Goal: Information Seeking & Learning: Check status

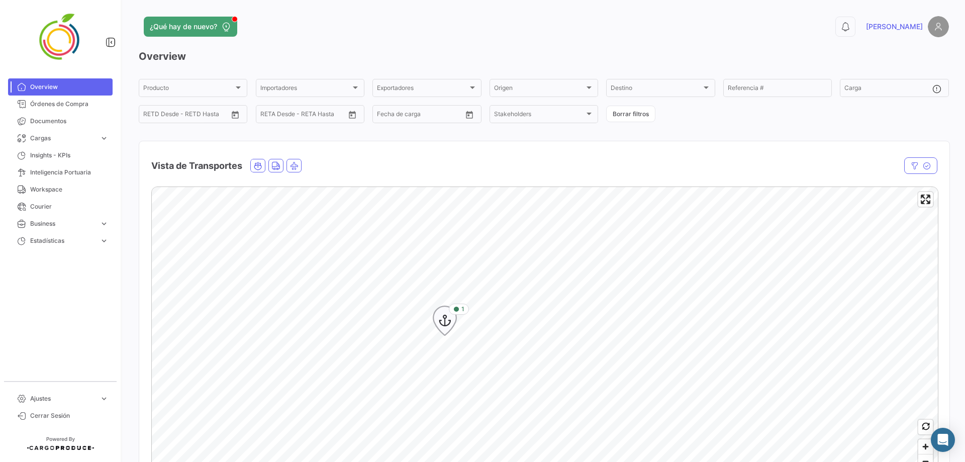
click at [447, 280] on icon "Map marker" at bounding box center [445, 320] width 14 height 21
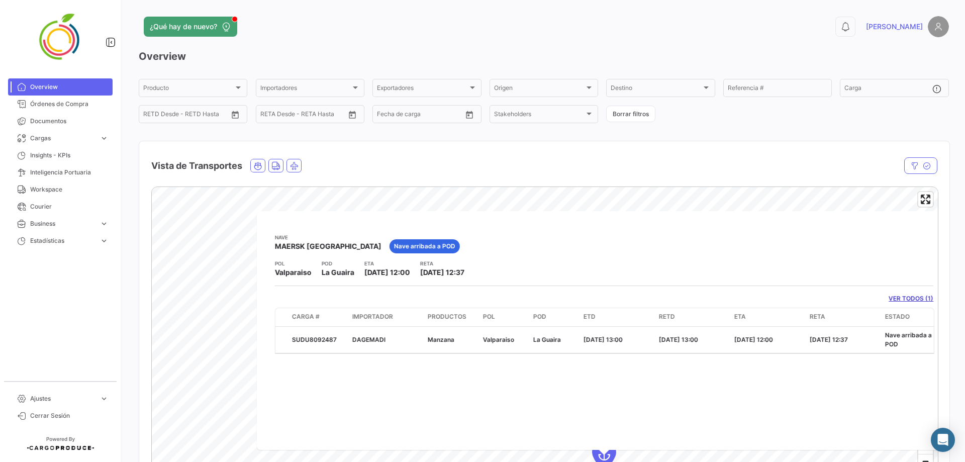
click at [603, 214] on div "Nave MAERSK [GEOGRAPHIC_DATA] Nave arribada a POD POL [GEOGRAPHIC_DATA] POD [GE…" at bounding box center [604, 330] width 694 height 239
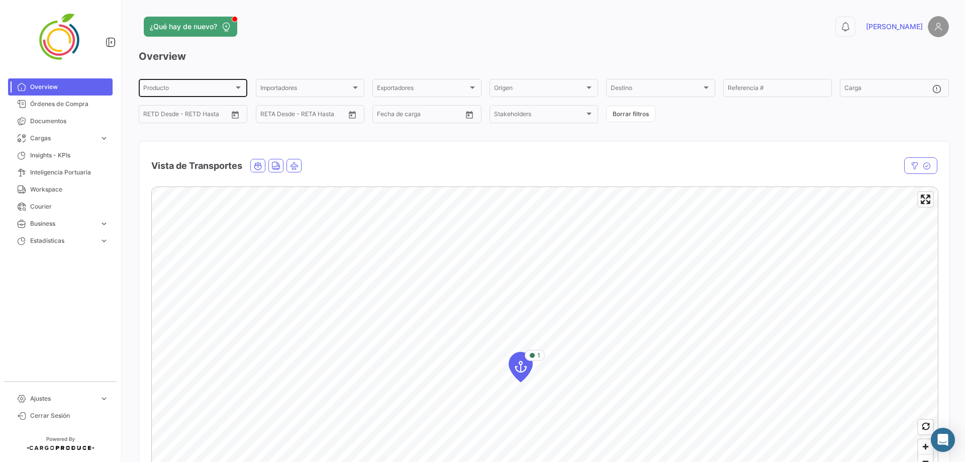
click at [215, 88] on div "Producto" at bounding box center [188, 89] width 90 height 7
click at [225, 55] on div at bounding box center [482, 231] width 965 height 462
click at [632, 110] on button "Borrar filtros" at bounding box center [630, 113] width 49 height 17
click at [222, 85] on div "Producto Producto" at bounding box center [192, 87] width 99 height 20
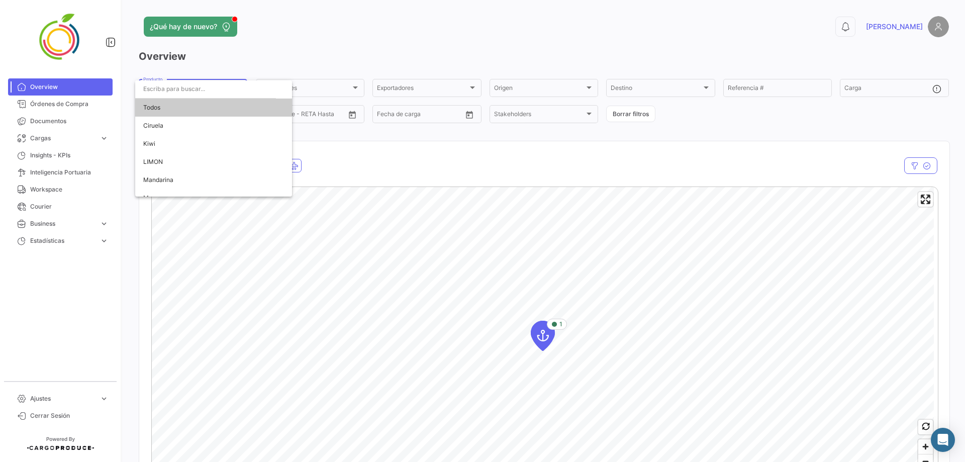
click at [360, 149] on div at bounding box center [482, 231] width 965 height 462
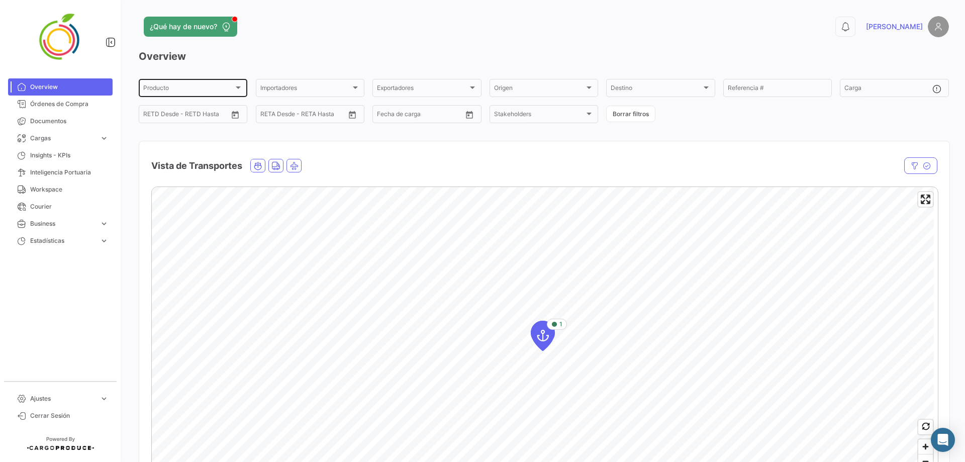
click at [238, 81] on div "Producto Producto" at bounding box center [192, 87] width 99 height 20
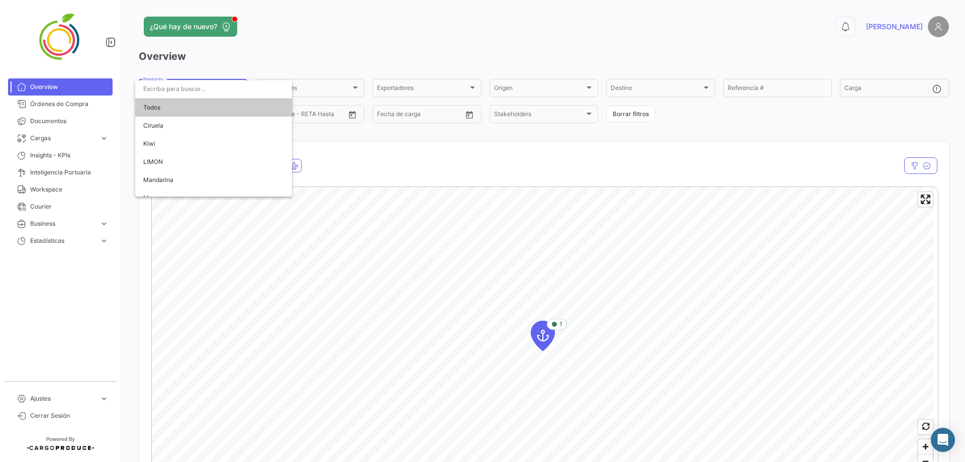
click at [479, 168] on div at bounding box center [482, 231] width 965 height 462
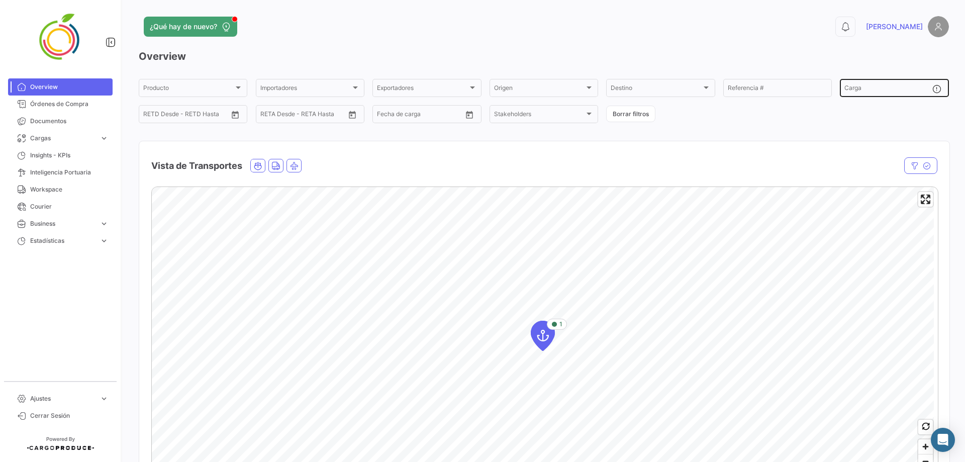
click at [635, 87] on input "Carga" at bounding box center [887, 89] width 87 height 7
click at [258, 165] on icon "Ocean" at bounding box center [257, 165] width 9 height 9
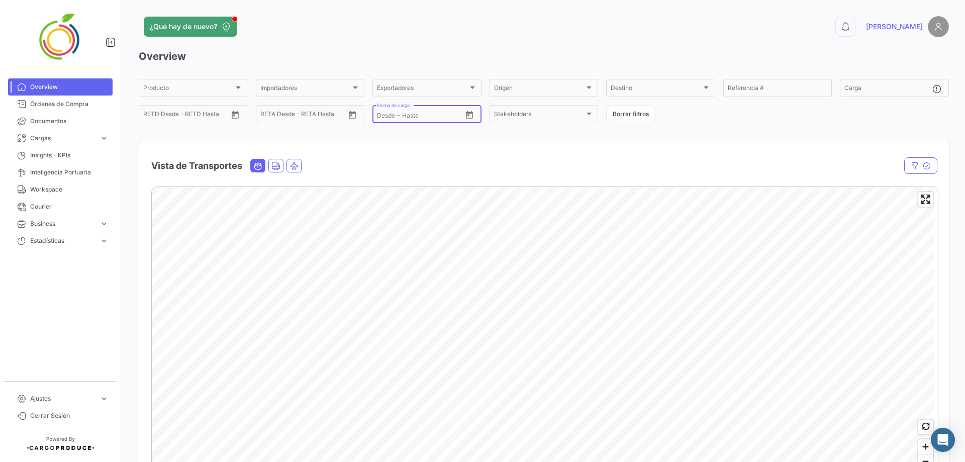
click at [431, 117] on input "text" at bounding box center [422, 115] width 40 height 7
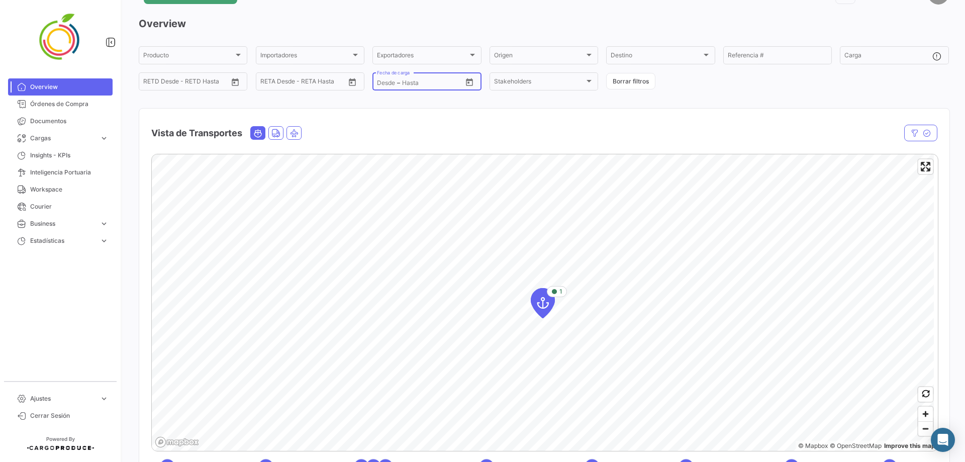
scroll to position [50, 0]
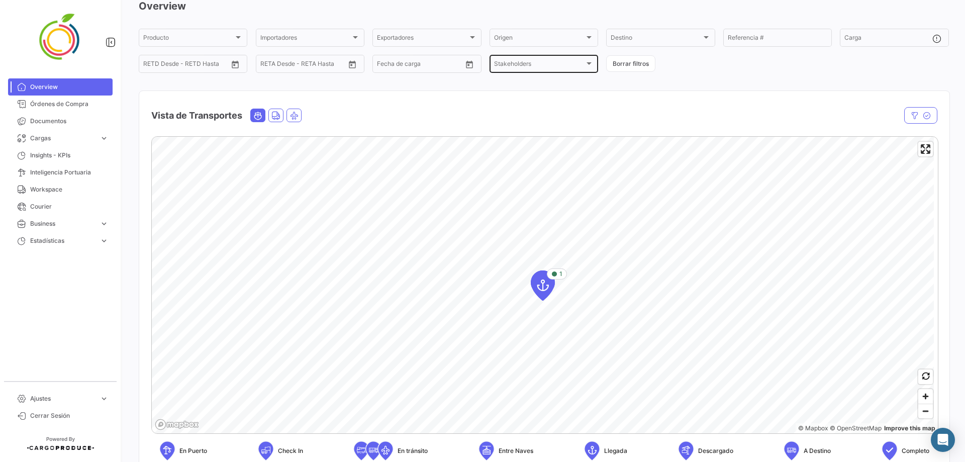
click at [539, 59] on div "Stakeholders Stakeholders" at bounding box center [543, 63] width 99 height 20
click at [635, 34] on div at bounding box center [482, 231] width 965 height 462
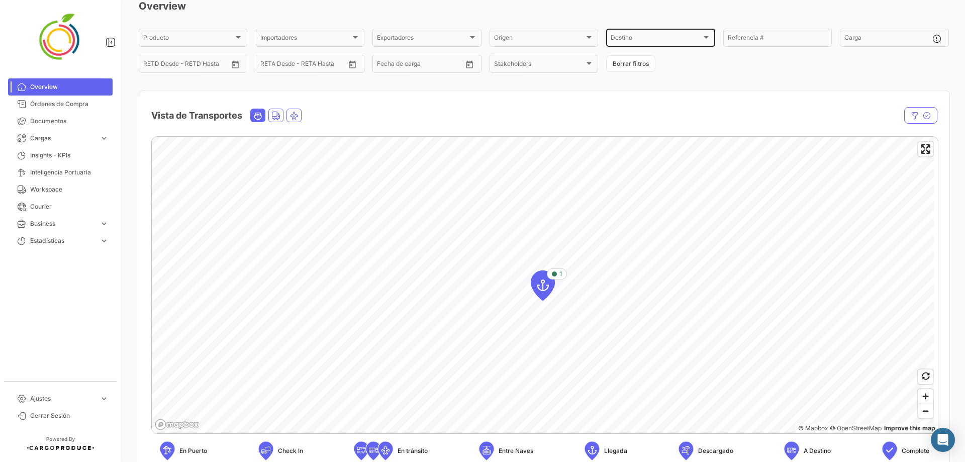
click at [635, 34] on div "Destino Destino" at bounding box center [659, 37] width 99 height 20
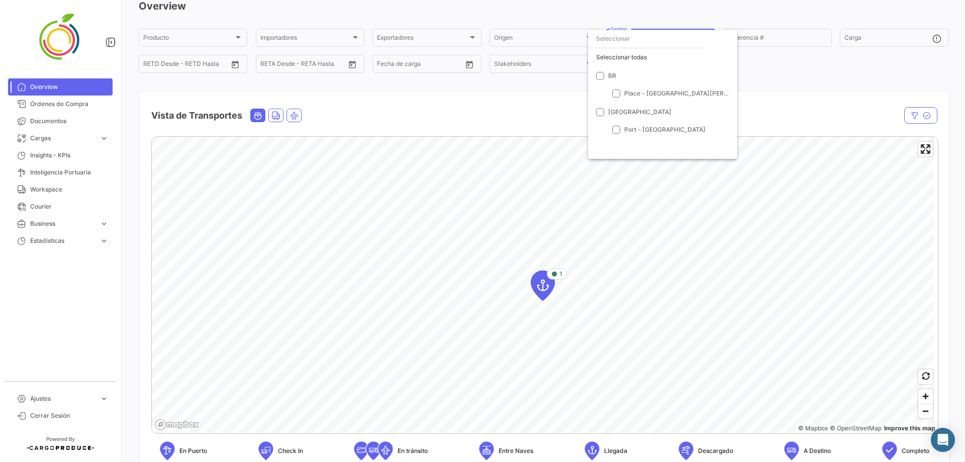
click at [635, 72] on div at bounding box center [482, 231] width 965 height 462
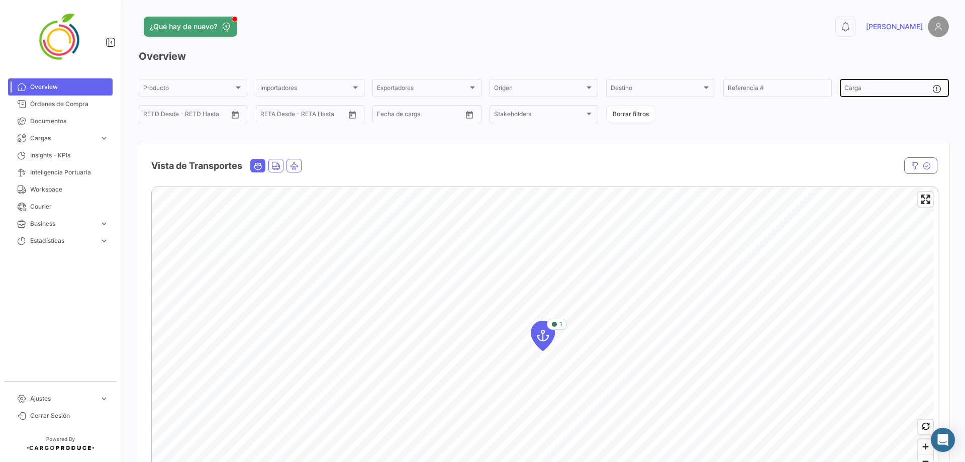
click at [635, 82] on div "Carga" at bounding box center [887, 87] width 87 height 20
click at [635, 114] on button "Borrar filtros" at bounding box center [630, 113] width 49 height 17
click at [445, 84] on div "Exportadores Exportadores" at bounding box center [426, 87] width 99 height 20
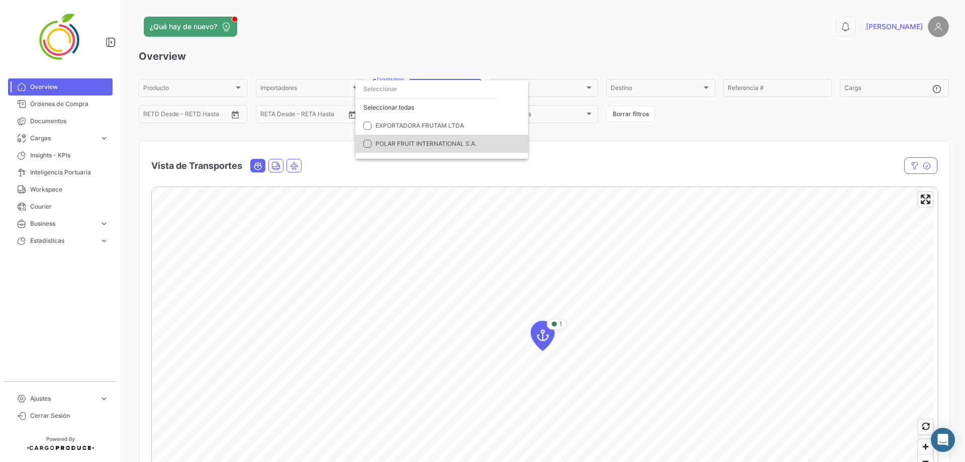
click at [366, 138] on mat-option "POLAR FRUIT INTERNATIONAL S.A." at bounding box center [441, 144] width 173 height 18
click at [257, 167] on div at bounding box center [482, 231] width 965 height 462
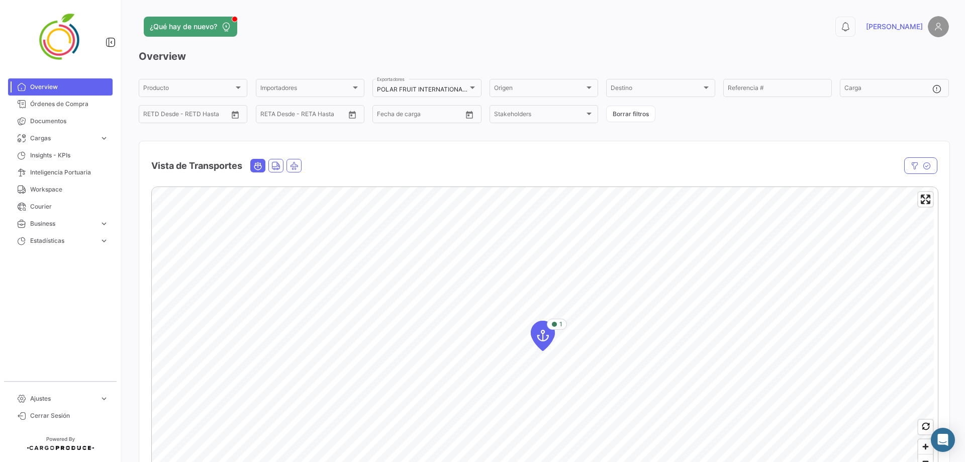
click at [258, 165] on icon "Ocean" at bounding box center [257, 165] width 9 height 9
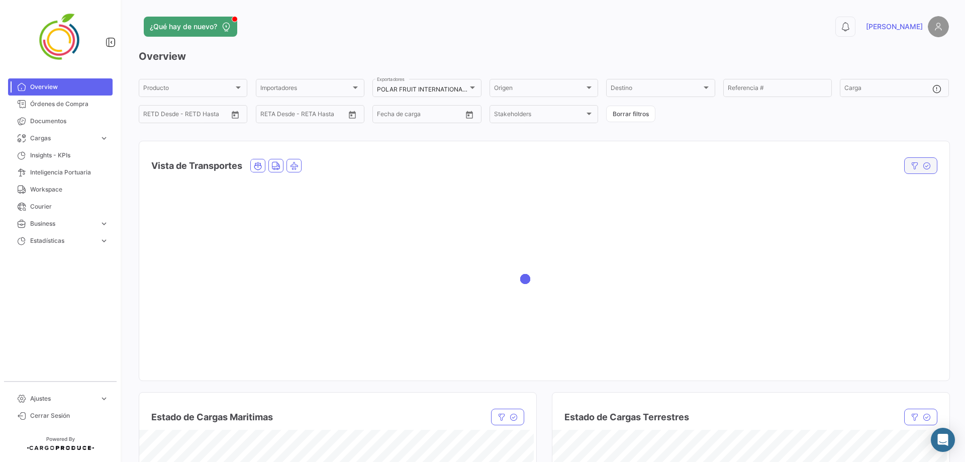
click at [635, 164] on icon "button" at bounding box center [914, 166] width 8 height 8
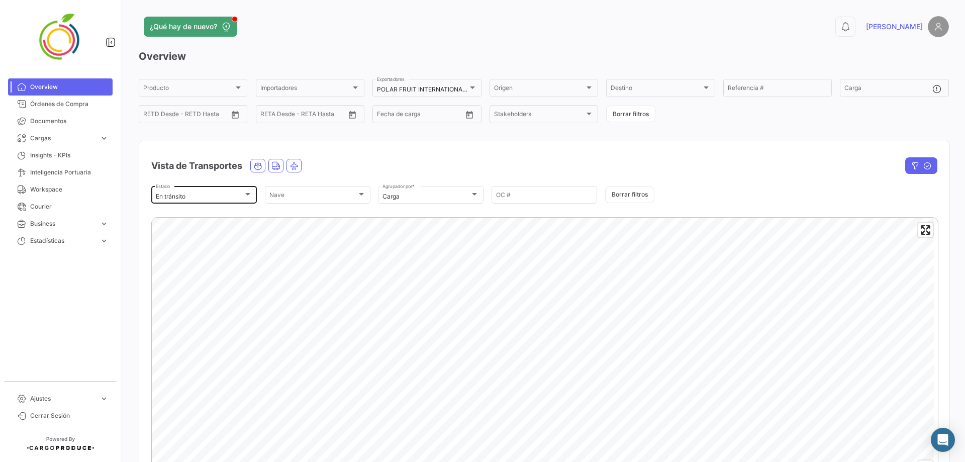
click at [250, 197] on div at bounding box center [247, 194] width 9 height 8
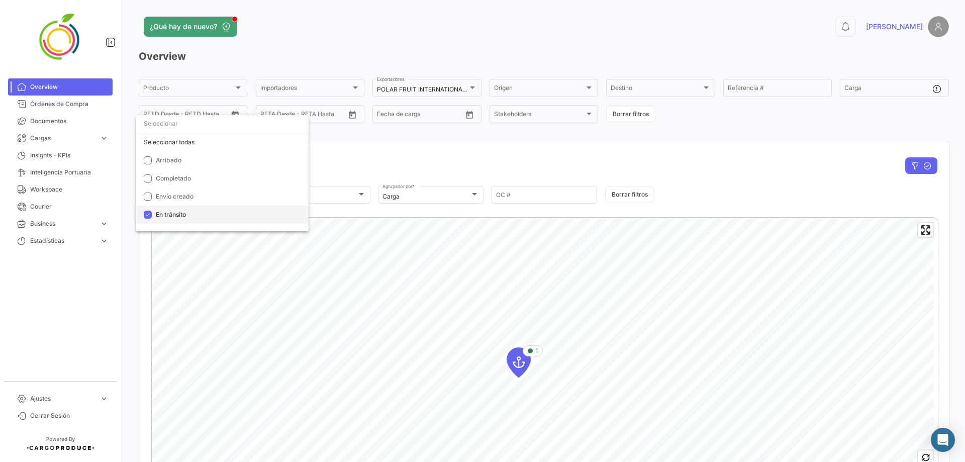
click at [148, 213] on mat-pseudo-checkbox at bounding box center [148, 214] width 8 height 8
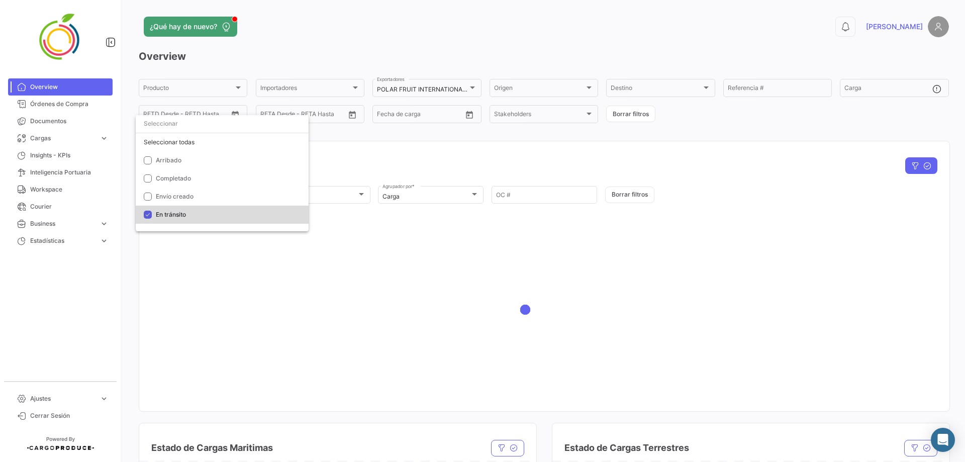
click at [148, 217] on mat-pseudo-checkbox at bounding box center [148, 214] width 8 height 8
click at [148, 215] on mat-pseudo-checkbox at bounding box center [148, 214] width 8 height 8
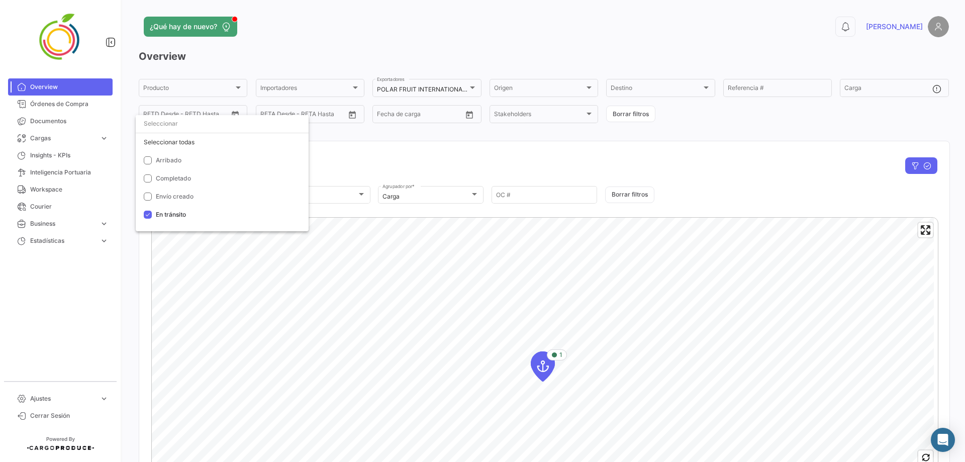
click at [362, 171] on div at bounding box center [482, 231] width 965 height 462
click at [87, 103] on span "Órdenes de Compra" at bounding box center [69, 103] width 78 height 9
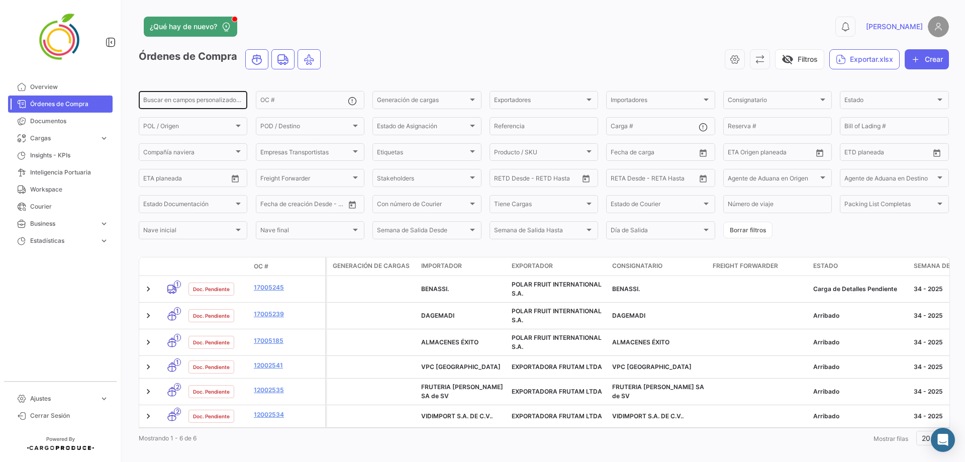
click at [197, 102] on input "Buscar en campos personalizados..." at bounding box center [192, 101] width 99 height 7
click at [273, 105] on input "OC #" at bounding box center [303, 101] width 87 height 7
click at [635, 63] on icon "button" at bounding box center [734, 59] width 10 height 10
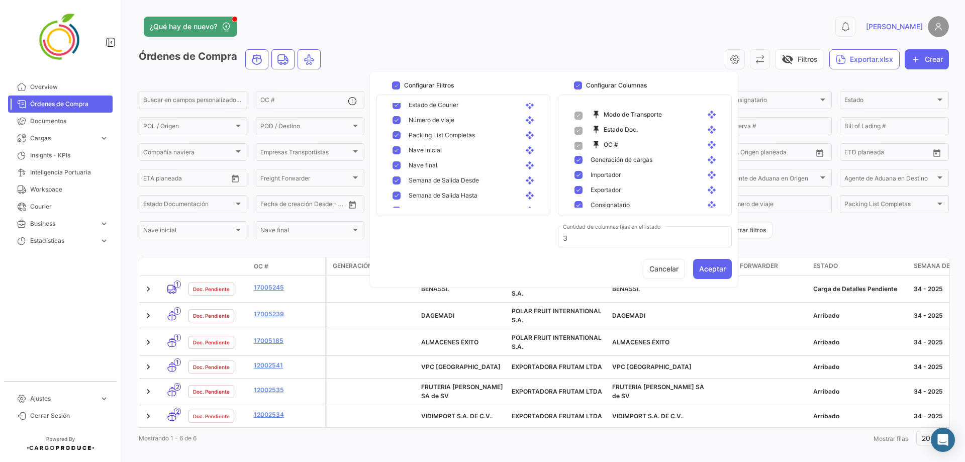
scroll to position [517, 0]
click at [333, 242] on div "Órdenes de Compra visibility_off Filtros Exportar.xlsx Crear Buscar en campos p…" at bounding box center [544, 248] width 810 height 399
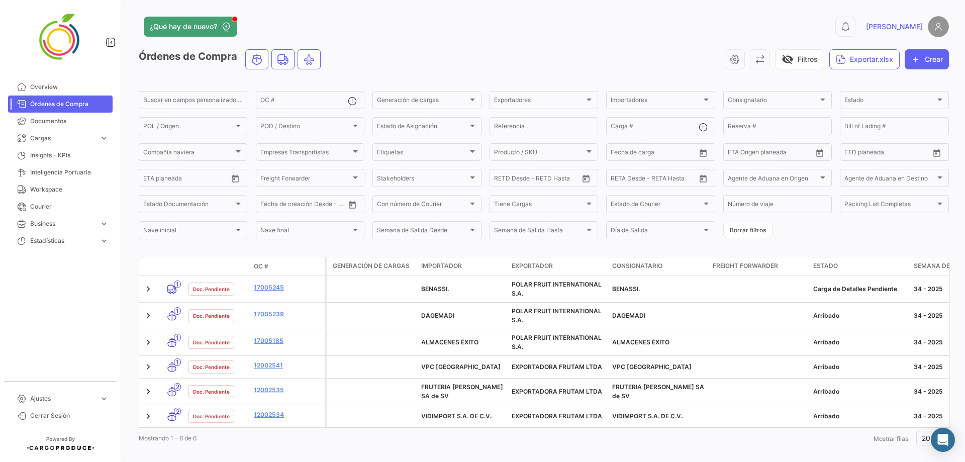
click at [635, 53] on div "visibility_off Filtros Exportar.xlsx Crear" at bounding box center [639, 59] width 620 height 20
click at [635, 54] on icon "button" at bounding box center [734, 59] width 10 height 10
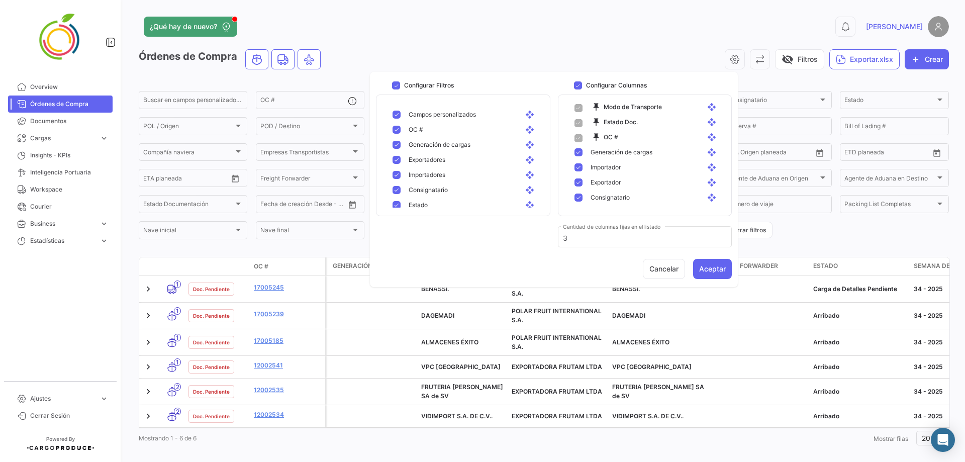
scroll to position [0, 0]
click at [521, 25] on div "¿Qué hay de nuevo?" at bounding box center [362, 27] width 446 height 20
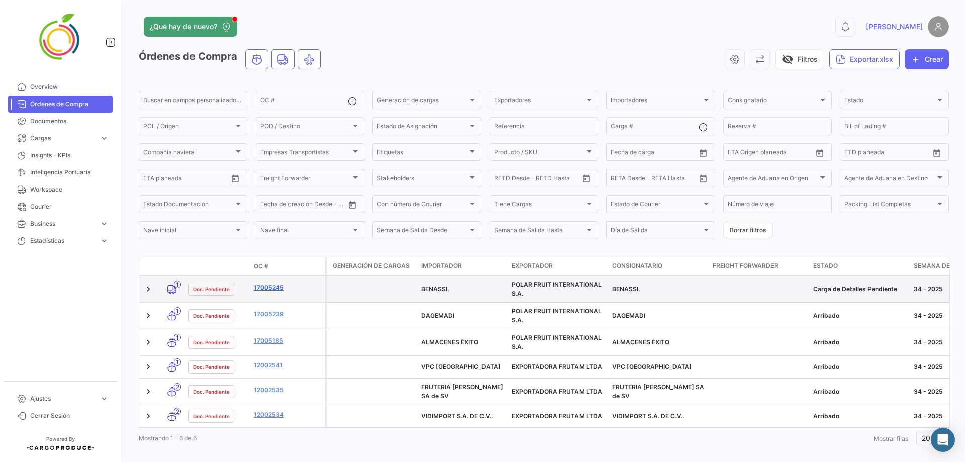
click at [277, 280] on link "17005245" at bounding box center [287, 287] width 67 height 9
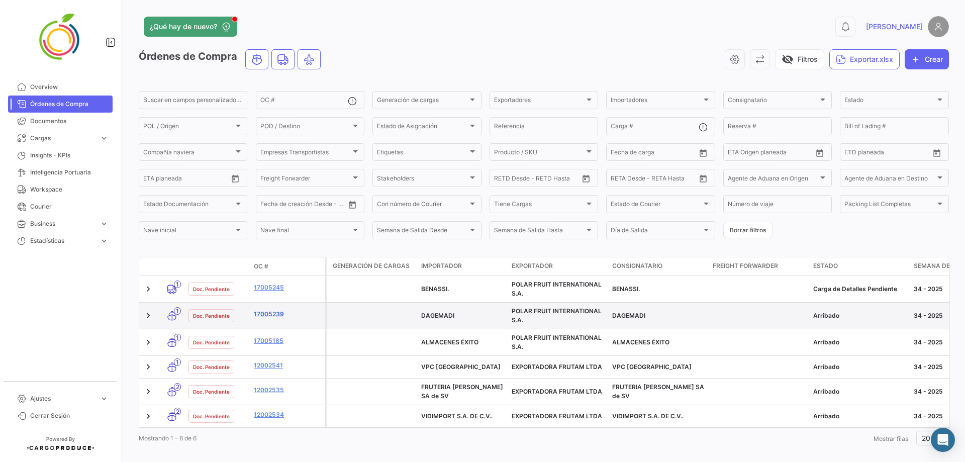
click at [269, 280] on link "17005239" at bounding box center [287, 313] width 67 height 9
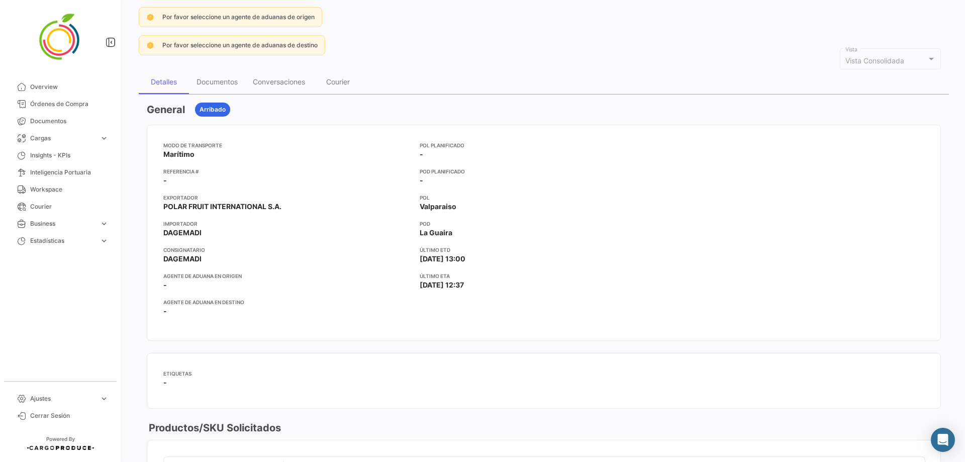
scroll to position [36, 0]
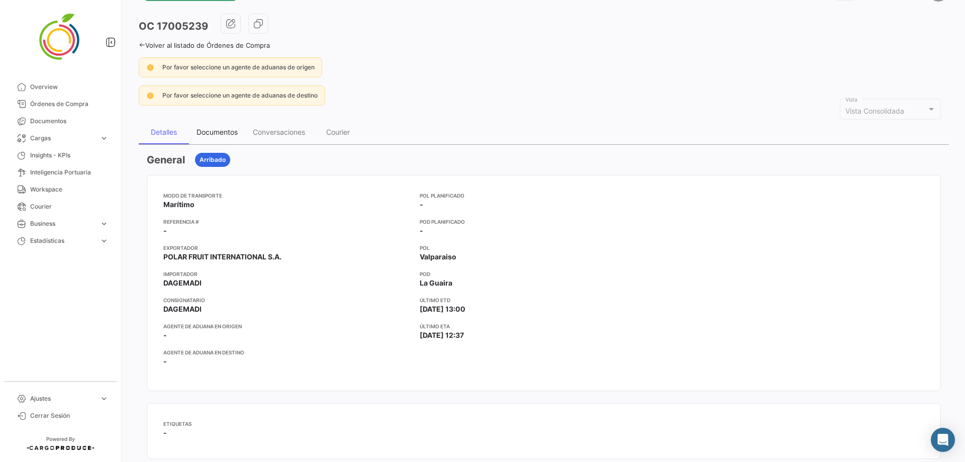
click at [223, 128] on div "Documentos" at bounding box center [216, 132] width 41 height 9
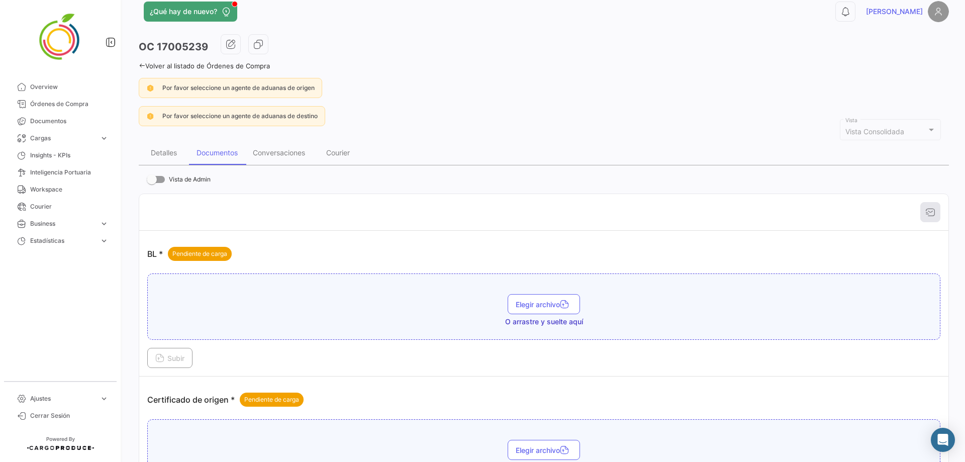
scroll to position [0, 0]
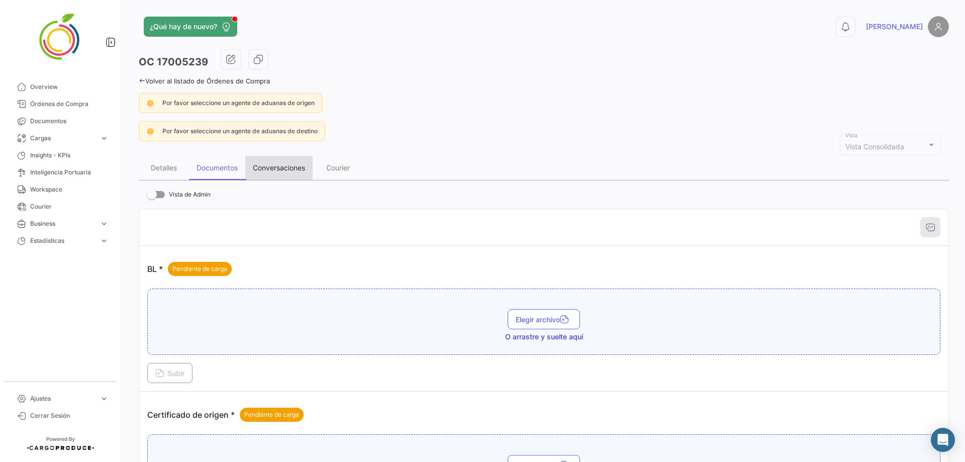
click at [297, 168] on div "Conversaciones" at bounding box center [279, 167] width 52 height 9
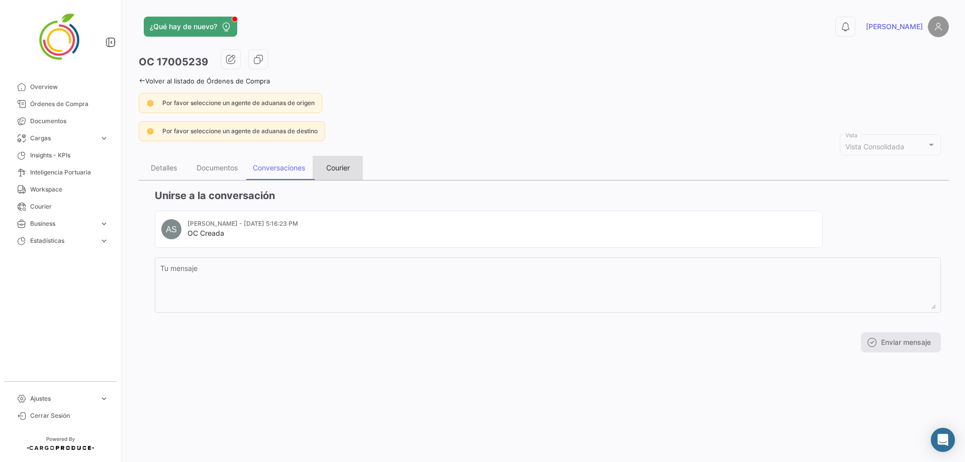
click at [337, 167] on div "Courier" at bounding box center [338, 167] width 24 height 9
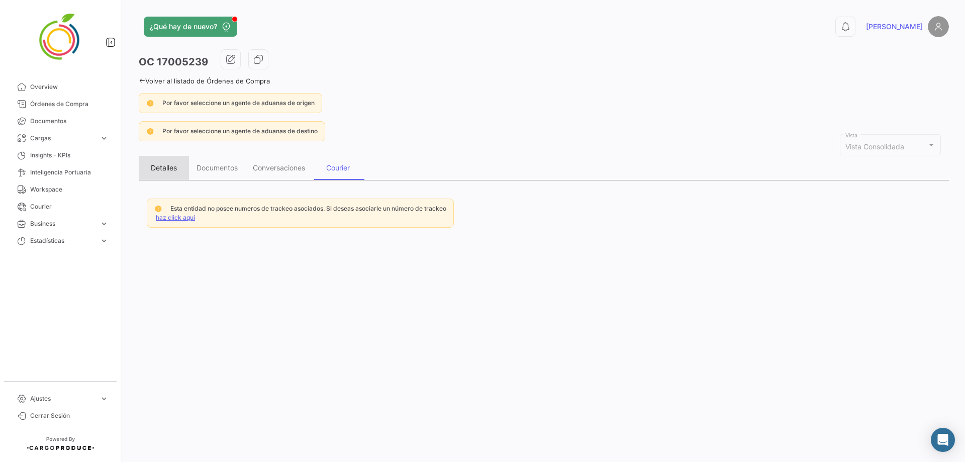
click at [158, 178] on div "Detalles" at bounding box center [164, 168] width 50 height 24
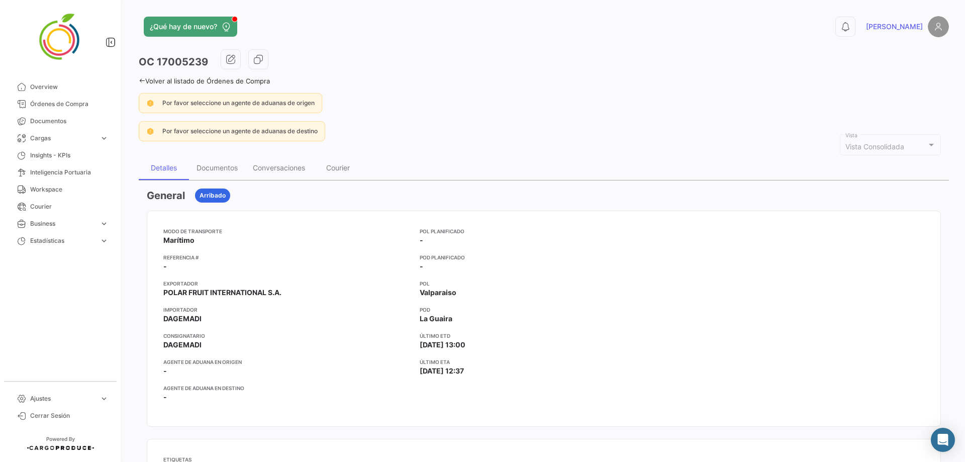
click at [144, 80] on icon at bounding box center [142, 80] width 7 height 7
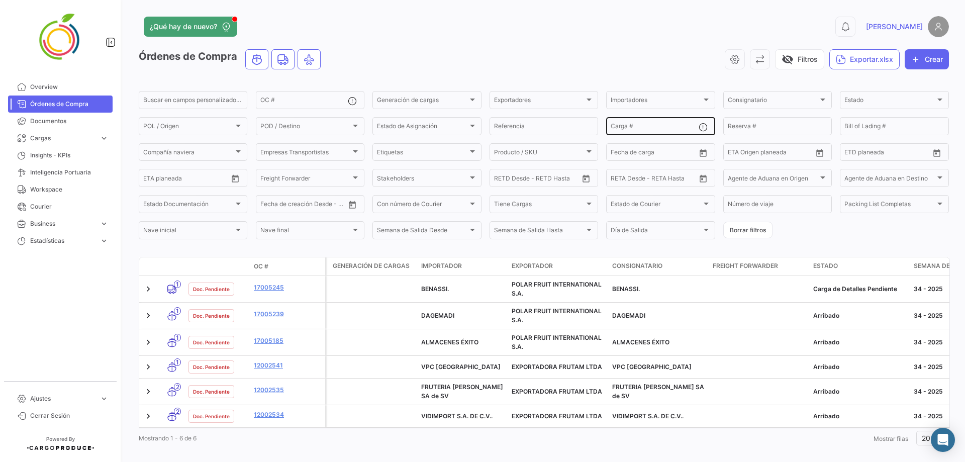
click at [635, 126] on input "Carga #" at bounding box center [653, 127] width 87 height 7
click at [590, 202] on div at bounding box center [588, 203] width 9 height 8
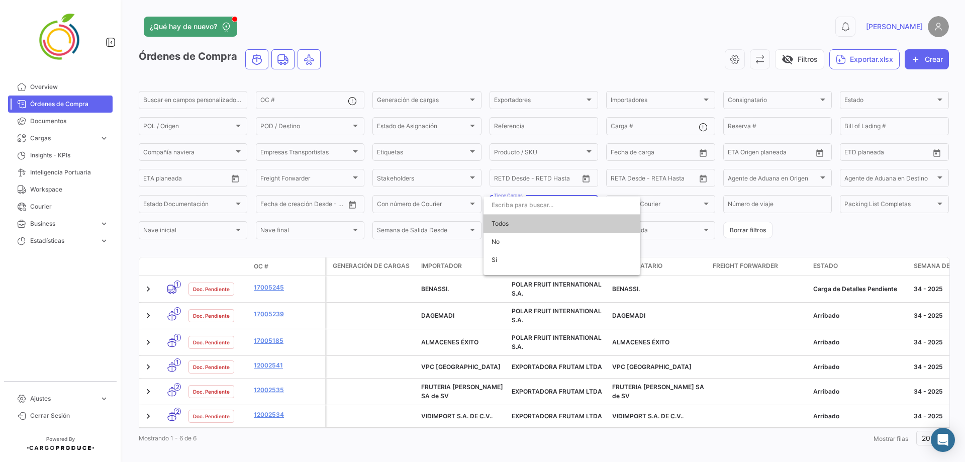
click at [590, 202] on input "dropdown search" at bounding box center [561, 205] width 157 height 18
click at [635, 223] on div at bounding box center [482, 231] width 965 height 462
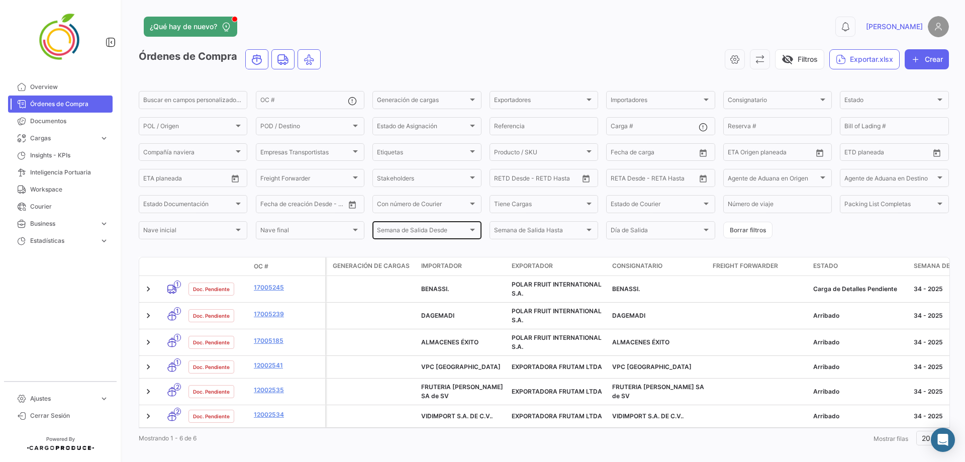
click at [464, 230] on div "Semana de Salida Desde" at bounding box center [422, 231] width 90 height 7
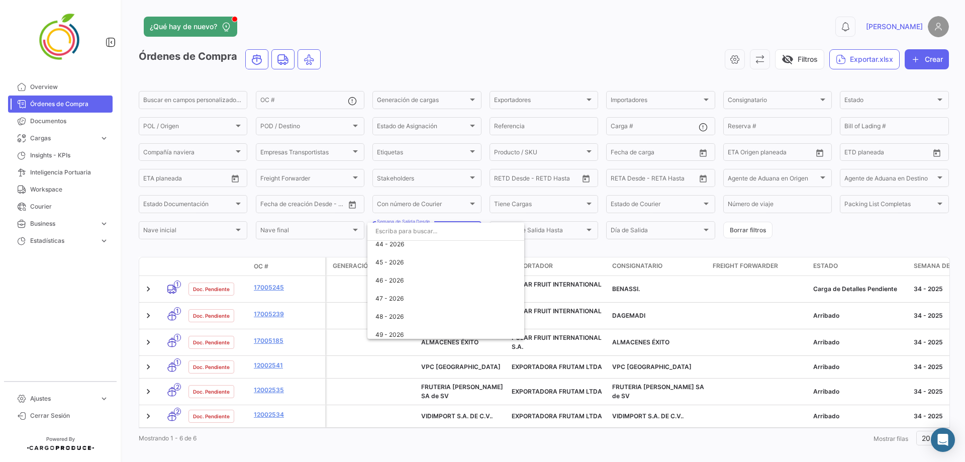
scroll to position [2863, 0]
click at [551, 242] on div at bounding box center [482, 231] width 965 height 462
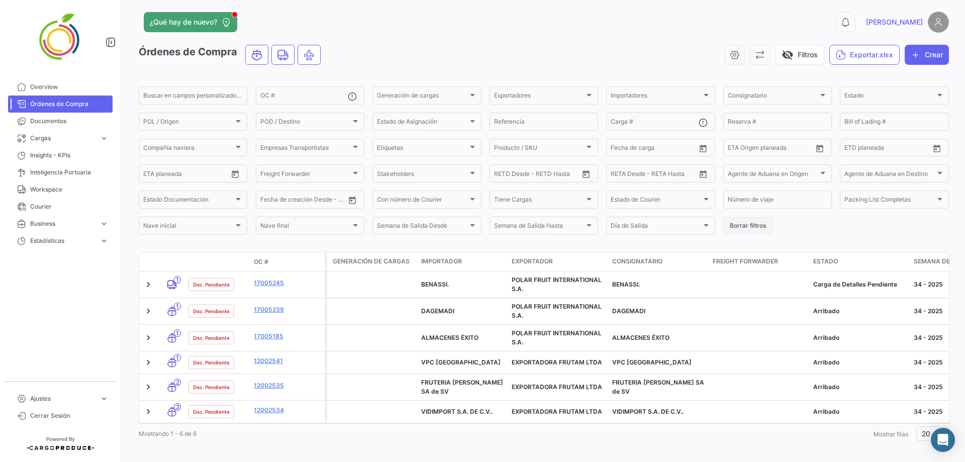
scroll to position [0, 0]
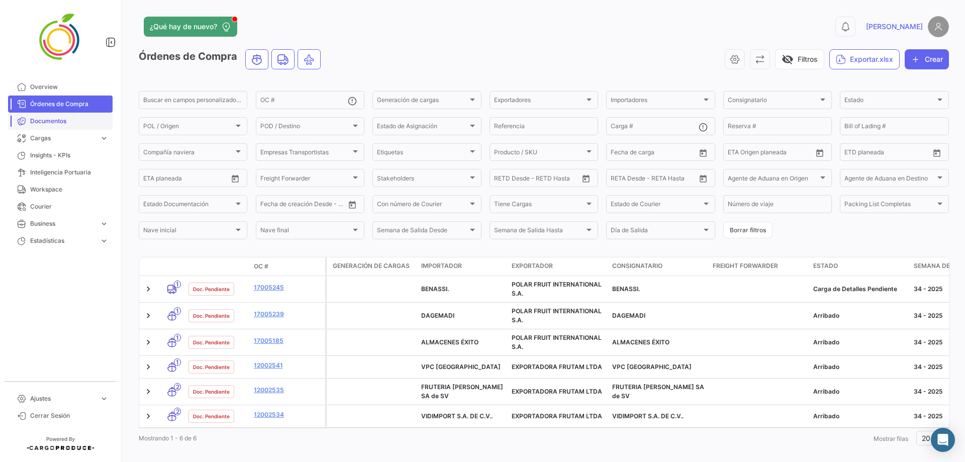
click at [54, 124] on span "Documentos" at bounding box center [69, 121] width 78 height 9
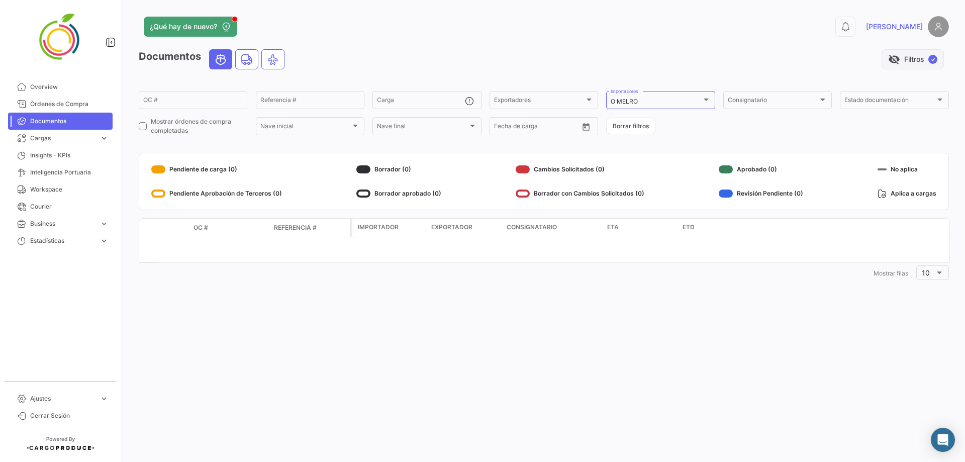
click at [635, 59] on button "visibility_off Filtros ✓" at bounding box center [912, 59] width 62 height 20
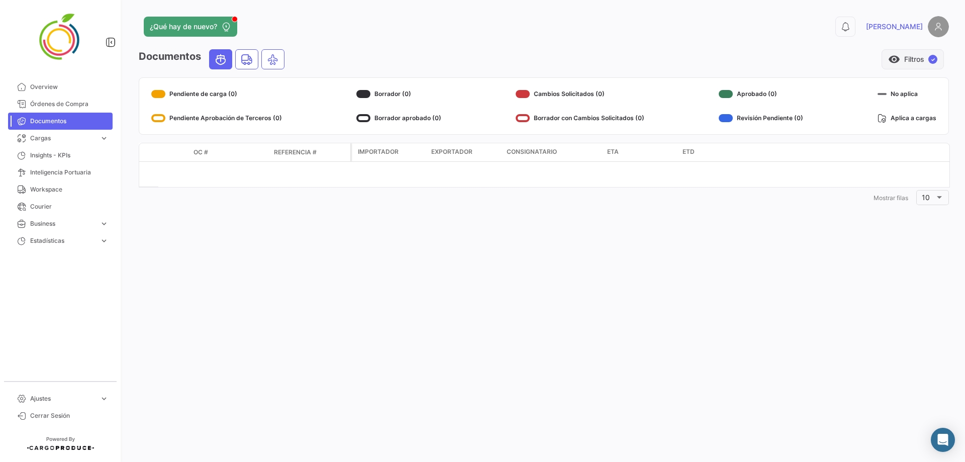
click at [635, 51] on button "visibility Filtros ✓" at bounding box center [912, 59] width 62 height 20
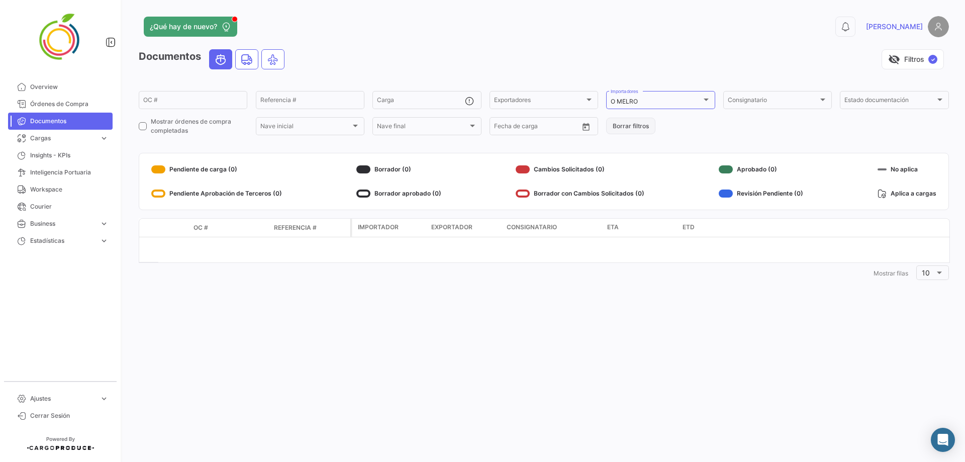
click at [629, 121] on button "Borrar filtros" at bounding box center [630, 126] width 49 height 17
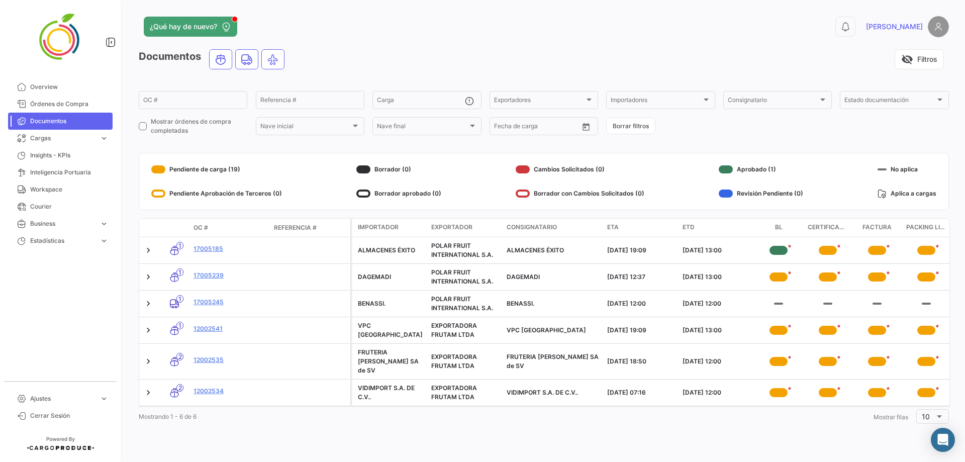
scroll to position [0, 2]
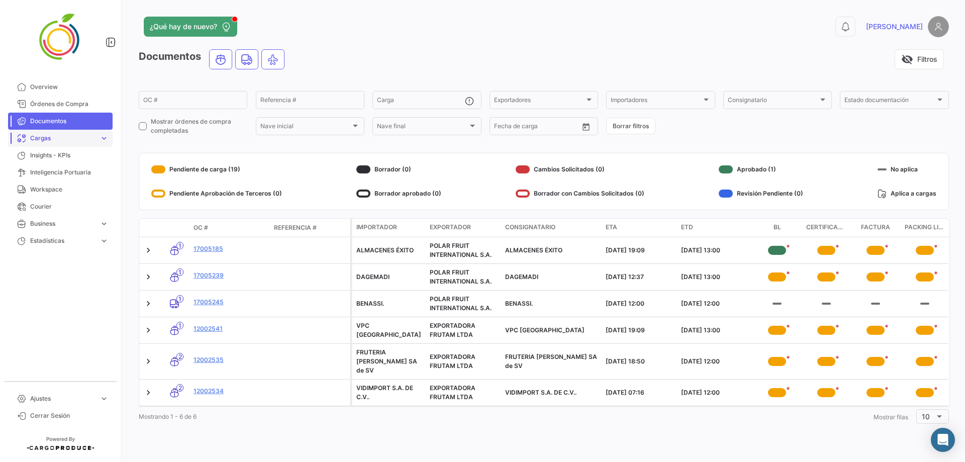
click at [106, 136] on span "expand_more" at bounding box center [103, 138] width 9 height 9
click at [71, 178] on span "Cargas Marítimas" at bounding box center [51, 176] width 51 height 9
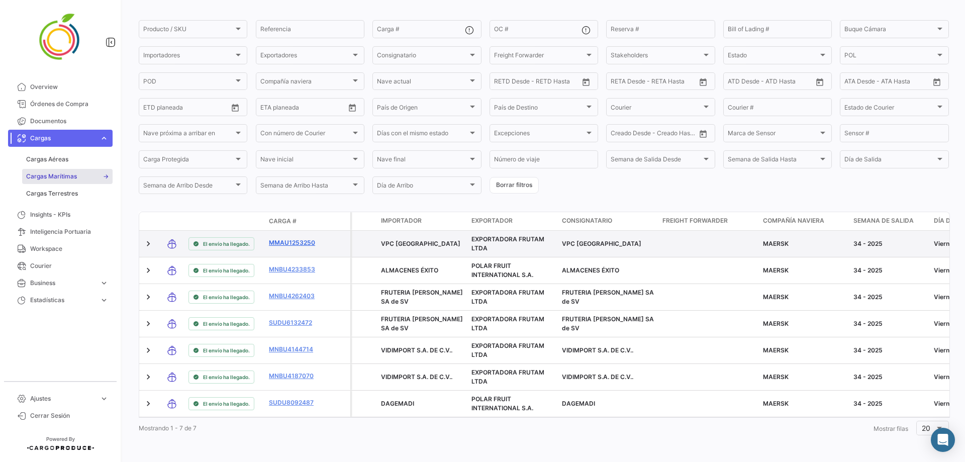
click at [289, 239] on link "MMAU1253250" at bounding box center [295, 242] width 52 height 9
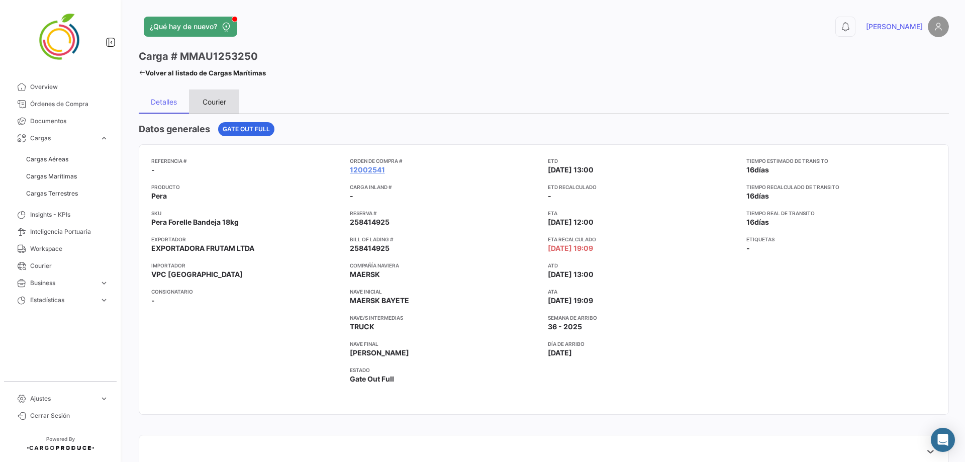
click at [210, 96] on div "Courier" at bounding box center [214, 101] width 50 height 24
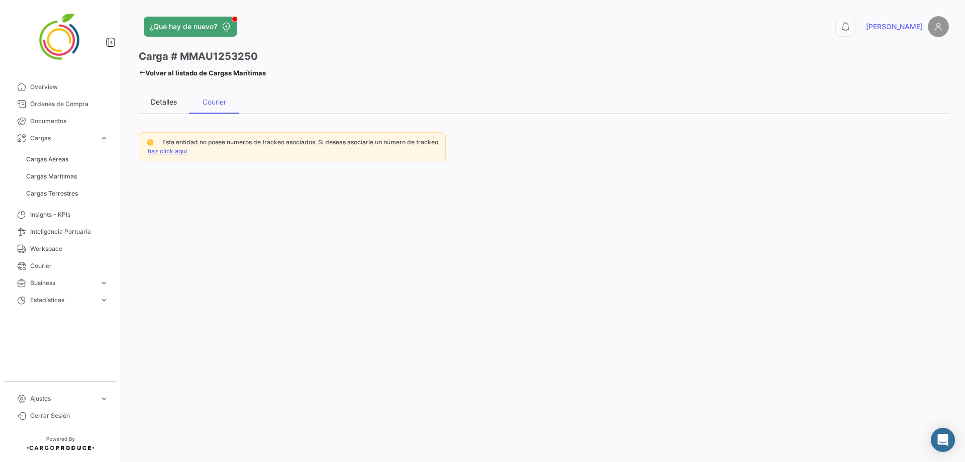
click at [172, 98] on div "Detalles" at bounding box center [164, 101] width 26 height 9
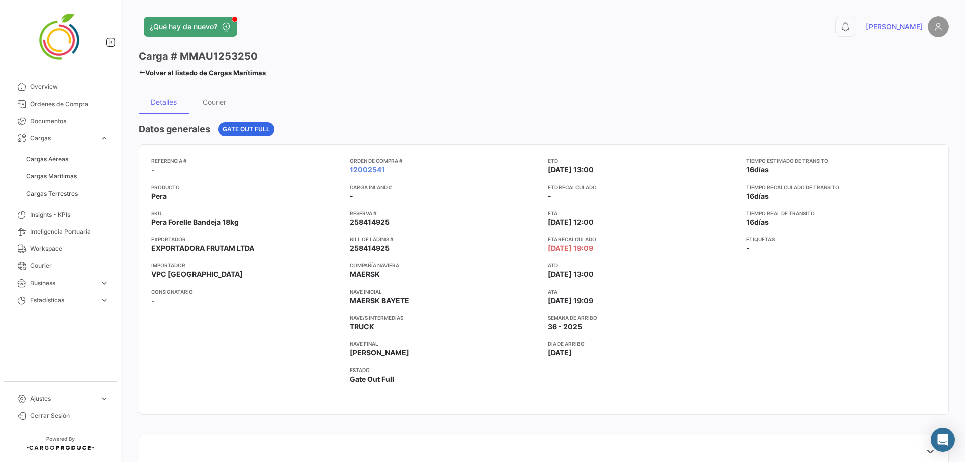
drag, startPoint x: 601, startPoint y: 250, endPoint x: 522, endPoint y: 242, distance: 79.3
click at [522, 242] on div "Referencia # - Producto Pera SKU Pera Forelle Bandeja 18kg Exportador EXPORTADO…" at bounding box center [543, 279] width 785 height 245
click at [522, 242] on app-card-info-title "Bill of Lading #" at bounding box center [445, 239] width 190 height 8
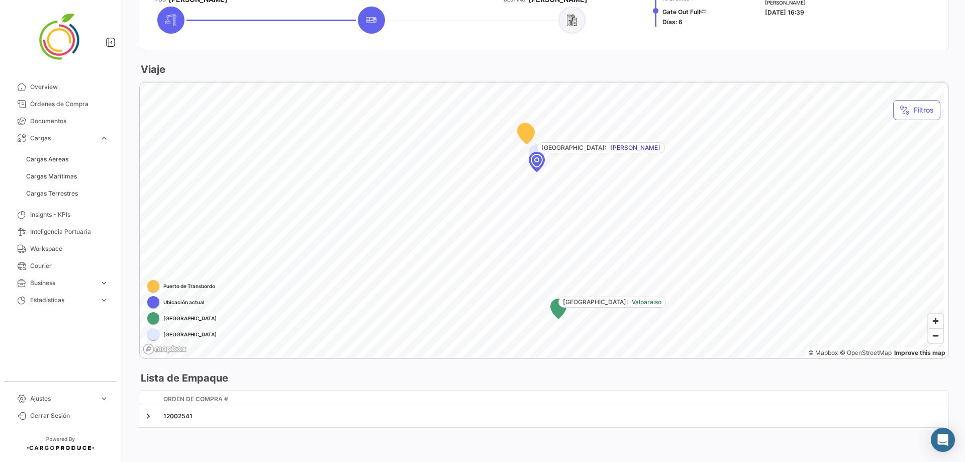
scroll to position [507, 0]
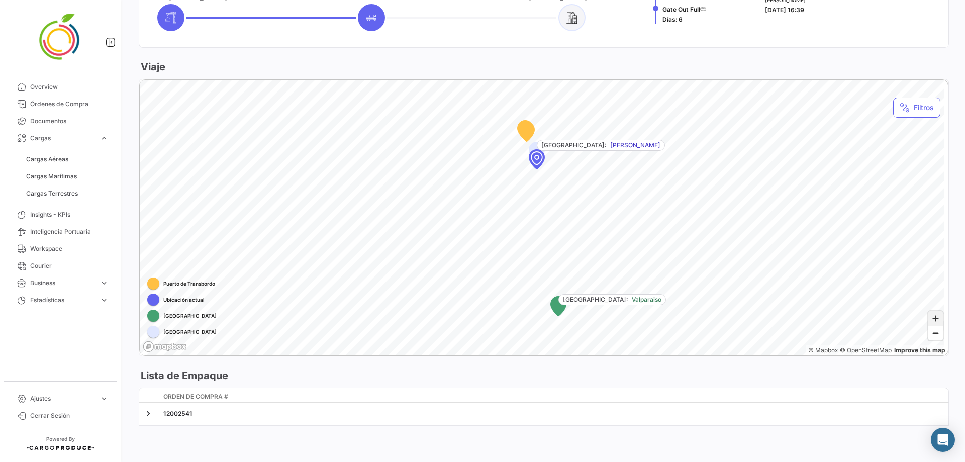
click at [635, 280] on span "Zoom in" at bounding box center [935, 318] width 15 height 15
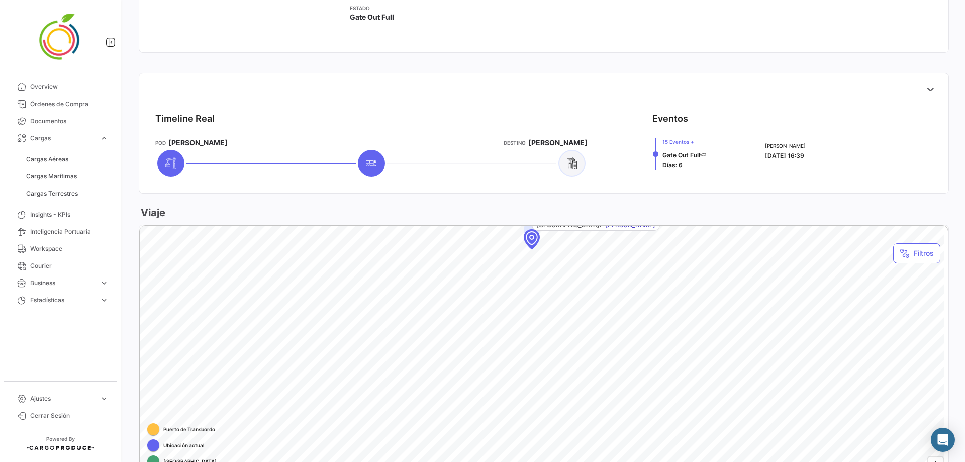
scroll to position [457, 0]
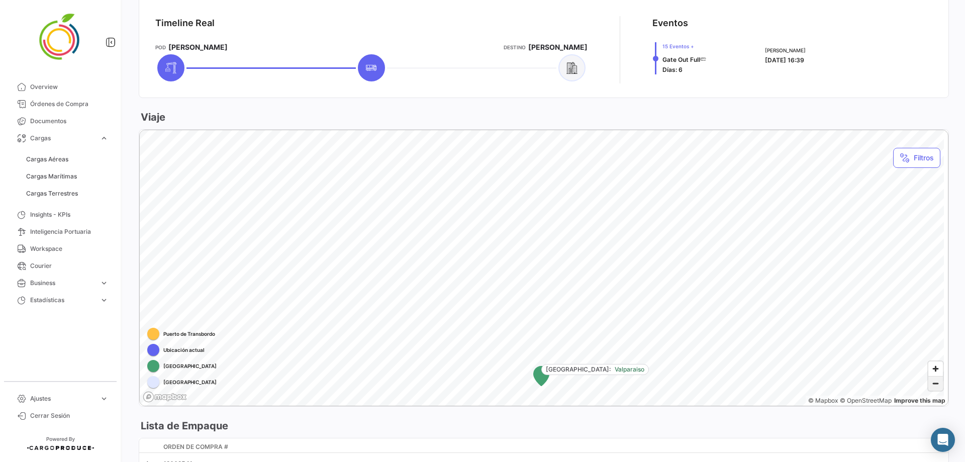
click at [635, 280] on span "Zoom out" at bounding box center [935, 383] width 15 height 14
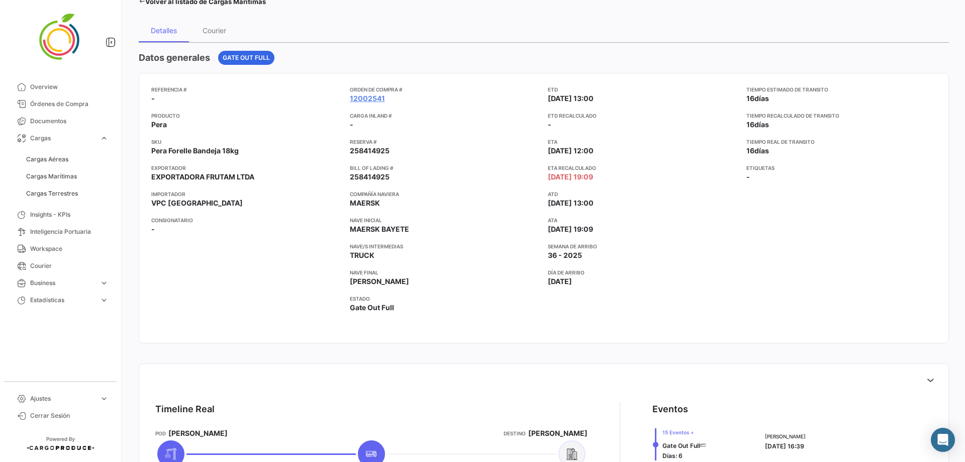
scroll to position [0, 0]
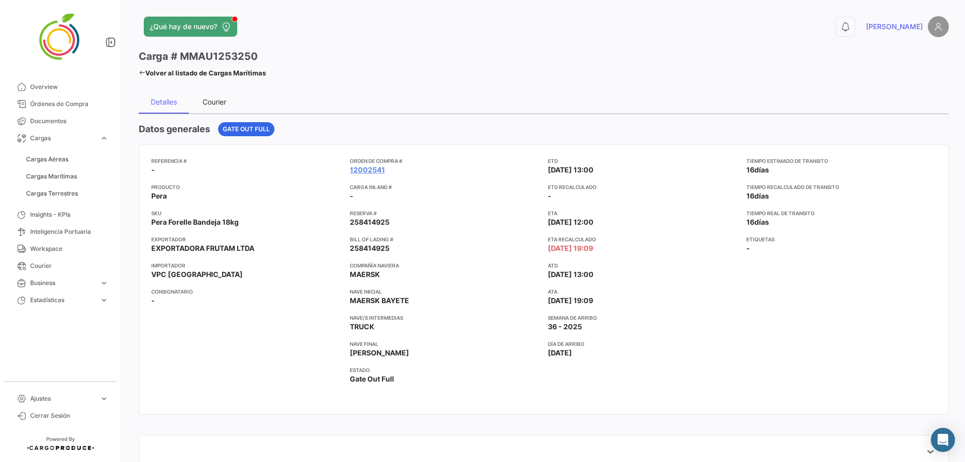
click at [201, 100] on div "Courier" at bounding box center [214, 101] width 50 height 24
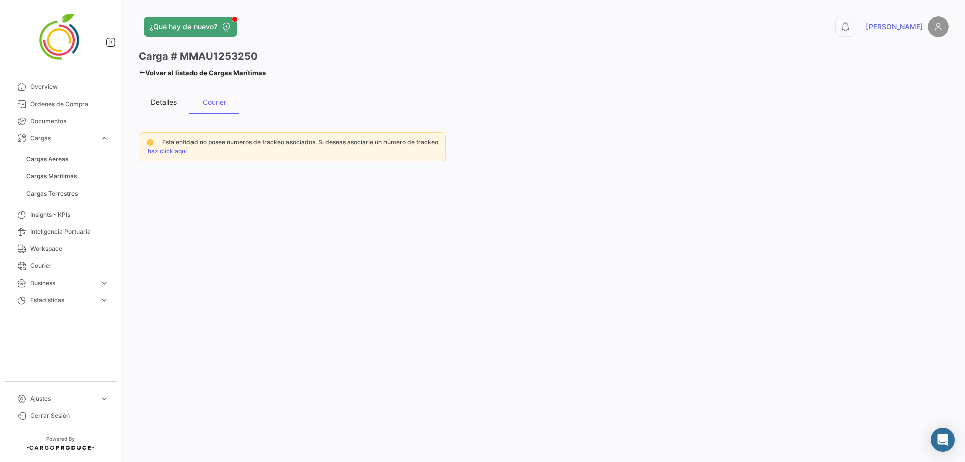
click at [158, 101] on div "Detalles" at bounding box center [164, 101] width 26 height 9
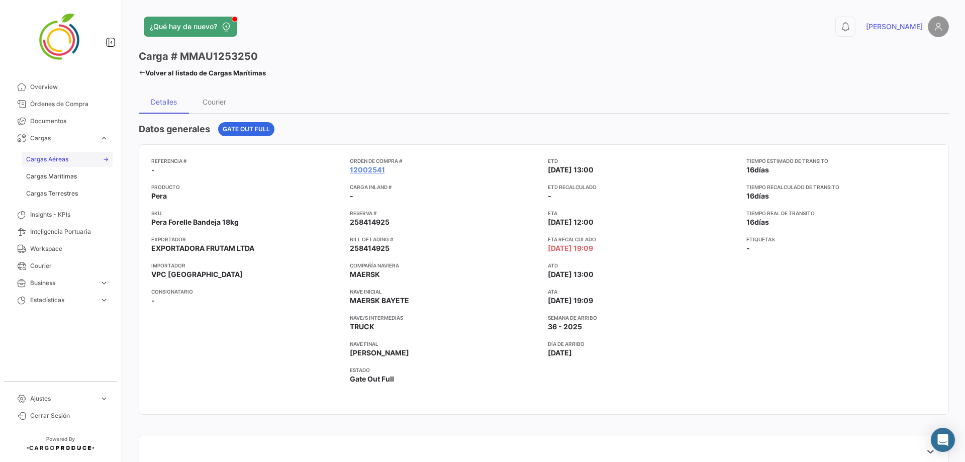
click at [81, 160] on link "Cargas Aéreas" at bounding box center [67, 159] width 90 height 15
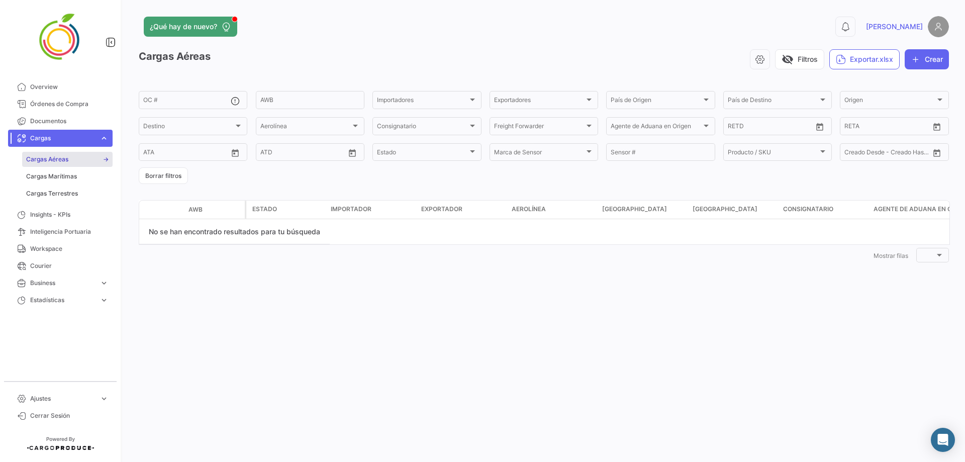
click at [103, 137] on span "expand_more" at bounding box center [103, 138] width 9 height 9
click at [75, 154] on span "Insights - KPIs" at bounding box center [69, 155] width 78 height 9
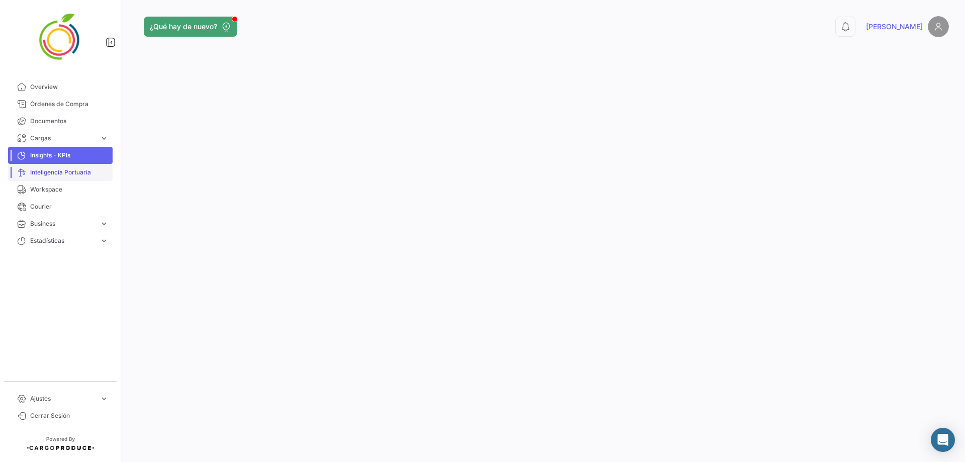
click at [68, 171] on span "Inteligencia Portuaria" at bounding box center [69, 172] width 78 height 9
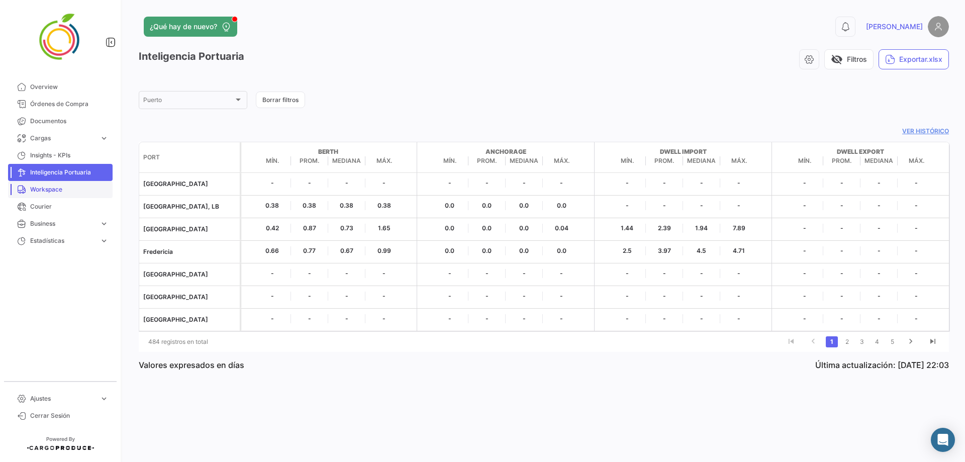
click at [45, 187] on span "Workspace" at bounding box center [69, 189] width 78 height 9
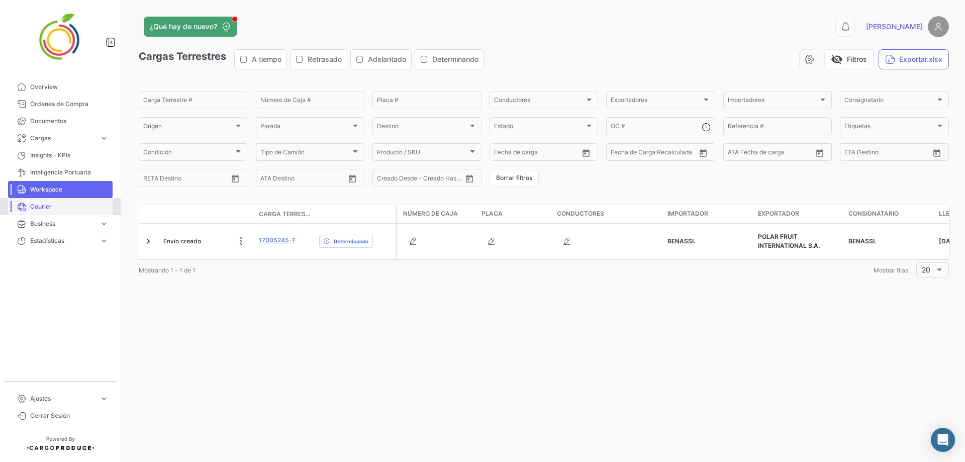
click at [52, 207] on span "Courier" at bounding box center [69, 206] width 78 height 9
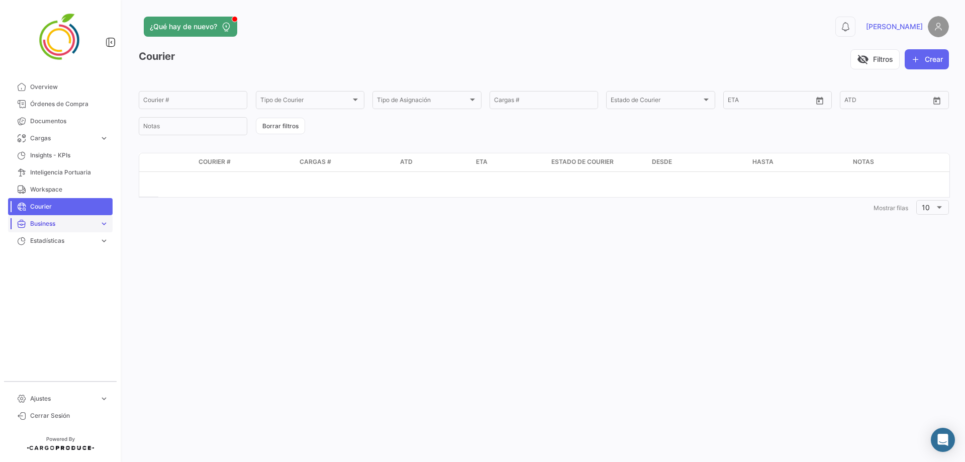
click at [60, 230] on link "Business expand_more" at bounding box center [60, 223] width 104 height 17
click at [65, 241] on link "Tags" at bounding box center [67, 244] width 90 height 15
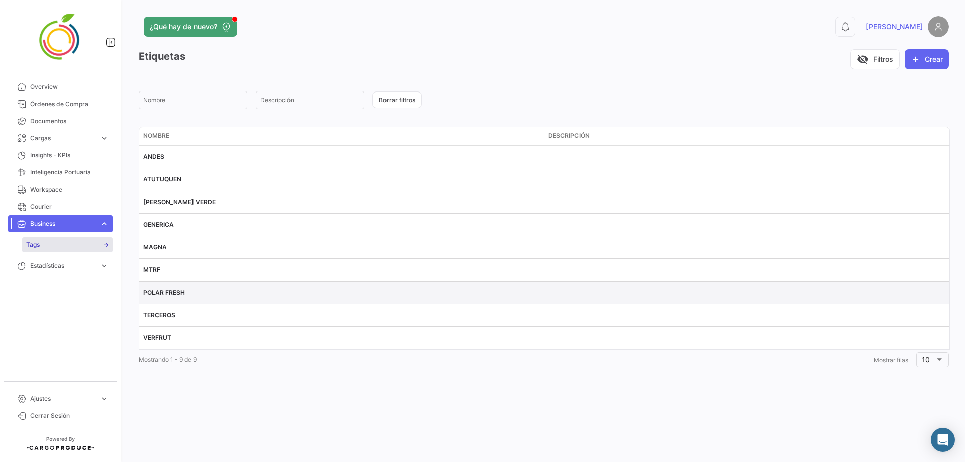
click at [177, 280] on span "POLAR FRESH" at bounding box center [164, 292] width 42 height 8
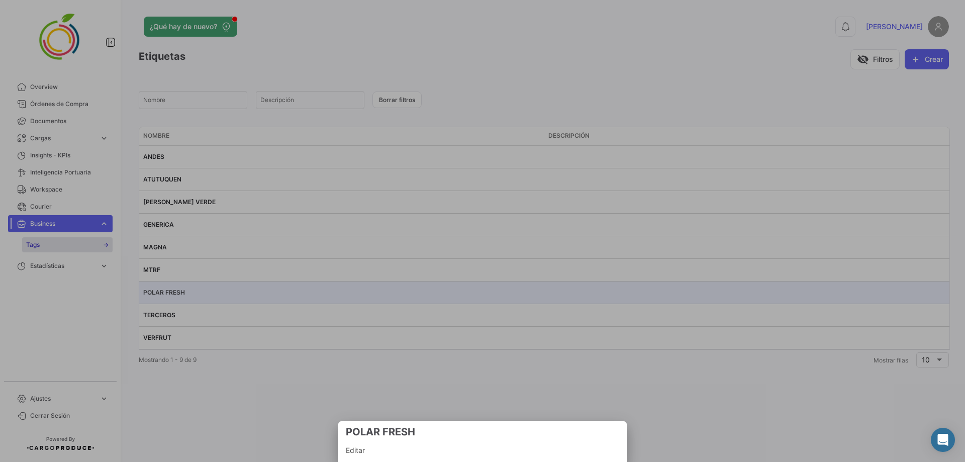
click at [177, 280] on div at bounding box center [482, 231] width 965 height 462
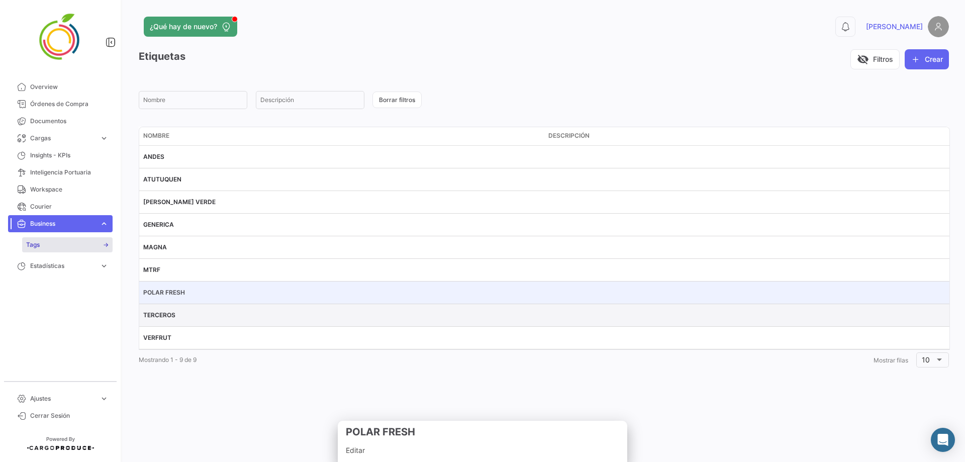
click at [179, 280] on div "TERCEROS" at bounding box center [341, 314] width 397 height 9
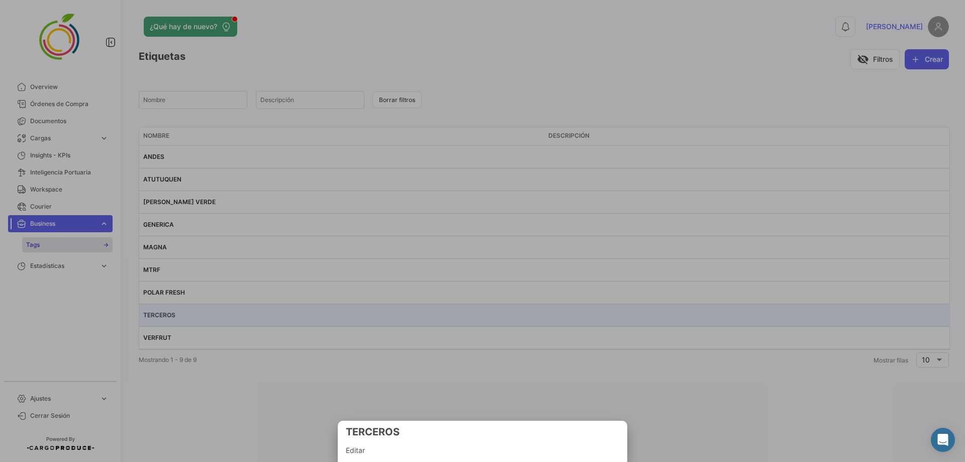
click at [185, 280] on div at bounding box center [482, 231] width 965 height 462
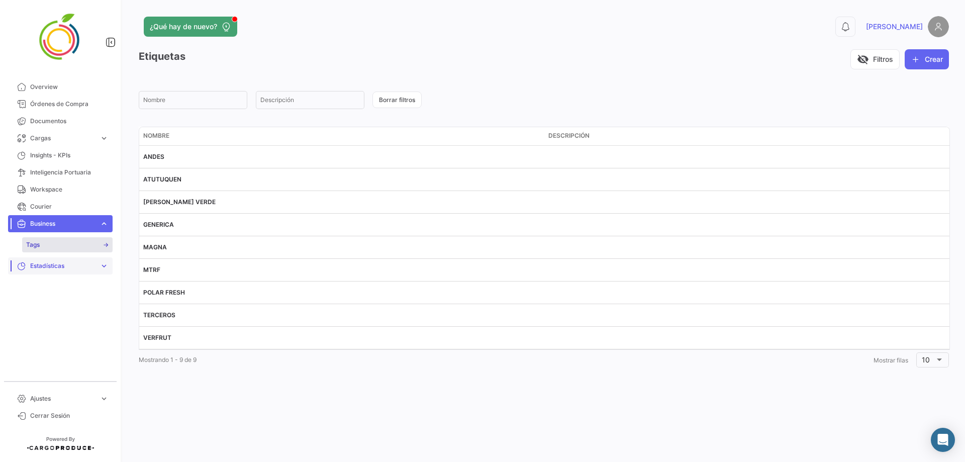
click at [82, 264] on span "Estadísticas" at bounding box center [62, 265] width 65 height 9
click at [78, 265] on link "Tiempo a destino" at bounding box center [67, 261] width 90 height 15
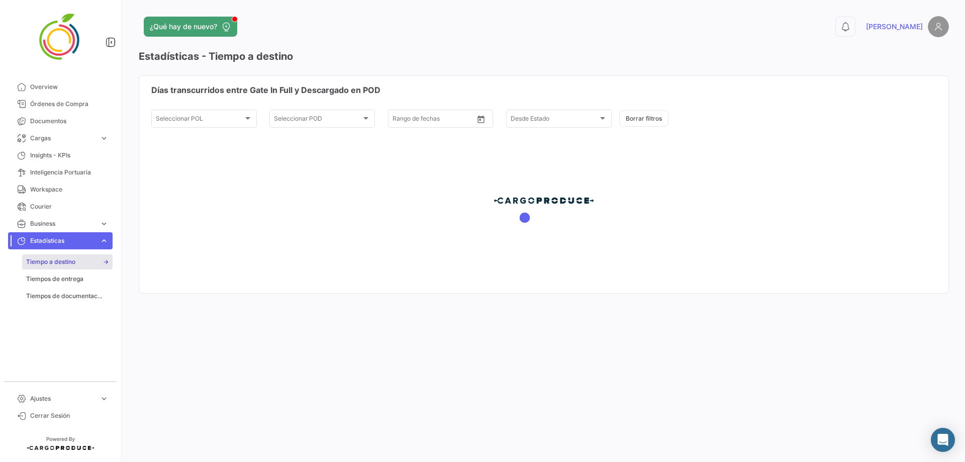
type input "[DATE]"
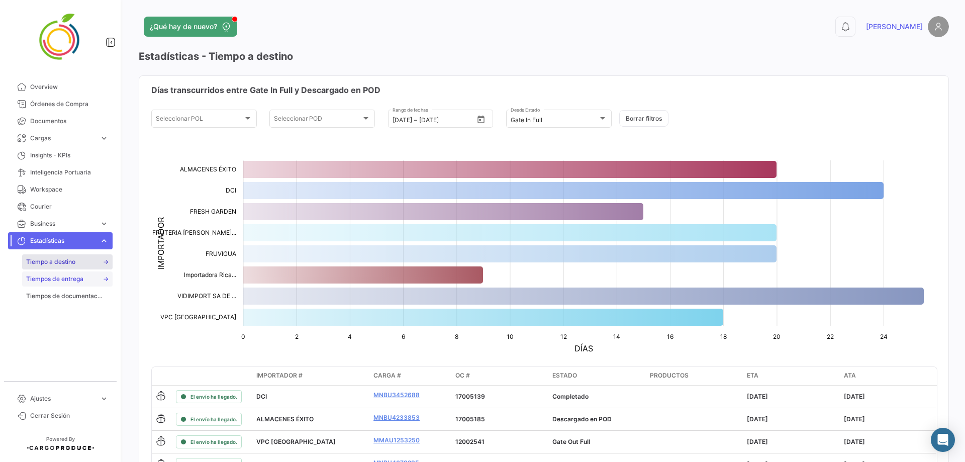
click at [64, 279] on span "Tiempos de entrega" at bounding box center [54, 278] width 57 height 9
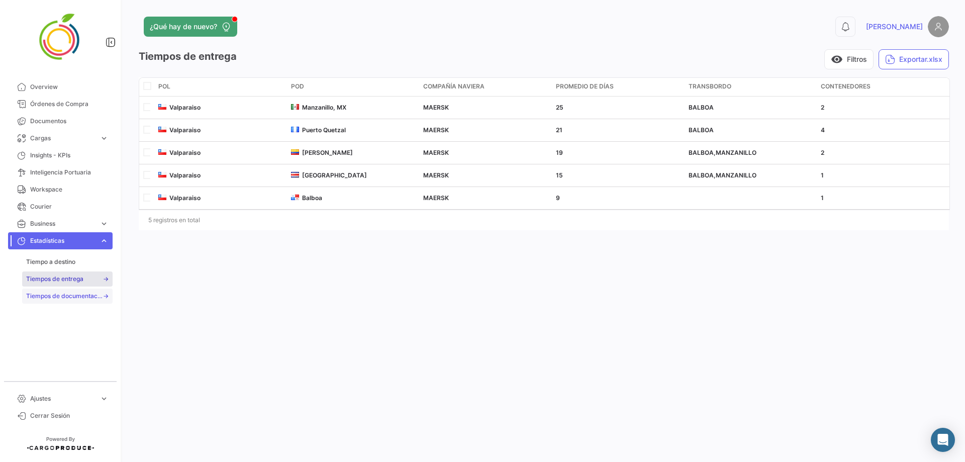
click at [68, 280] on span "Tiempos de documentación" at bounding box center [64, 295] width 76 height 9
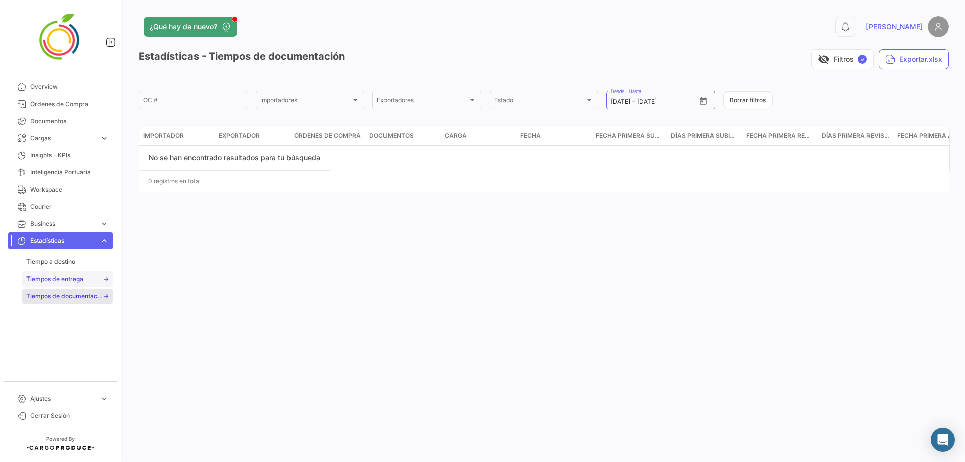
click at [67, 280] on span "Tiempos de entrega" at bounding box center [54, 278] width 57 height 9
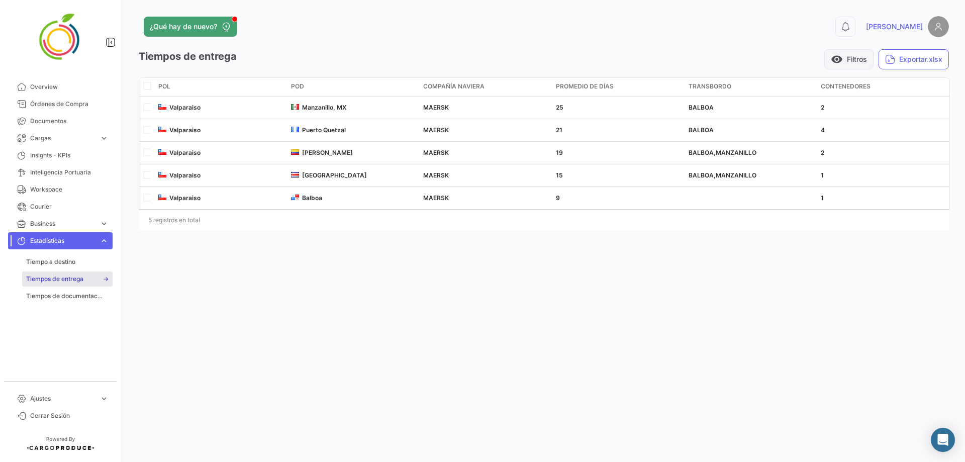
click at [635, 62] on button "visibility Filtros" at bounding box center [848, 59] width 49 height 20
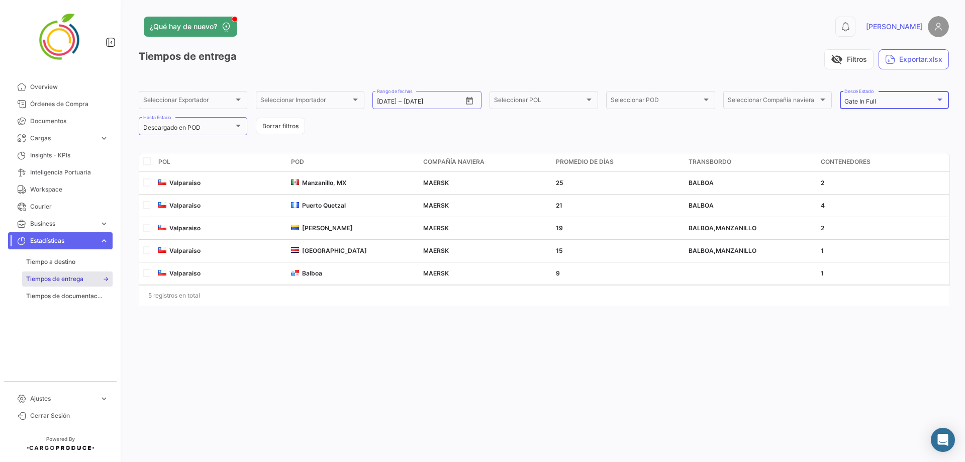
click at [635, 100] on div "Gate In Full" at bounding box center [889, 101] width 90 height 7
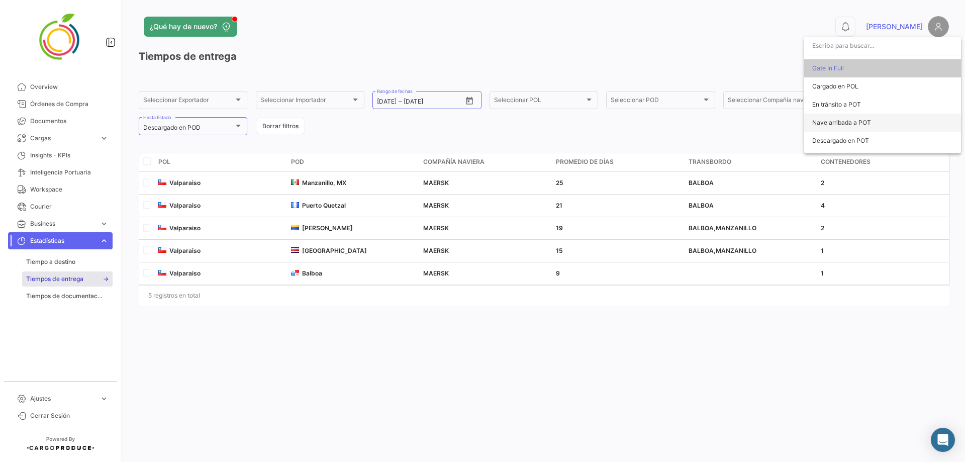
scroll to position [100, 0]
click at [635, 78] on span "Nave arribada a POT" at bounding box center [882, 72] width 141 height 18
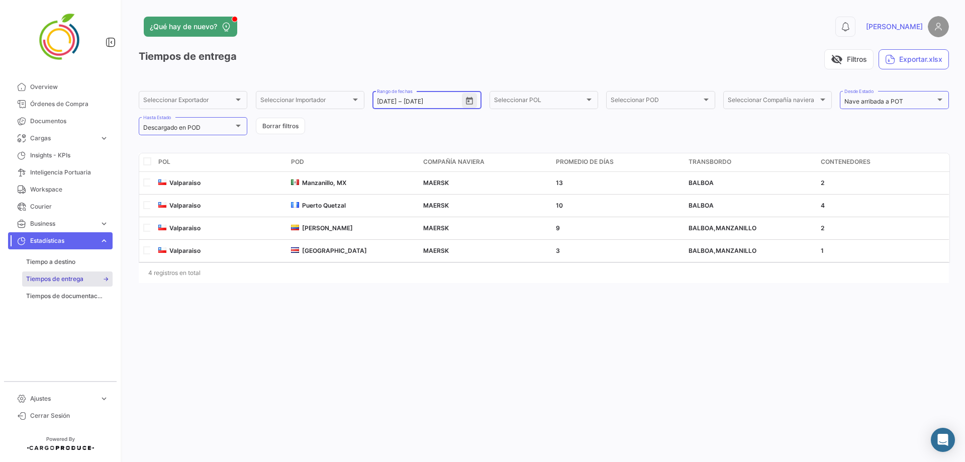
click at [471, 101] on icon "Open calendar" at bounding box center [469, 100] width 9 height 9
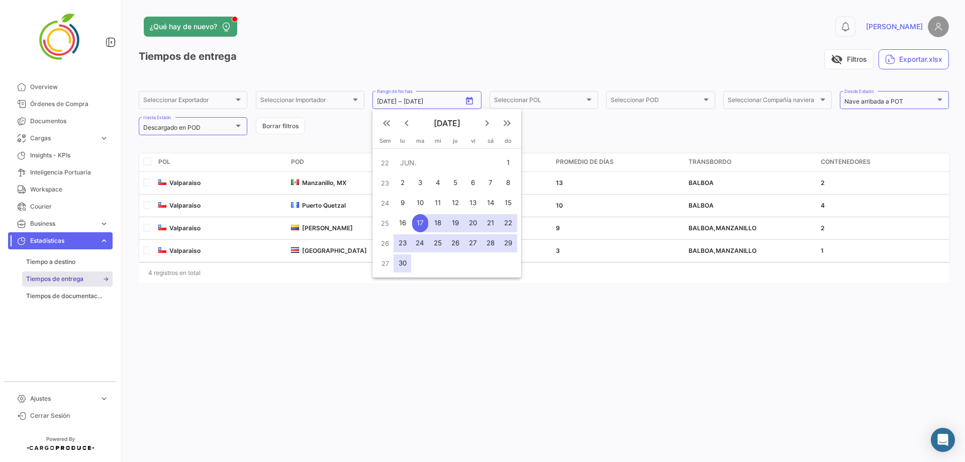
click at [571, 178] on div at bounding box center [482, 231] width 965 height 462
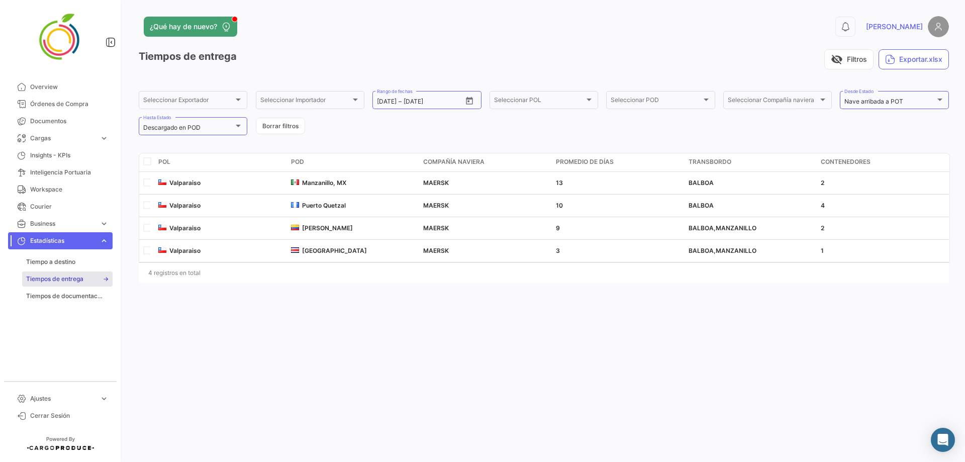
drag, startPoint x: 824, startPoint y: 182, endPoint x: 809, endPoint y: 266, distance: 85.2
click at [635, 266] on div "POL POD Compañía Naviera Promedio de días Transbordo Contenedores Valparaiso Ma…" at bounding box center [544, 218] width 810 height 130
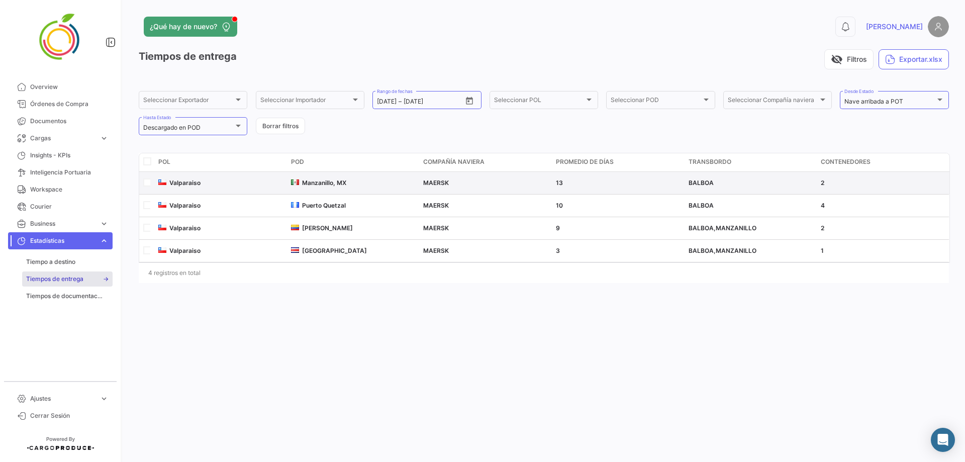
click at [503, 184] on div "MAERSK" at bounding box center [485, 182] width 125 height 9
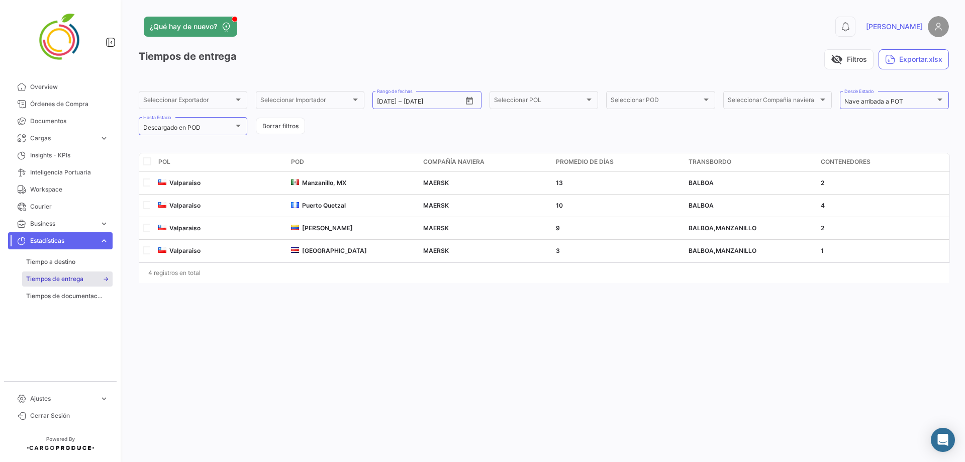
click at [128, 196] on div "¿Qué hay de nuevo? 0 [PERSON_NAME] Tiempos de entrega visibility_off Filtros Ex…" at bounding box center [544, 231] width 842 height 462
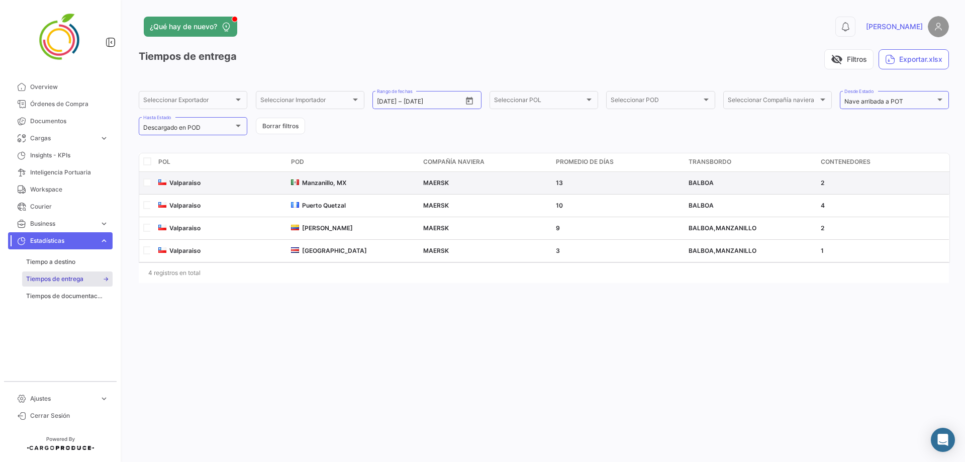
click at [152, 181] on datatable-body-cell at bounding box center [146, 183] width 15 height 22
click at [146, 183] on input "checkbox" at bounding box center [146, 181] width 7 height 7
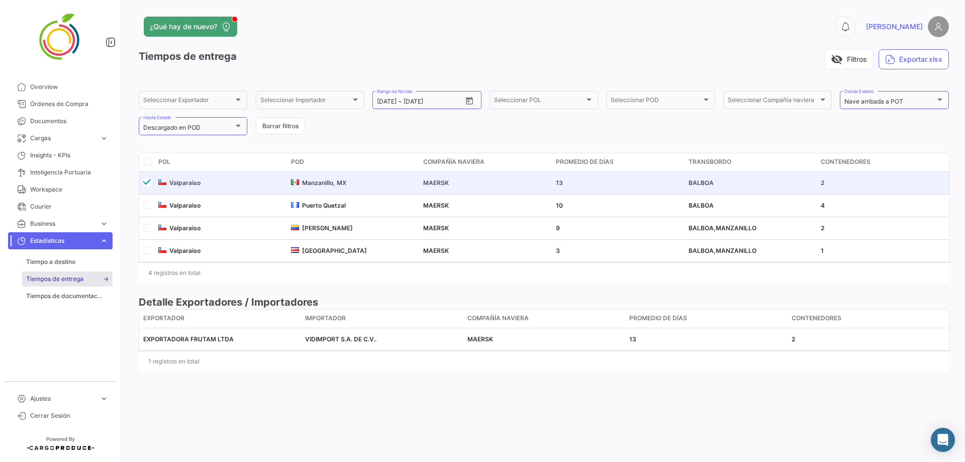
click at [150, 172] on datatable-body-cell at bounding box center [146, 183] width 15 height 22
click at [149, 185] on input "checkbox" at bounding box center [146, 181] width 7 height 7
checkbox input "false"
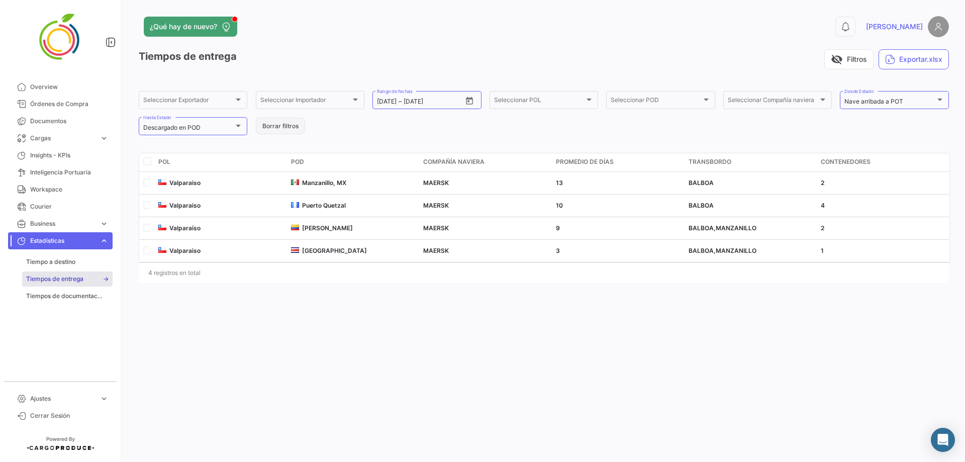
click at [281, 124] on button "Borrar filtros" at bounding box center [280, 126] width 49 height 17
click at [278, 123] on button "Borrar filtros" at bounding box center [280, 126] width 49 height 17
click at [285, 130] on button "Borrar filtros" at bounding box center [280, 126] width 49 height 17
click at [287, 127] on button "Borrar filtros" at bounding box center [280, 126] width 49 height 17
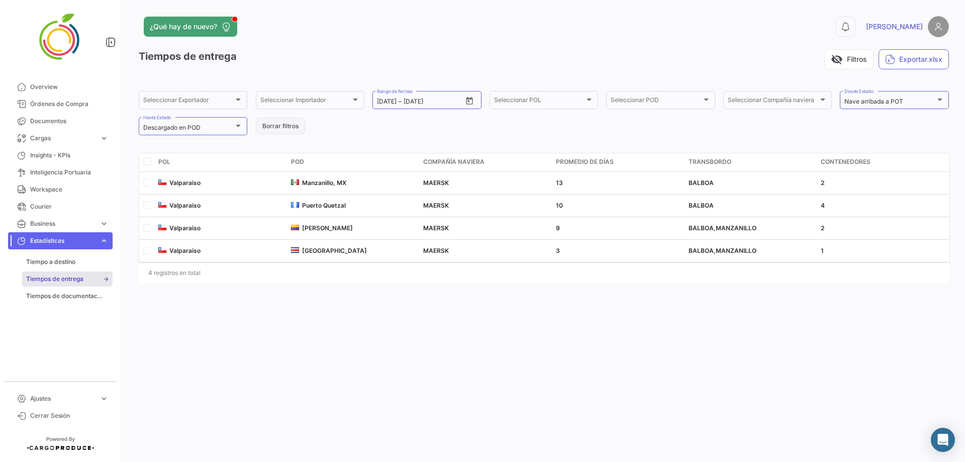
click at [287, 127] on button "Borrar filtros" at bounding box center [280, 126] width 49 height 17
click at [363, 96] on div "Seleccionar Importador Seleccionar Importador" at bounding box center [310, 99] width 109 height 20
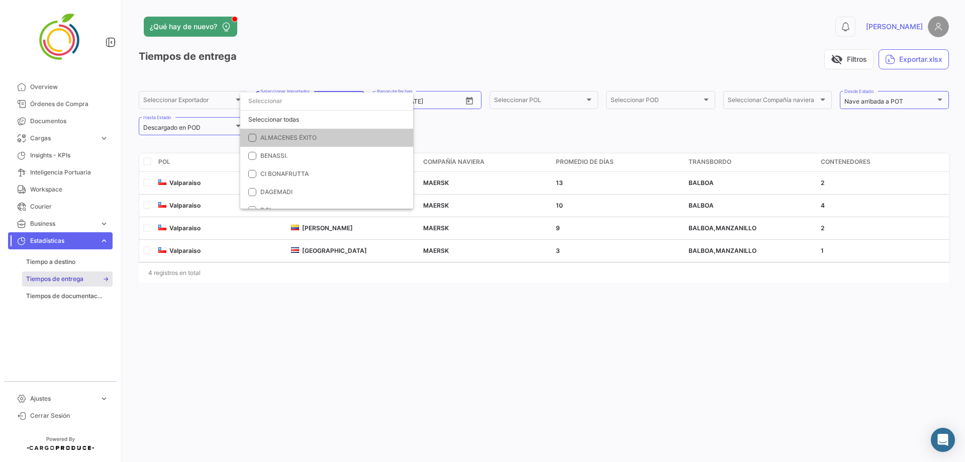
click at [363, 66] on div at bounding box center [482, 231] width 965 height 462
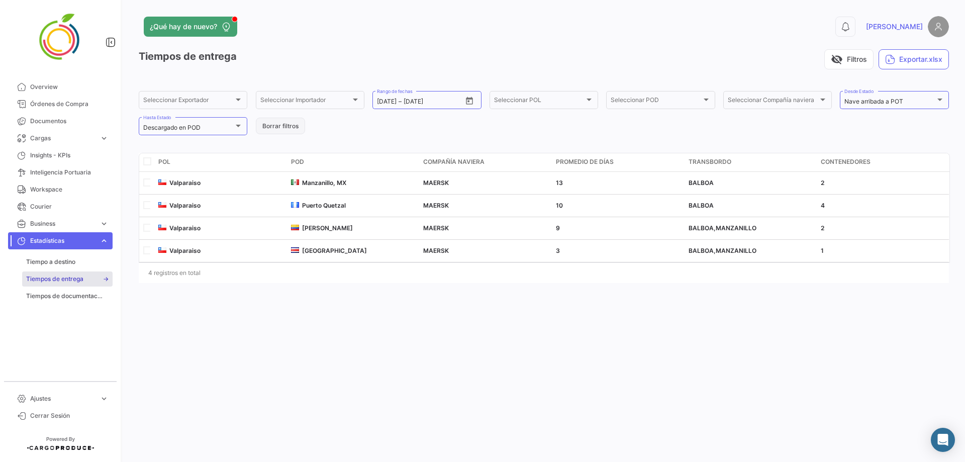
click at [298, 120] on button "Borrar filtros" at bounding box center [280, 126] width 49 height 17
click at [275, 129] on button "Borrar filtros" at bounding box center [280, 126] width 49 height 17
click at [67, 262] on span "Tiempo a destino" at bounding box center [50, 261] width 49 height 9
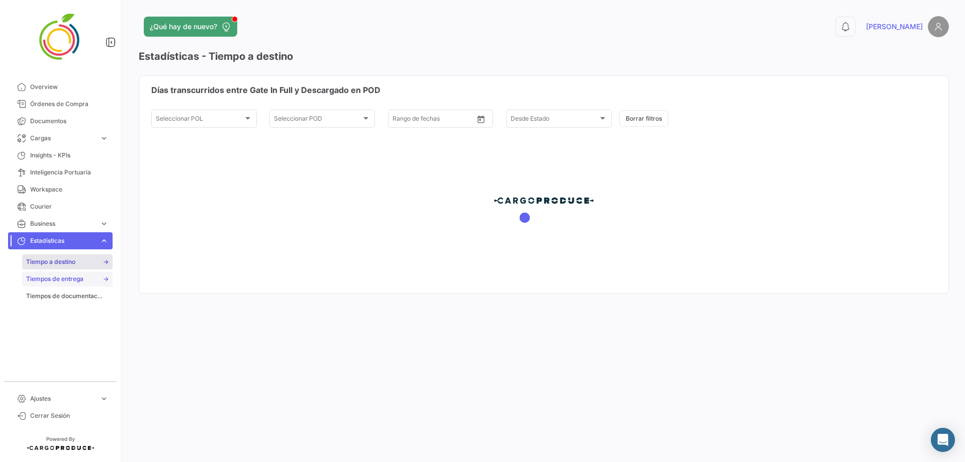
type input "[DATE]"
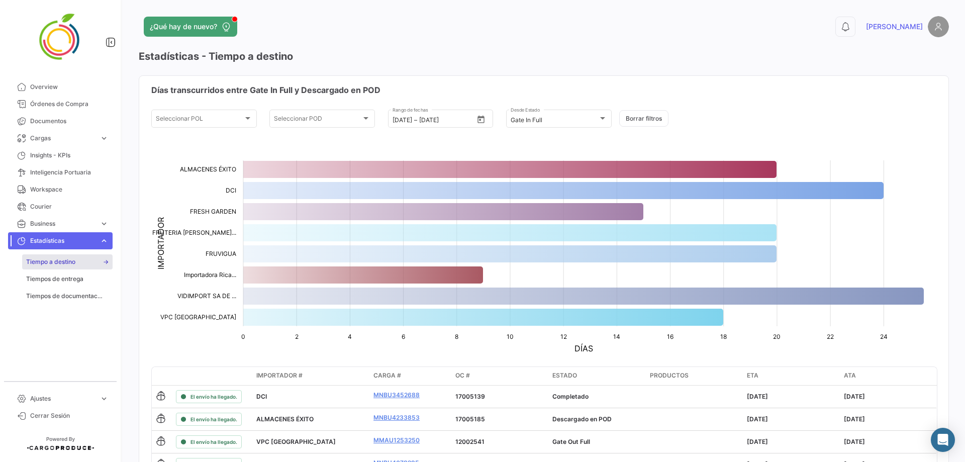
click at [635, 114] on button "Borrar filtros" at bounding box center [643, 118] width 49 height 17
click at [635, 119] on button "Borrar filtros" at bounding box center [643, 118] width 49 height 17
click at [603, 118] on div at bounding box center [602, 118] width 9 height 8
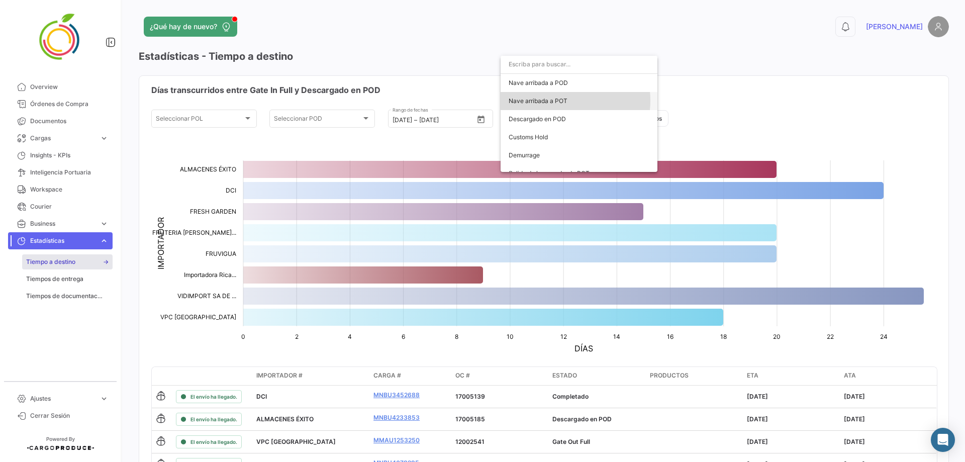
click at [560, 100] on span "Nave arribada a POT" at bounding box center [537, 101] width 59 height 8
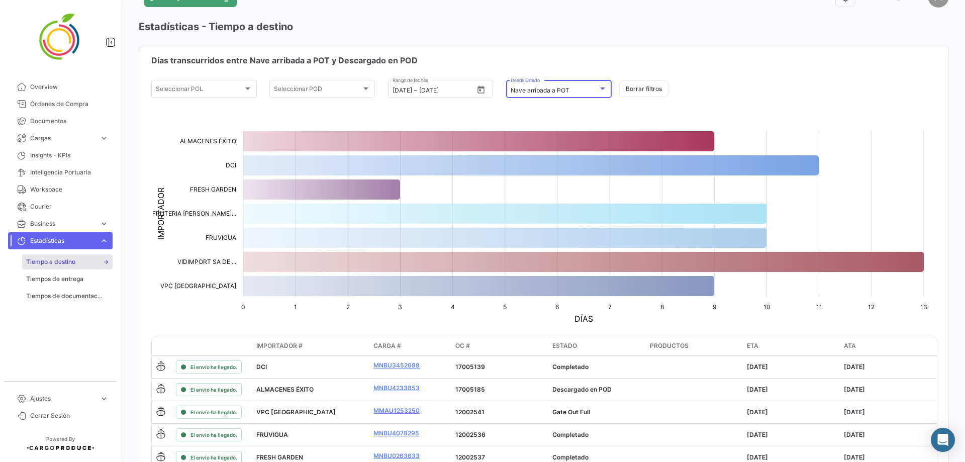
scroll to position [50, 0]
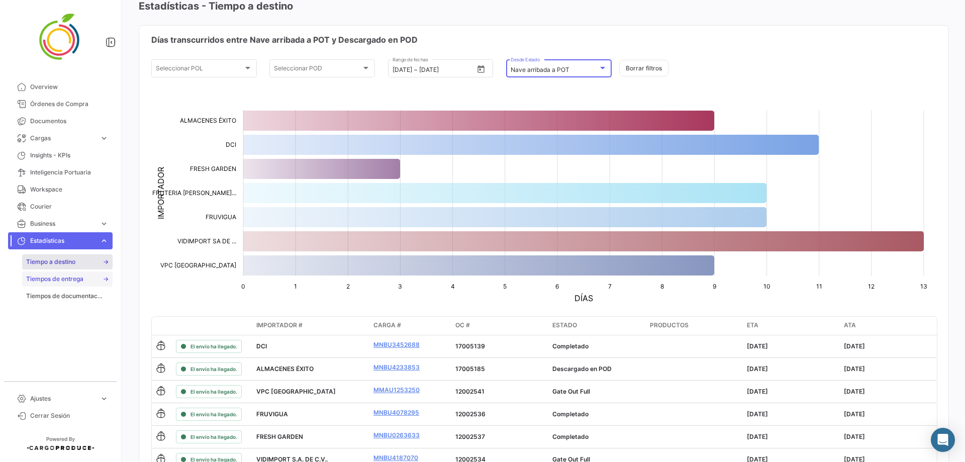
click at [50, 278] on span "Tiempos de entrega" at bounding box center [54, 278] width 57 height 9
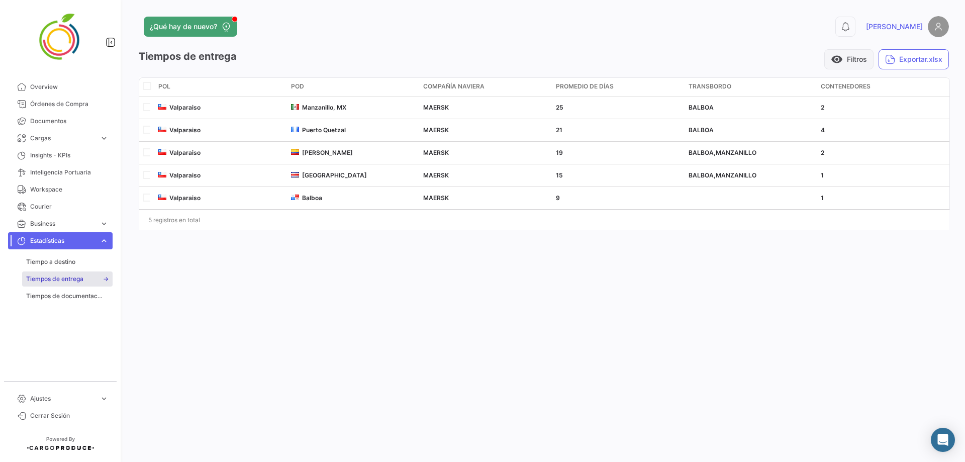
click at [635, 59] on button "visibility Filtros" at bounding box center [848, 59] width 49 height 20
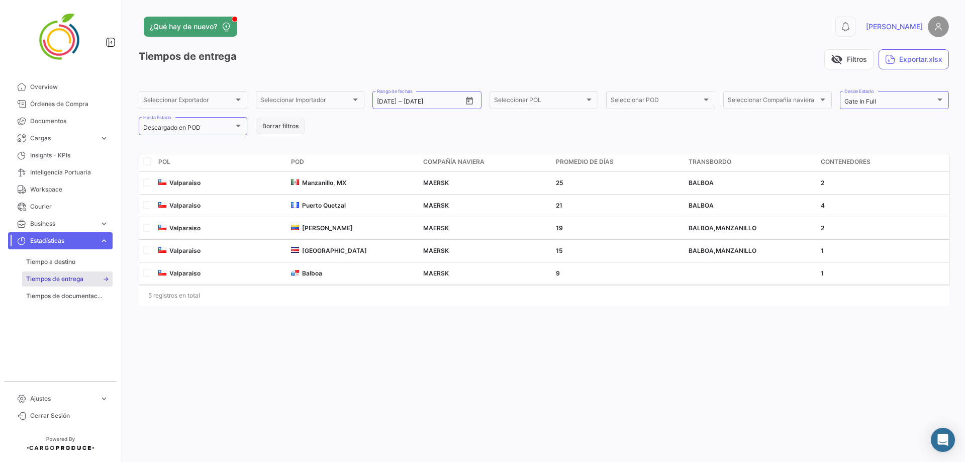
click at [297, 126] on button "Borrar filtros" at bounding box center [280, 126] width 49 height 17
click at [242, 127] on div at bounding box center [238, 126] width 9 height 8
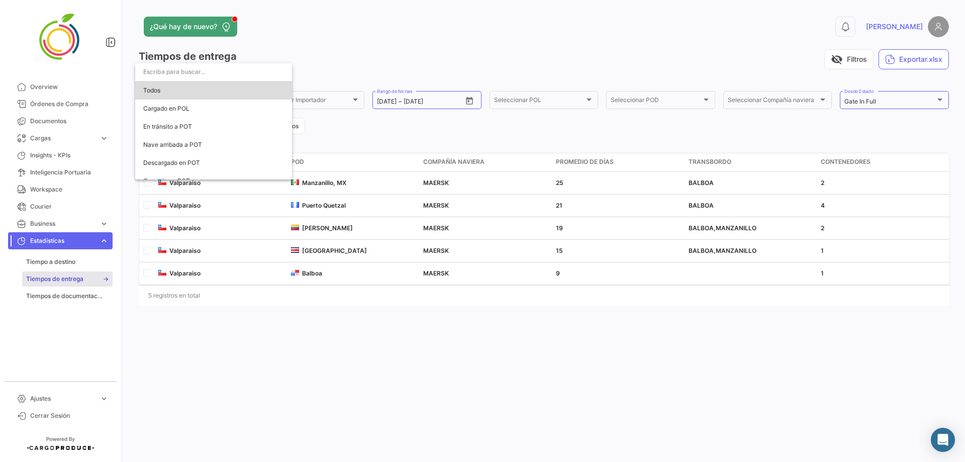
click at [227, 91] on span "Todos" at bounding box center [213, 90] width 141 height 18
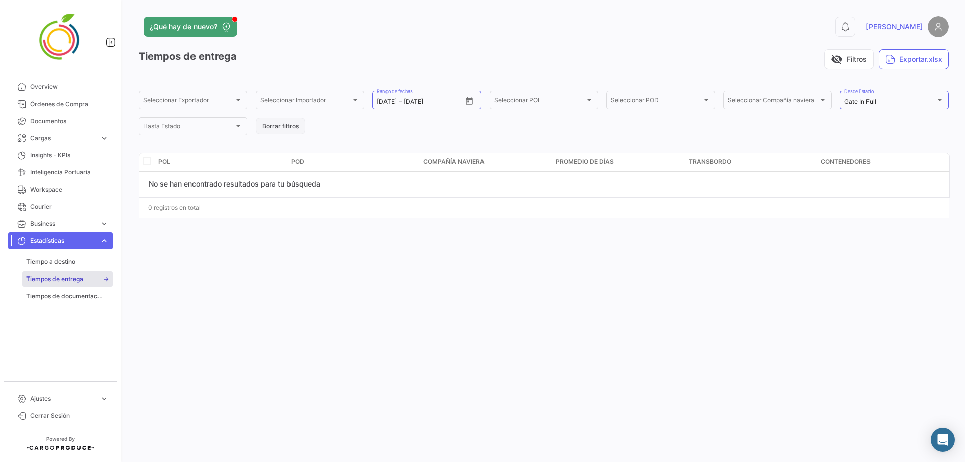
click at [282, 126] on button "Borrar filtros" at bounding box center [280, 126] width 49 height 17
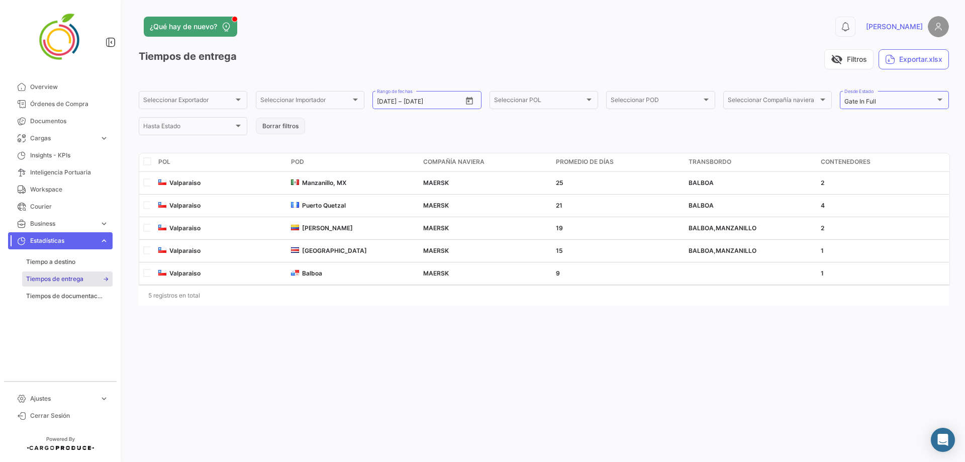
click at [290, 128] on button "Borrar filtros" at bounding box center [280, 126] width 49 height 17
click at [278, 129] on button "Borrar filtros" at bounding box center [280, 126] width 49 height 17
click at [635, 101] on div "Gate In Full" at bounding box center [889, 101] width 90 height 7
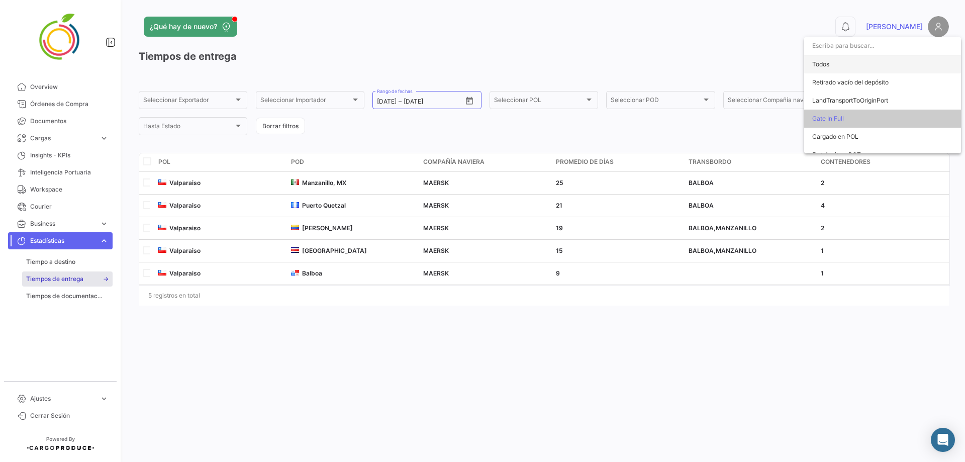
click at [635, 62] on span "Todos" at bounding box center [882, 64] width 141 height 18
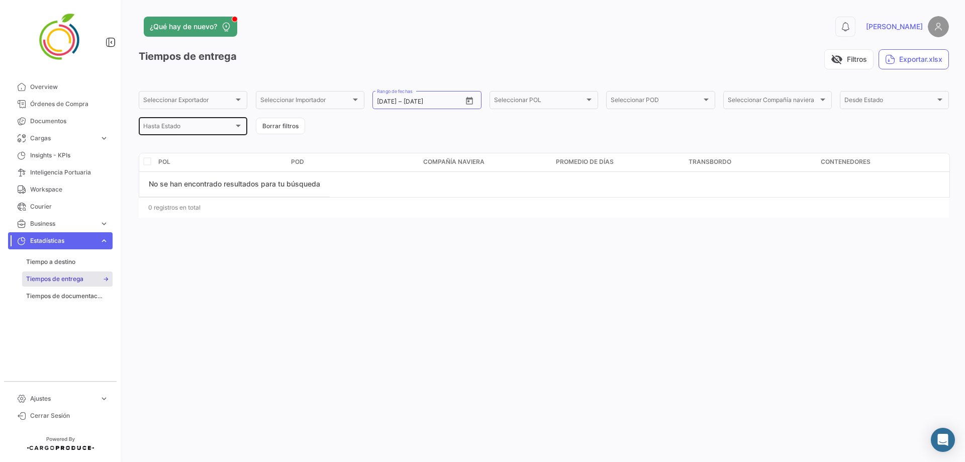
click at [213, 123] on div "Hasta Estado Hasta Estado" at bounding box center [192, 126] width 99 height 20
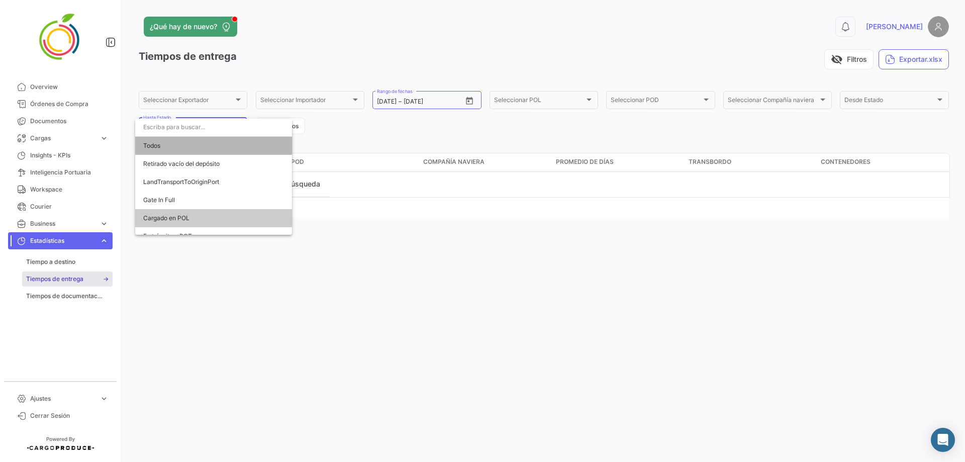
click at [217, 150] on span "Todos" at bounding box center [213, 146] width 141 height 18
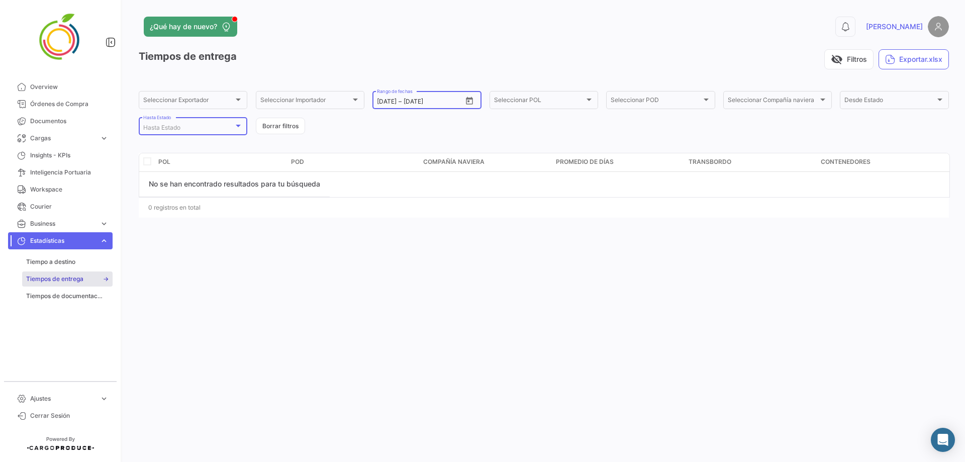
click at [452, 97] on div "[DATE] [DATE] – [DATE] Rango de fechas" at bounding box center [419, 99] width 84 height 20
click at [477, 98] on div "[DATE] [DATE] – [DATE] Rango de fechas" at bounding box center [426, 99] width 109 height 20
click at [33, 86] on span "Overview" at bounding box center [69, 86] width 78 height 9
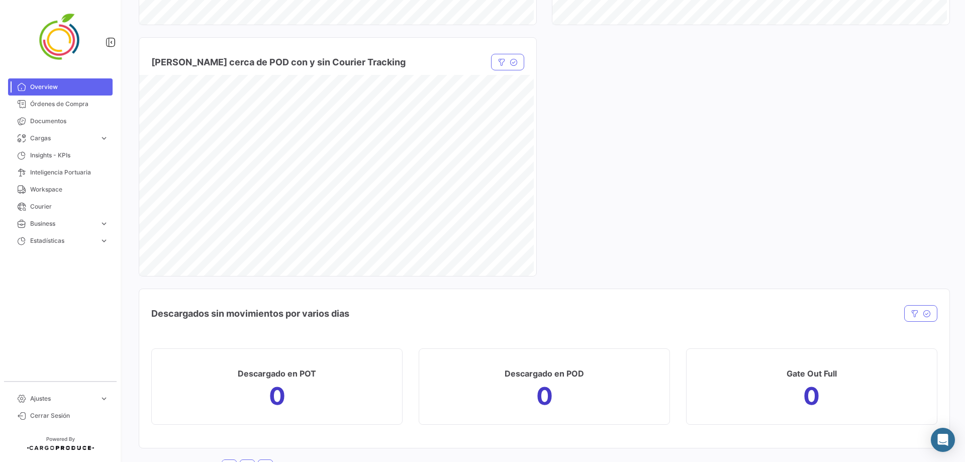
scroll to position [1202, 0]
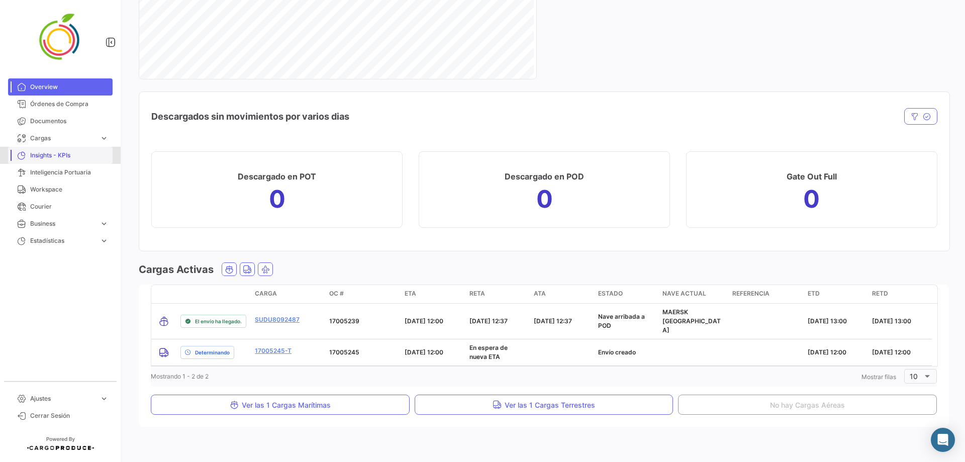
click at [49, 158] on span "Insights - KPIs" at bounding box center [69, 155] width 78 height 9
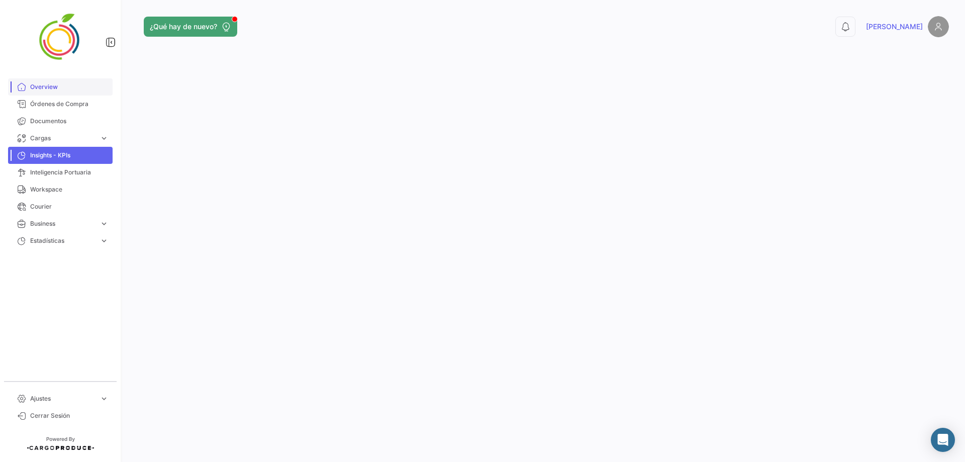
click at [78, 78] on link "Overview" at bounding box center [60, 86] width 104 height 17
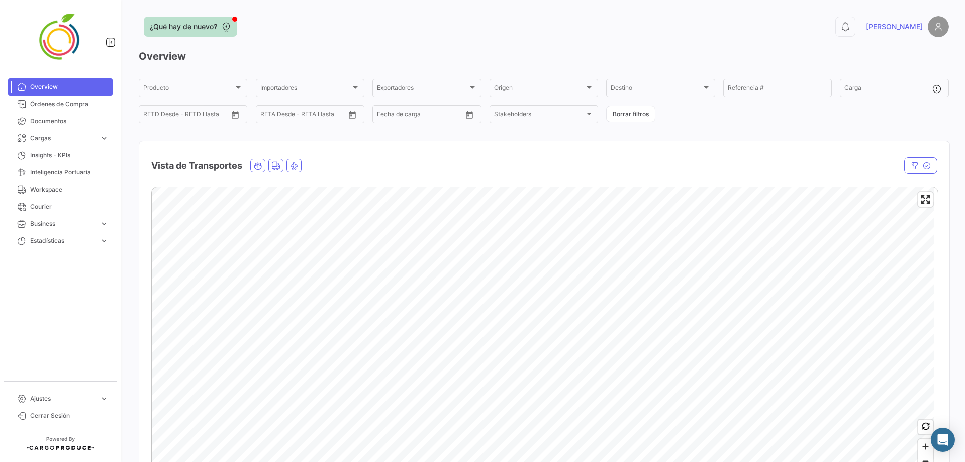
click at [230, 25] on icon at bounding box center [226, 27] width 10 height 10
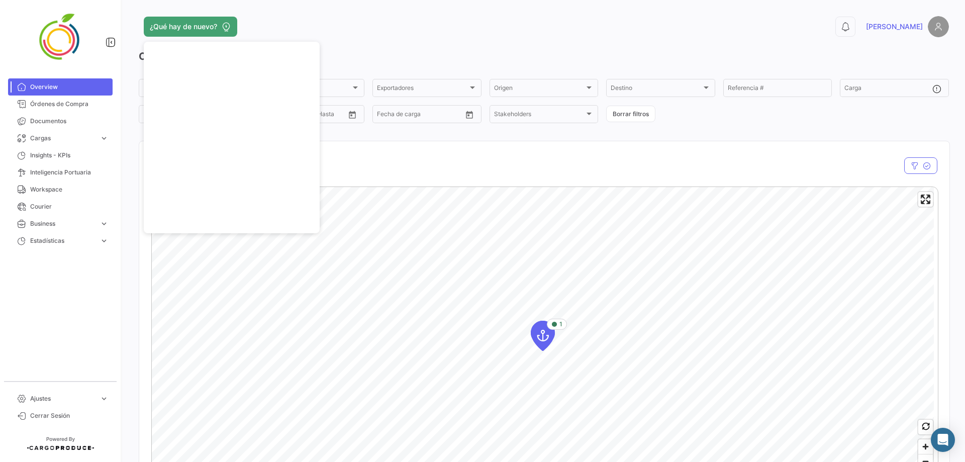
click at [303, 32] on div "¿Qué hay de nuevo?" at bounding box center [362, 27] width 446 height 20
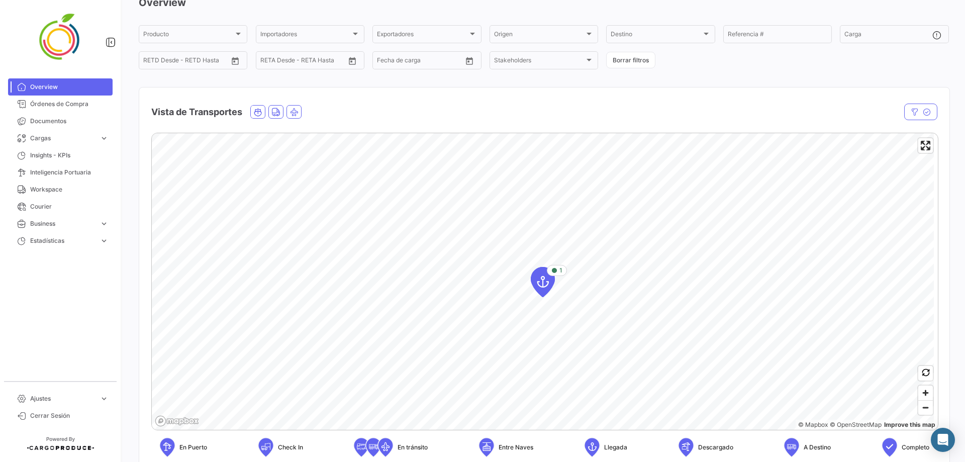
scroll to position [50, 0]
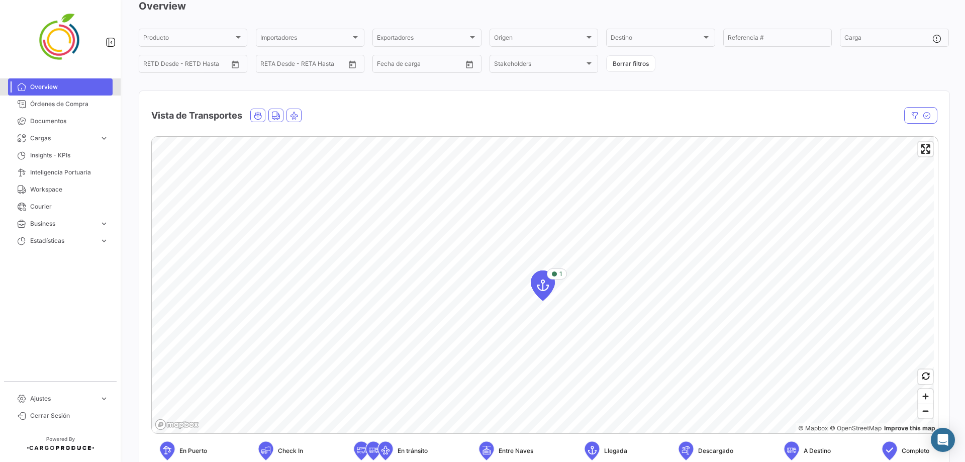
click at [83, 91] on link "Overview" at bounding box center [60, 86] width 104 height 17
click at [635, 280] on span "Zoom out" at bounding box center [925, 411] width 15 height 14
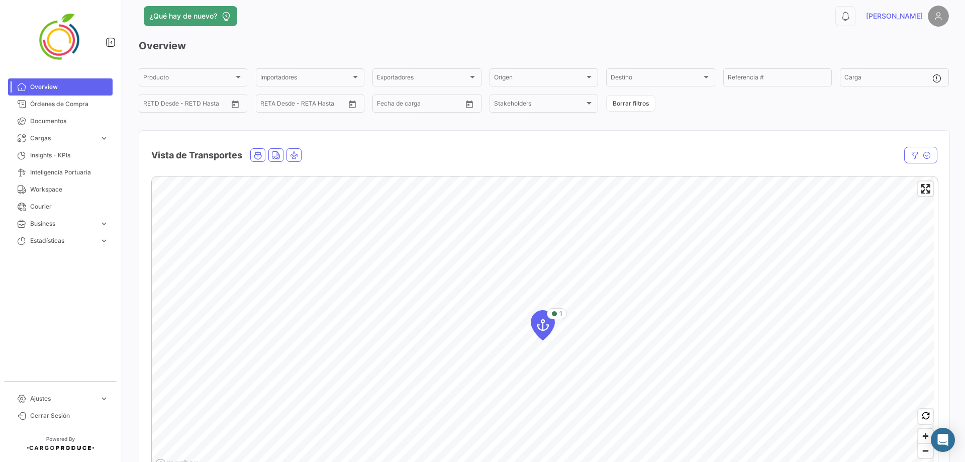
scroll to position [0, 0]
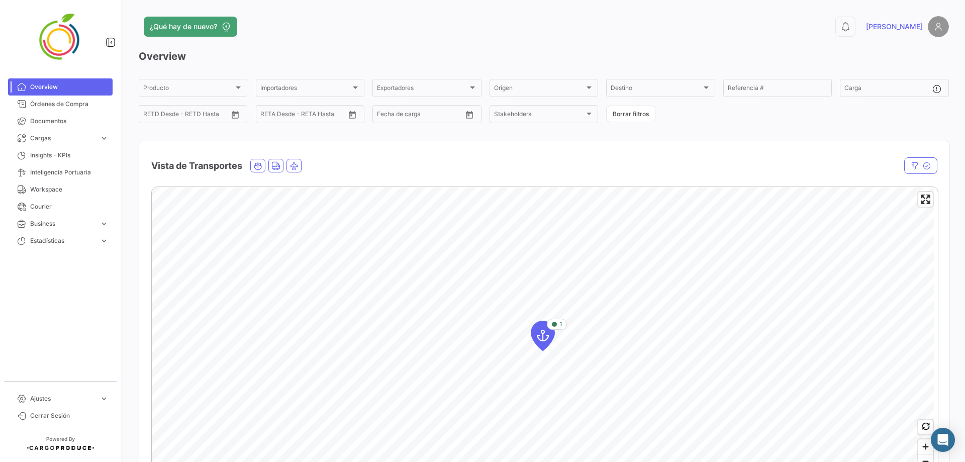
drag, startPoint x: 0, startPoint y: 22, endPoint x: 64, endPoint y: 66, distance: 77.9
click at [47, 84] on mat-nav-list "Overview Órdenes de Compra Documentos Cargas expand_more Cargas Aéreas Cargas M…" at bounding box center [60, 225] width 121 height 302
click at [61, 44] on img at bounding box center [60, 37] width 50 height 50
drag, startPoint x: 955, startPoint y: 0, endPoint x: 533, endPoint y: 167, distance: 453.9
click at [533, 167] on div "Vista de Transportes" at bounding box center [426, 165] width 550 height 25
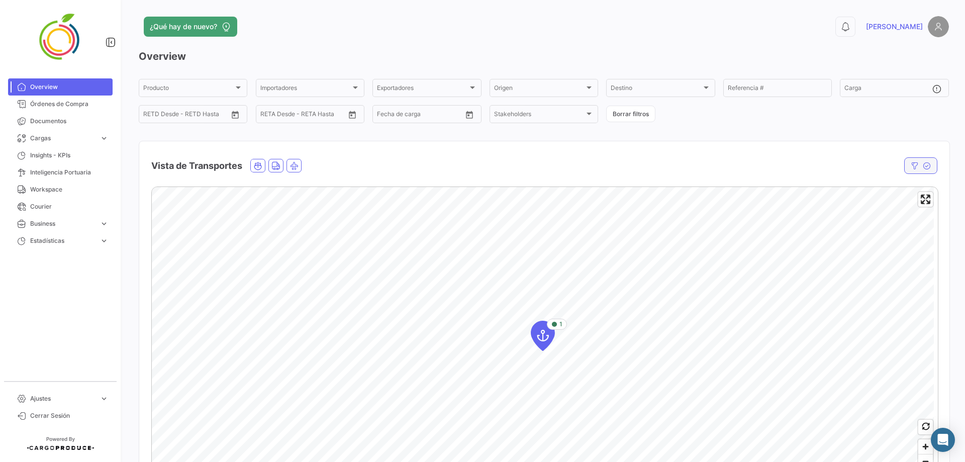
click at [635, 161] on button "button" at bounding box center [920, 165] width 33 height 17
click at [635, 165] on icon "button" at bounding box center [915, 166] width 8 height 8
click at [635, 165] on icon "button" at bounding box center [914, 166] width 8 height 8
click at [635, 163] on icon "button" at bounding box center [915, 166] width 8 height 8
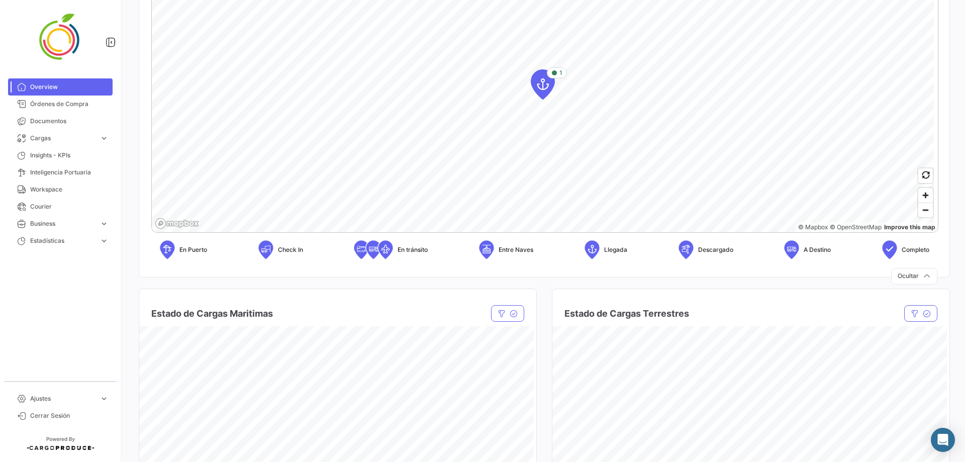
scroll to position [301, 0]
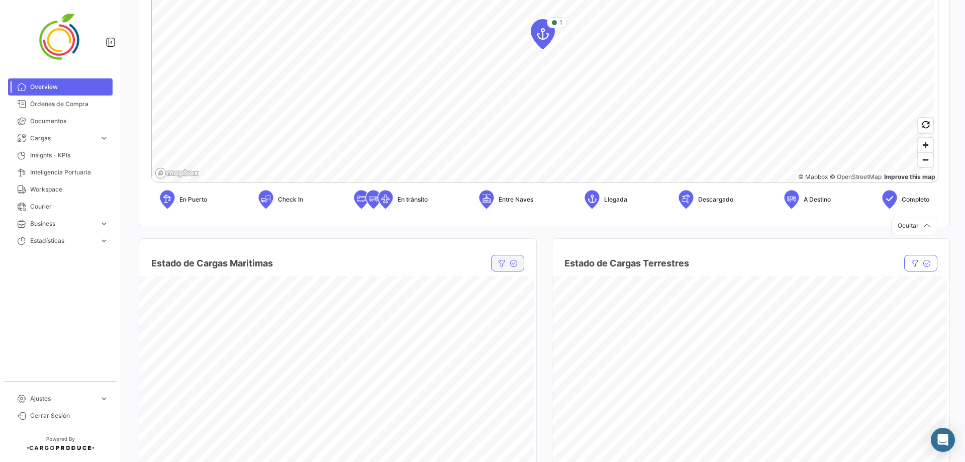
click at [502, 262] on icon "button" at bounding box center [501, 263] width 8 height 8
click at [500, 261] on icon "button" at bounding box center [502, 263] width 8 height 8
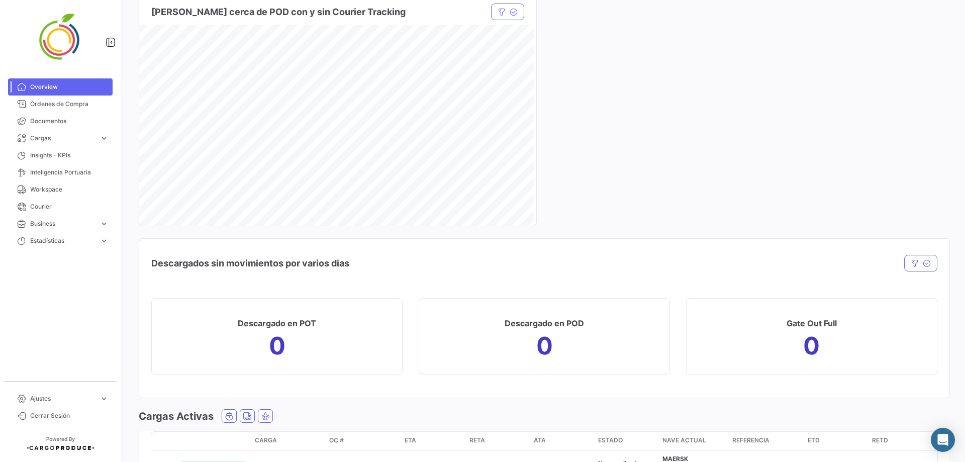
scroll to position [1105, 0]
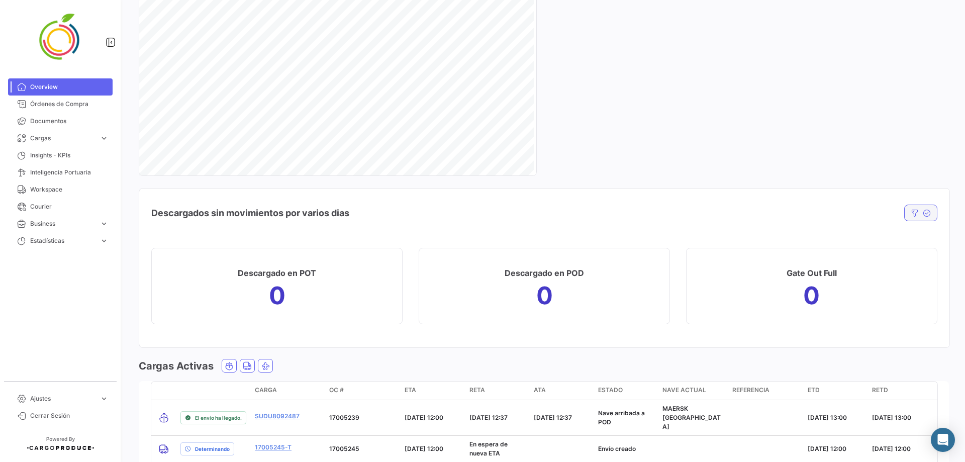
click at [635, 212] on button "button" at bounding box center [920, 212] width 33 height 17
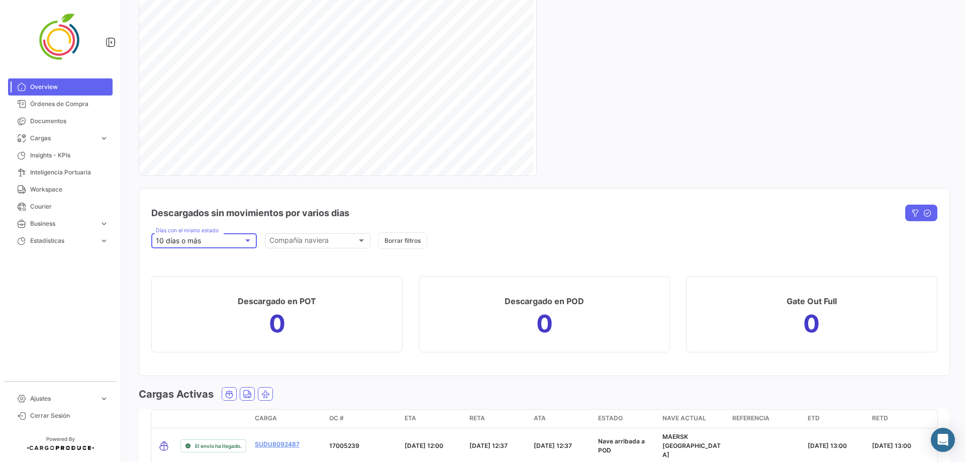
click at [235, 241] on div "10 días o más" at bounding box center [199, 241] width 87 height 9
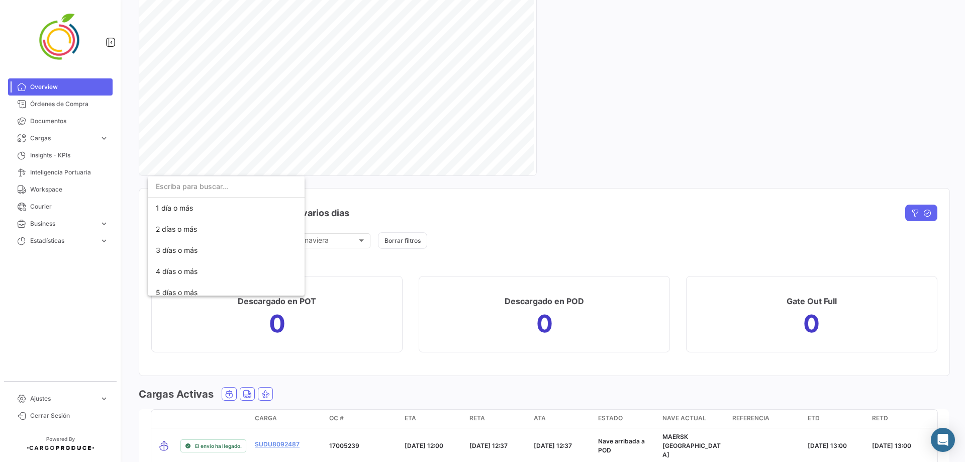
scroll to position [176, 0]
click at [418, 251] on div at bounding box center [482, 231] width 965 height 462
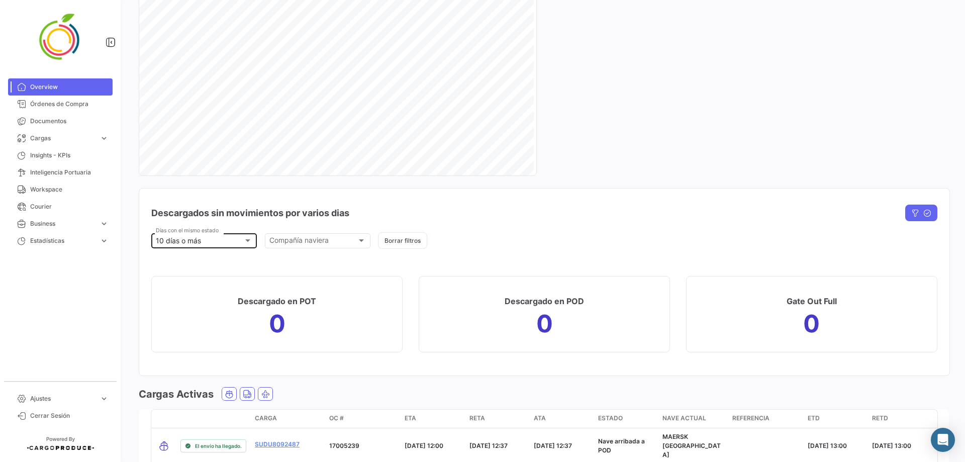
click at [219, 246] on div "10 días o más Días con el mismo estado" at bounding box center [204, 240] width 96 height 17
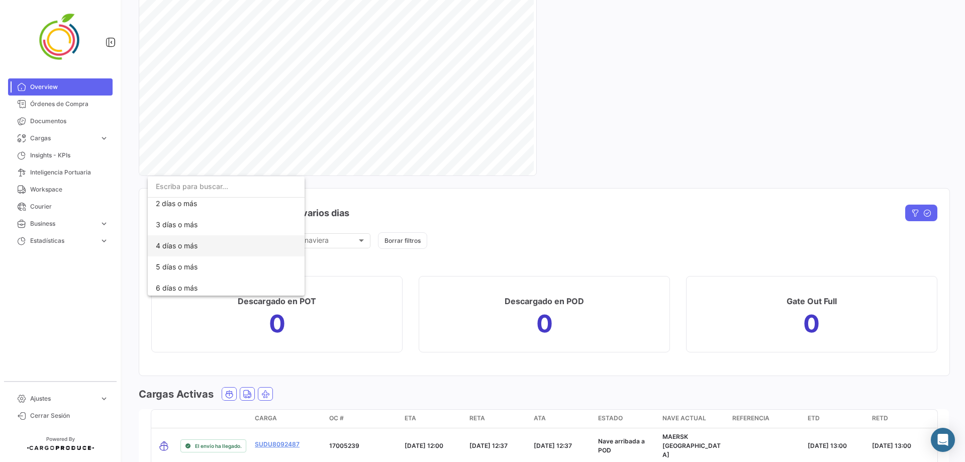
scroll to position [76, 0]
click at [207, 261] on span "7 días o más" at bounding box center [226, 258] width 141 height 21
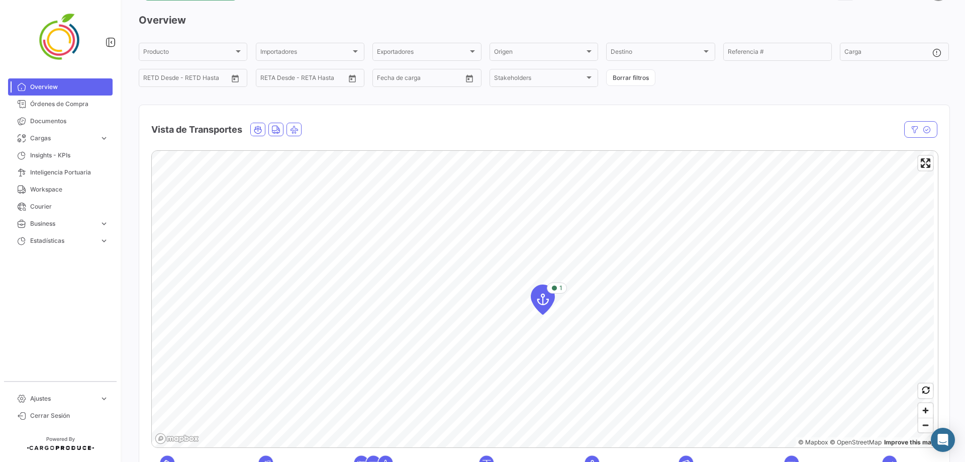
scroll to position [0, 0]
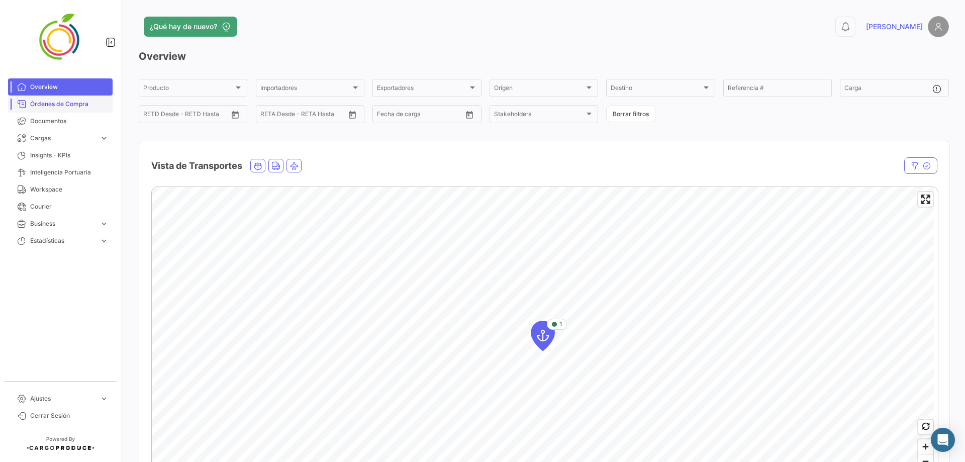
click at [80, 100] on span "Órdenes de Compra" at bounding box center [69, 103] width 78 height 9
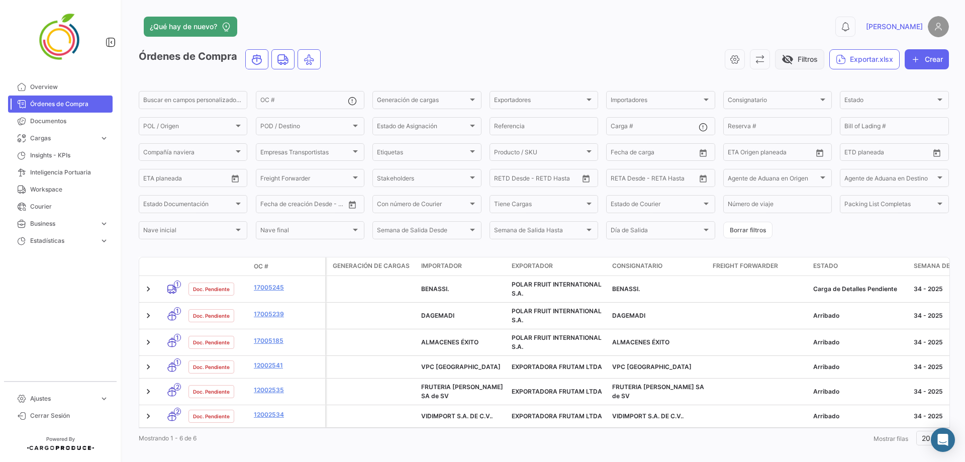
click at [635, 64] on button "visibility_off Filtros" at bounding box center [799, 59] width 49 height 20
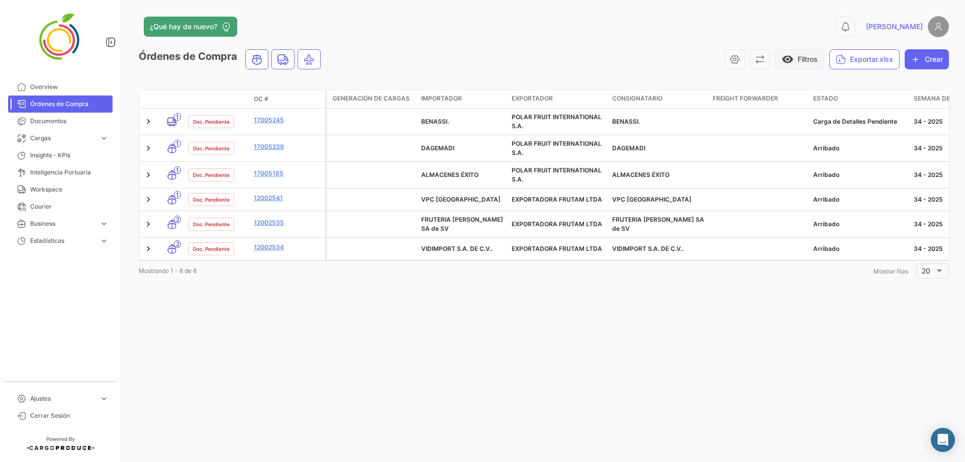
click at [635, 64] on button "visibility Filtros" at bounding box center [799, 59] width 49 height 20
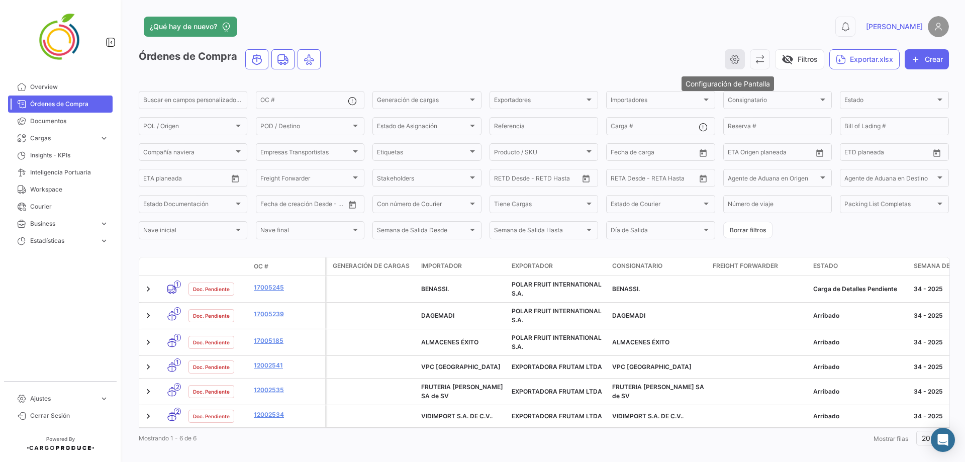
click at [635, 56] on icon "button" at bounding box center [734, 59] width 10 height 10
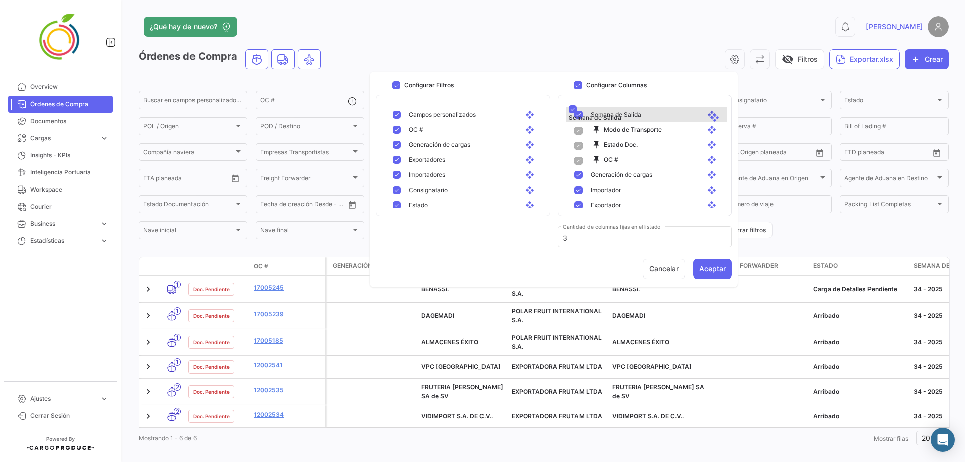
drag, startPoint x: 703, startPoint y: 186, endPoint x: 705, endPoint y: 112, distance: 73.9
click at [593, 114] on mat-icon "push_pin" at bounding box center [596, 114] width 12 height 9
click at [581, 114] on mat-pseudo-checkbox at bounding box center [578, 115] width 8 height 8
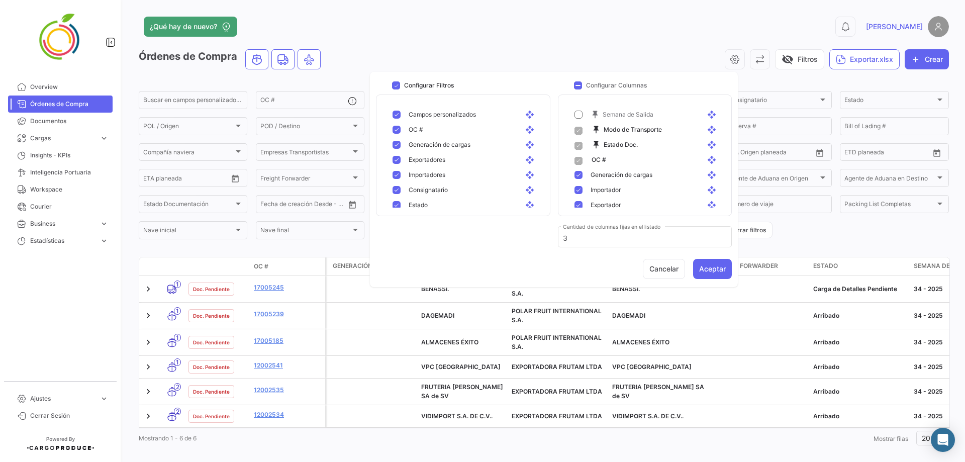
checkbox input "true"
drag, startPoint x: 705, startPoint y: 143, endPoint x: 707, endPoint y: 196, distance: 53.3
drag, startPoint x: 702, startPoint y: 142, endPoint x: 702, endPoint y: 128, distance: 13.6
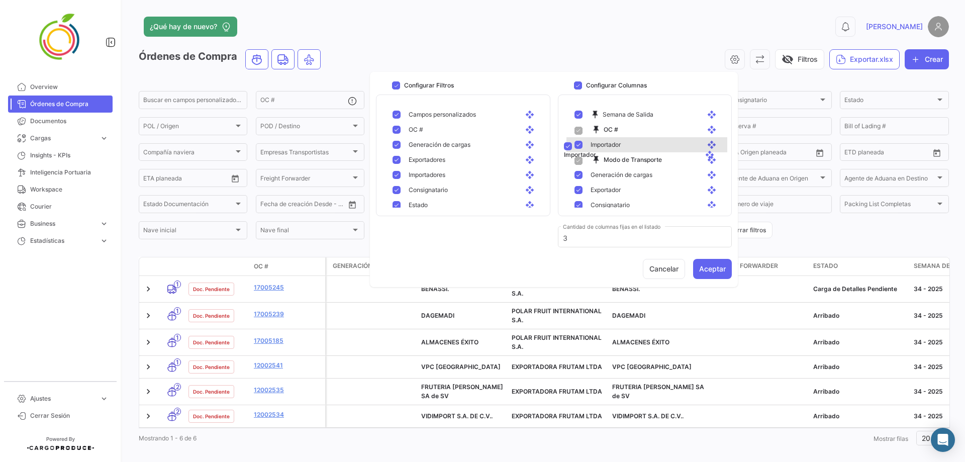
drag, startPoint x: 708, startPoint y: 173, endPoint x: 706, endPoint y: 145, distance: 27.7
click at [635, 262] on button "Aceptar" at bounding box center [712, 269] width 39 height 20
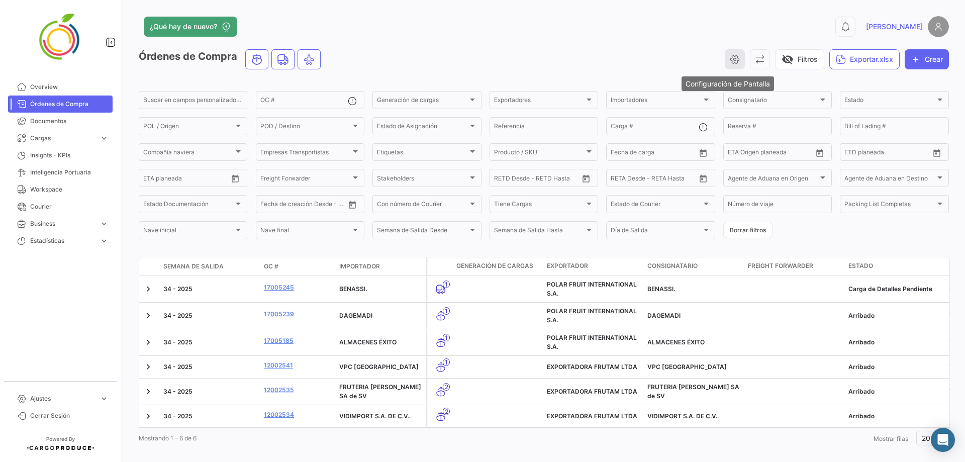
click at [635, 57] on icon "button" at bounding box center [734, 59] width 10 height 10
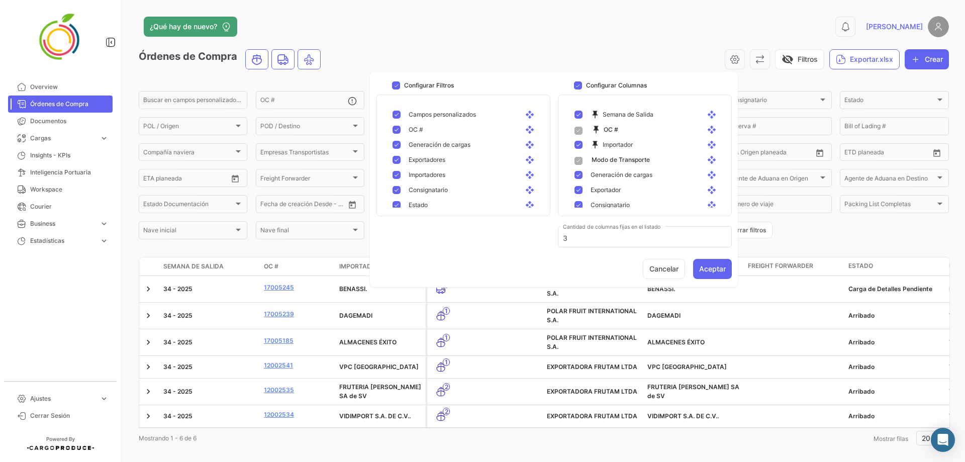
click at [575, 159] on span at bounding box center [578, 161] width 8 height 8
click at [579, 162] on span at bounding box center [578, 161] width 8 height 8
click at [635, 158] on mat-icon "open_with" at bounding box center [713, 159] width 12 height 9
drag, startPoint x: 701, startPoint y: 158, endPoint x: 709, endPoint y: 160, distance: 7.9
click at [579, 190] on mat-pseudo-checkbox at bounding box center [578, 190] width 8 height 8
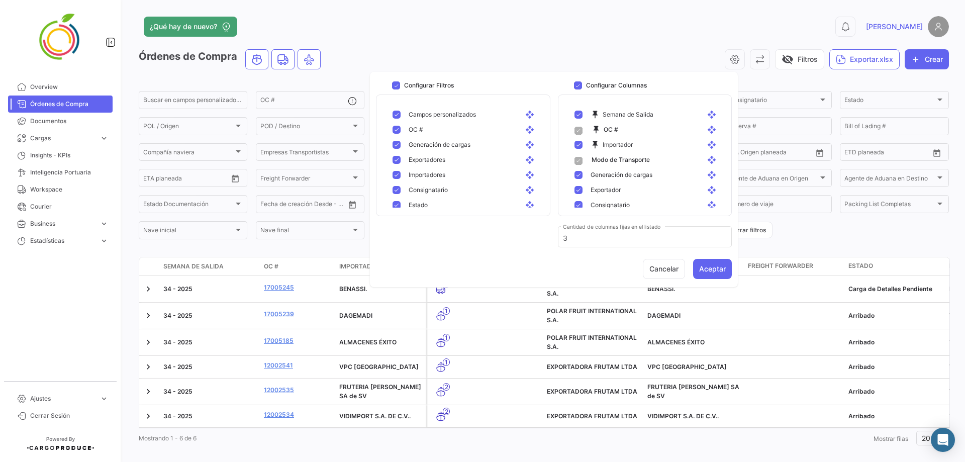
checkbox input "false"
click at [580, 157] on mat-pseudo-checkbox at bounding box center [578, 155] width 8 height 8
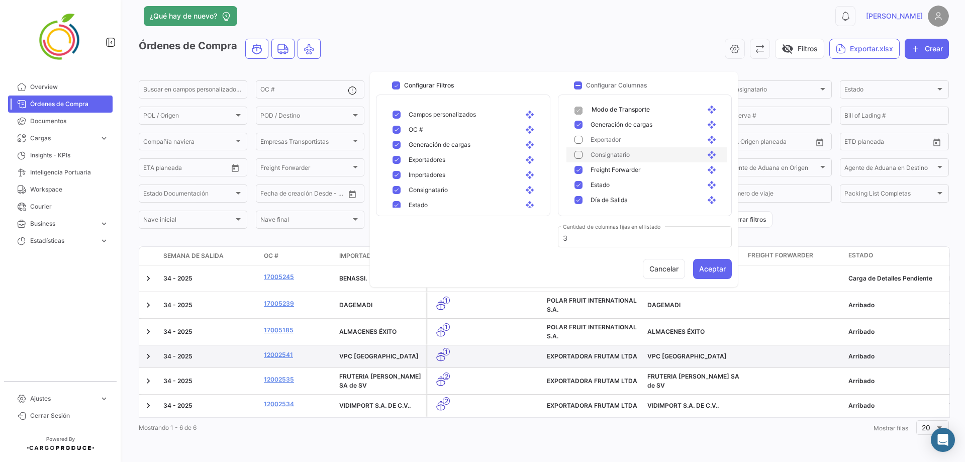
scroll to position [0, 0]
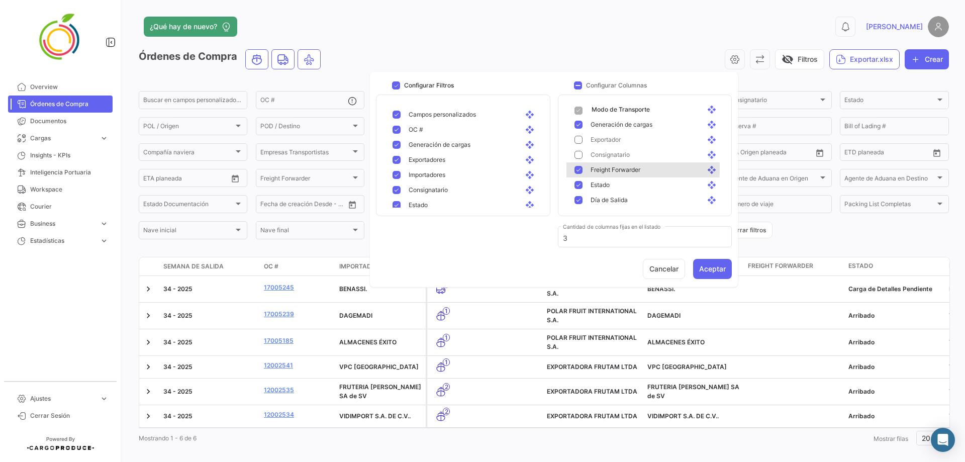
click at [577, 168] on mat-pseudo-checkbox at bounding box center [578, 170] width 8 height 8
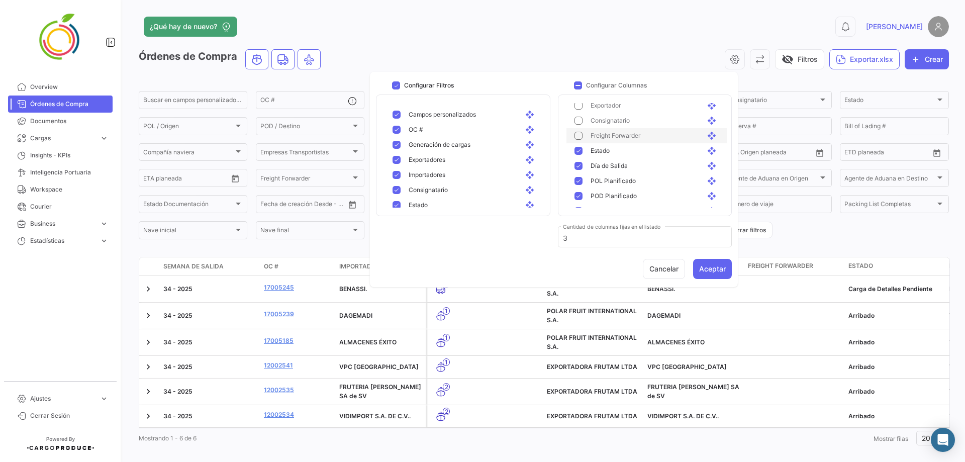
scroll to position [100, 0]
click at [580, 147] on mat-pseudo-checkbox at bounding box center [578, 150] width 8 height 8
click at [635, 274] on button "Aceptar" at bounding box center [712, 269] width 39 height 20
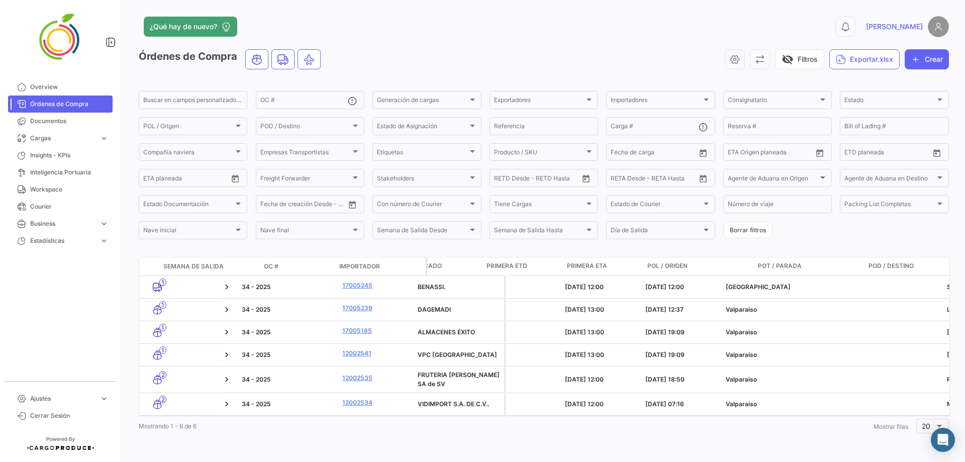
drag, startPoint x: 880, startPoint y: 374, endPoint x: 959, endPoint y: 371, distance: 79.9
click at [635, 280] on div "¿Qué hay de nuevo? 0 [PERSON_NAME] Órdenes de Compra visibility_off Filtros Exp…" at bounding box center [544, 231] width 842 height 462
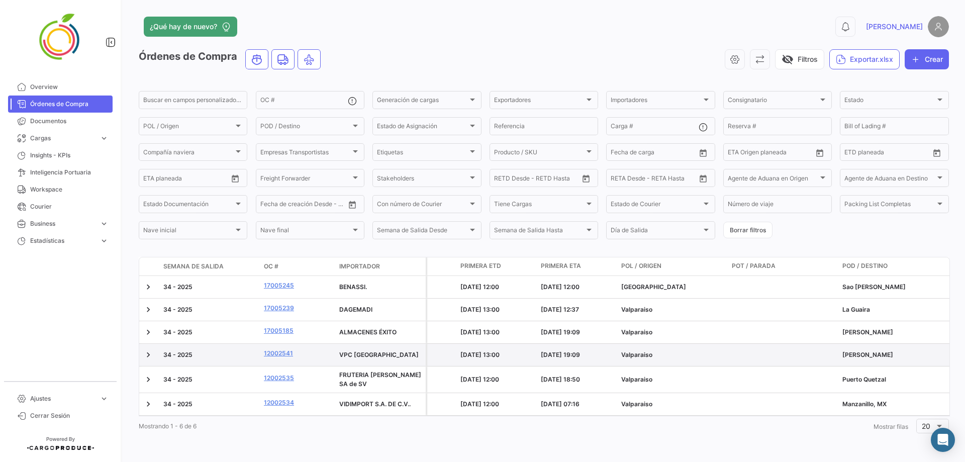
click at [635, 280] on datatable-body-cell at bounding box center [782, 355] width 111 height 22
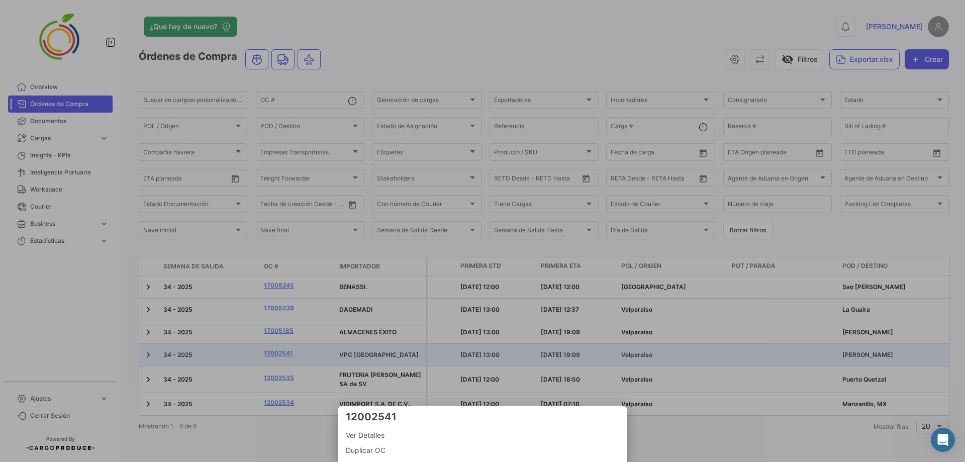
click at [635, 280] on div at bounding box center [482, 231] width 965 height 462
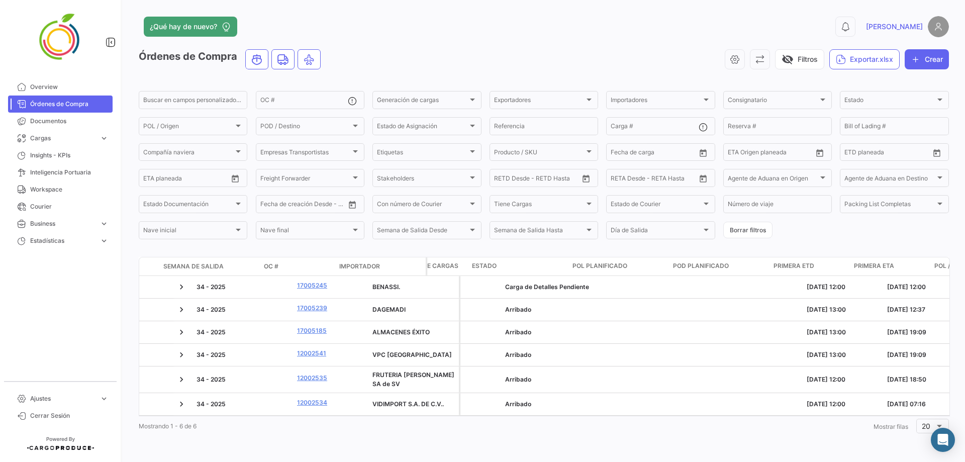
scroll to position [0, 0]
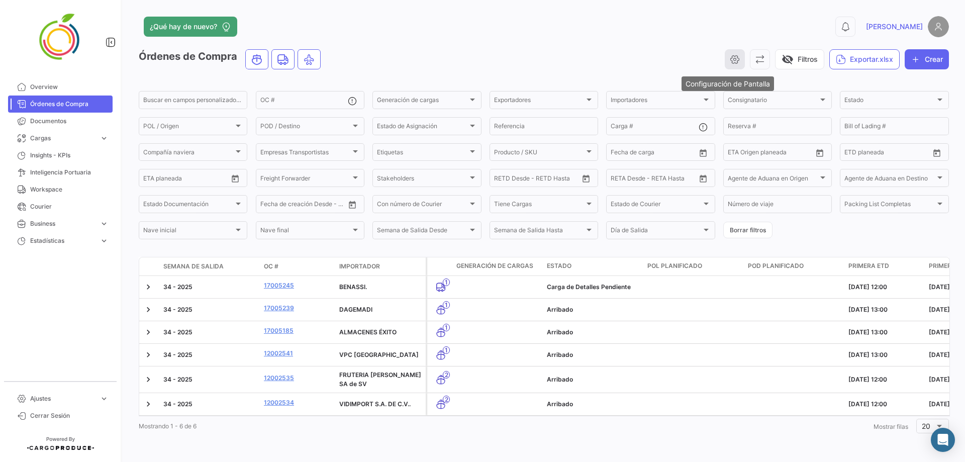
click at [635, 59] on button "button" at bounding box center [734, 59] width 20 height 20
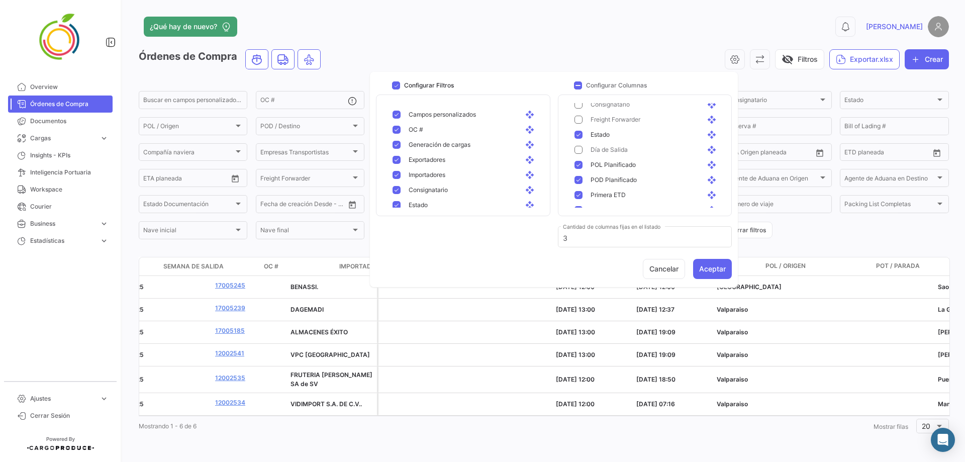
scroll to position [0, 235]
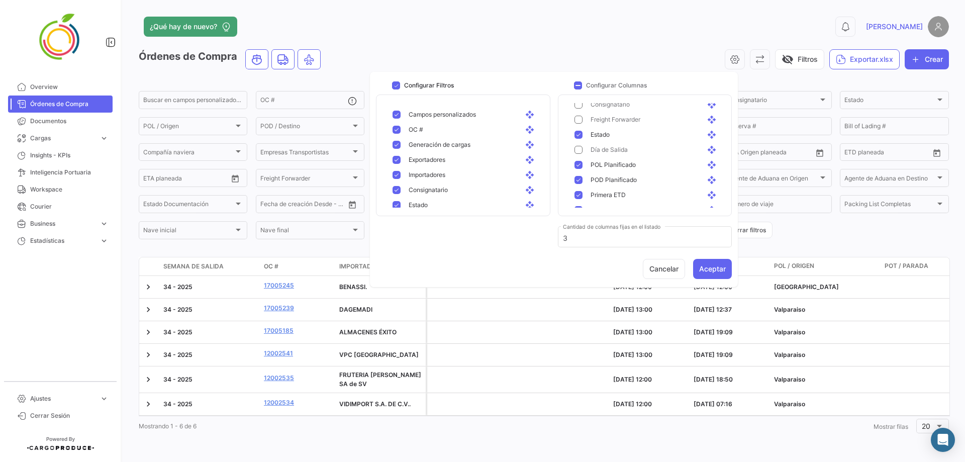
click at [577, 166] on mat-pseudo-checkbox at bounding box center [578, 165] width 8 height 8
click at [578, 174] on mat-pseudo-checkbox at bounding box center [578, 175] width 8 height 8
click at [575, 191] on mat-pseudo-checkbox at bounding box center [578, 190] width 8 height 8
click at [635, 268] on button "Aceptar" at bounding box center [712, 269] width 39 height 20
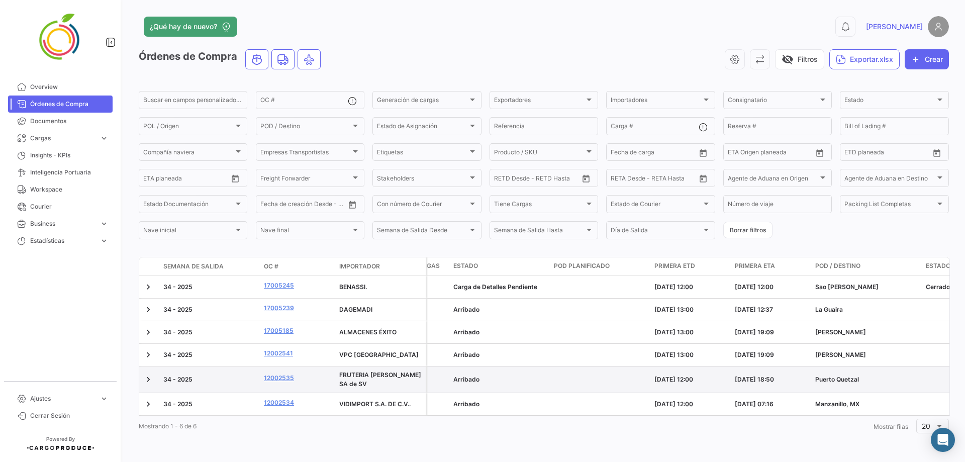
scroll to position [0, 78]
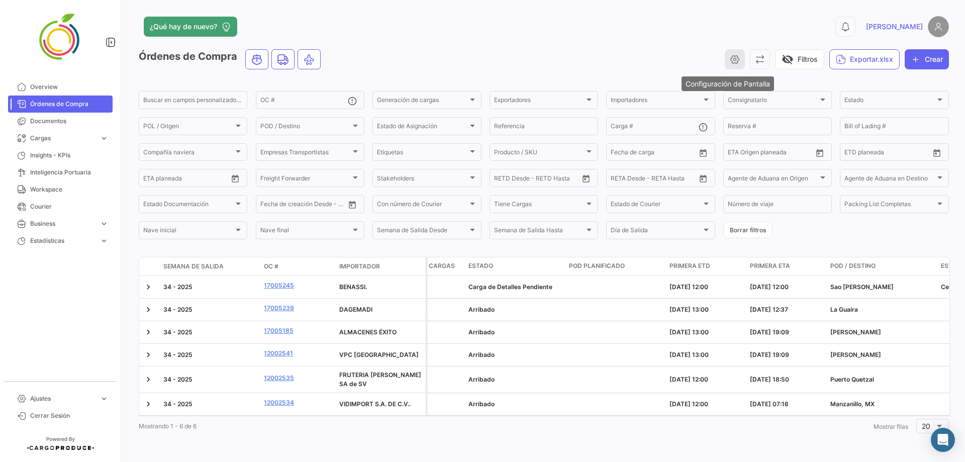
click at [635, 52] on button "button" at bounding box center [734, 59] width 20 height 20
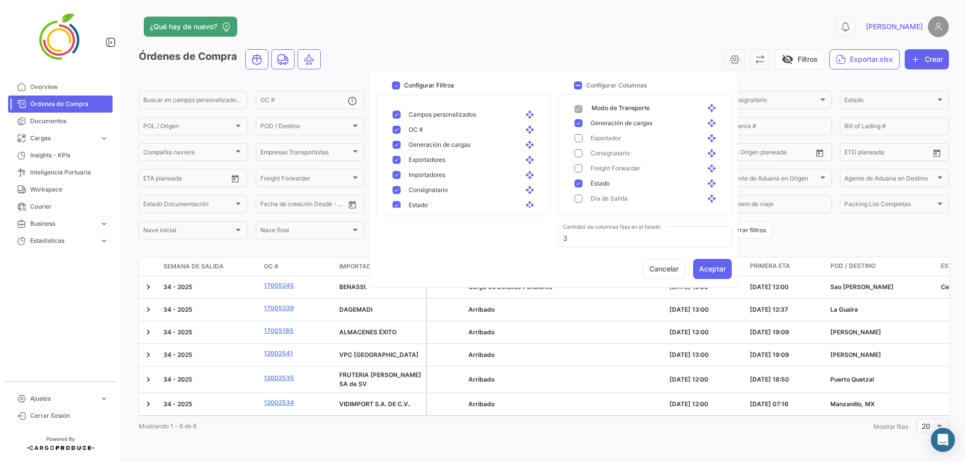
scroll to position [100, 0]
click at [578, 180] on mat-pseudo-checkbox at bounding box center [578, 180] width 8 height 8
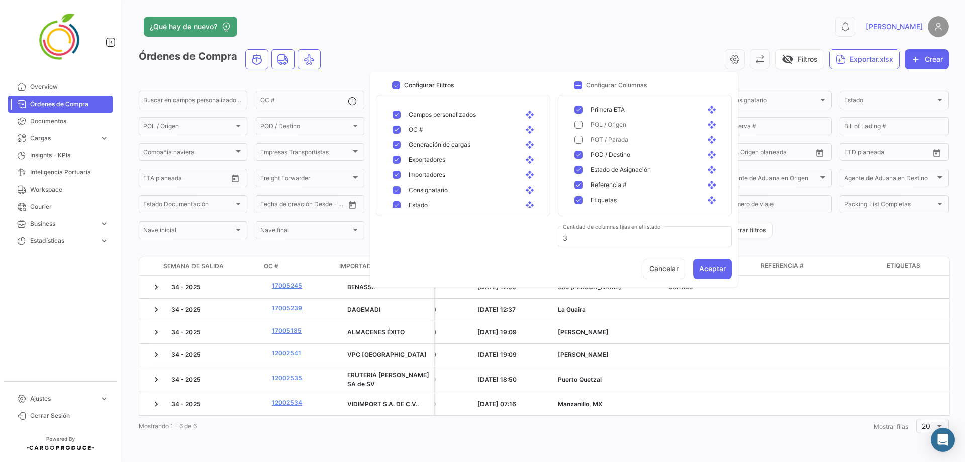
scroll to position [0, 349]
click at [577, 167] on mat-pseudo-checkbox at bounding box center [578, 170] width 8 height 8
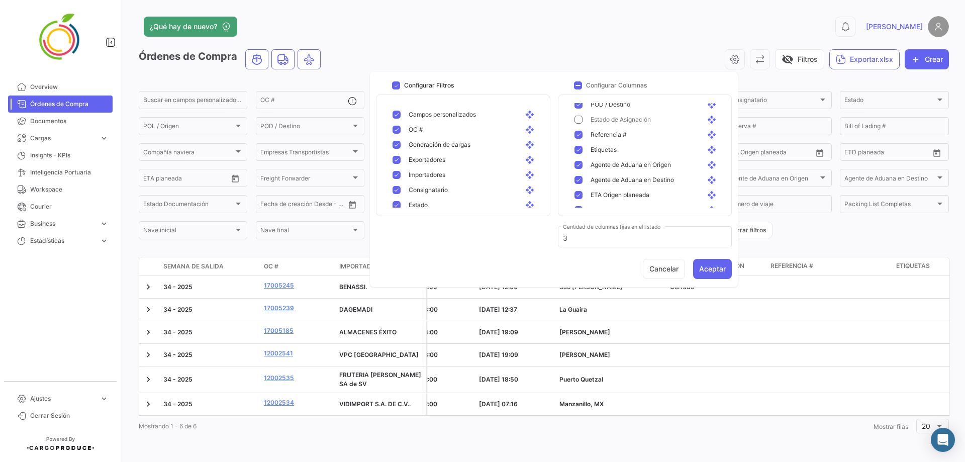
click at [577, 149] on mat-pseudo-checkbox at bounding box center [578, 150] width 8 height 8
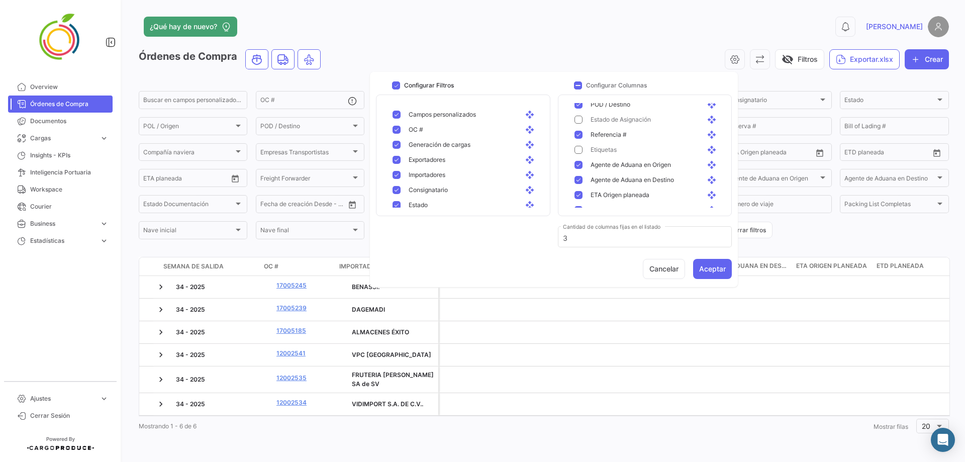
scroll to position [0, 760]
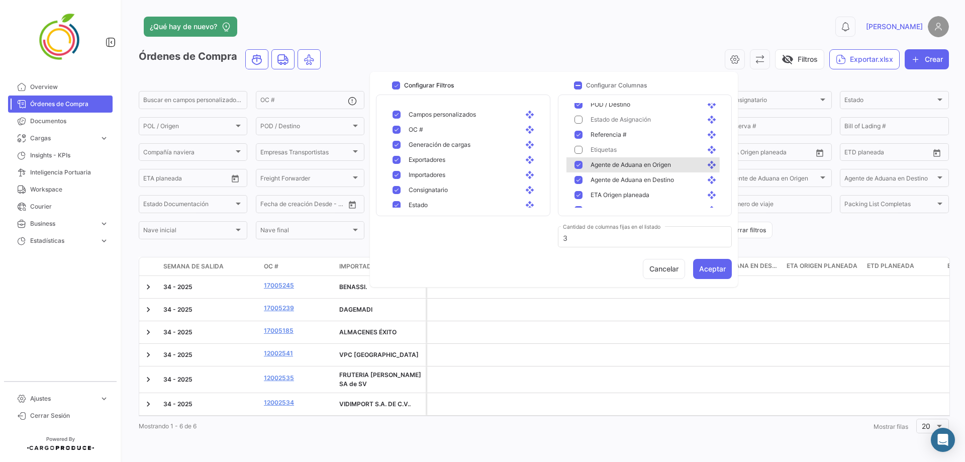
click at [577, 164] on mat-pseudo-checkbox at bounding box center [578, 165] width 8 height 8
click at [579, 180] on mat-pseudo-checkbox at bounding box center [578, 180] width 8 height 8
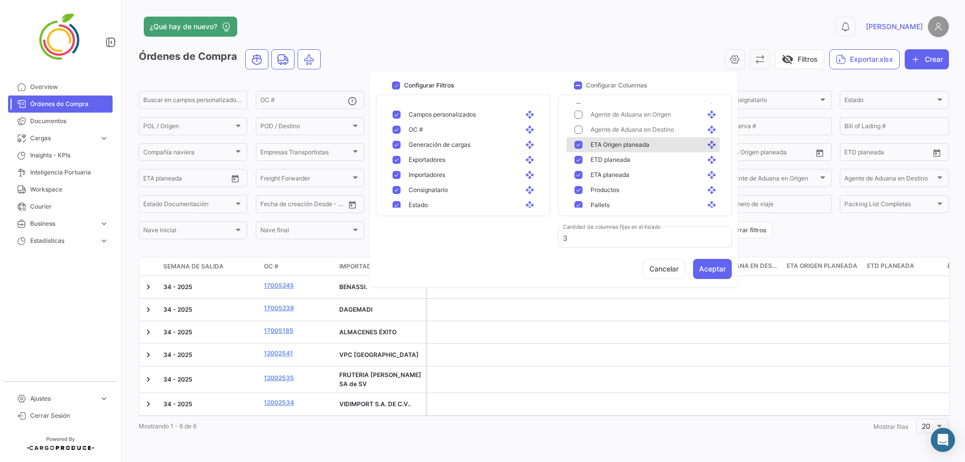
click at [577, 142] on mat-pseudo-checkbox at bounding box center [578, 145] width 8 height 8
click at [576, 158] on mat-pseudo-checkbox at bounding box center [578, 160] width 8 height 8
click at [585, 175] on div "ETA planeada open_with" at bounding box center [650, 174] width 137 height 9
drag, startPoint x: 661, startPoint y: 415, endPoint x: 712, endPoint y: 420, distance: 52.0
click at [635, 280] on datatable-body "34 - 2025 17005245 [PERSON_NAME]. 1 Carga de Detalles Pendiente [DATE] 12:00 [D…" at bounding box center [544, 346] width 811 height 140
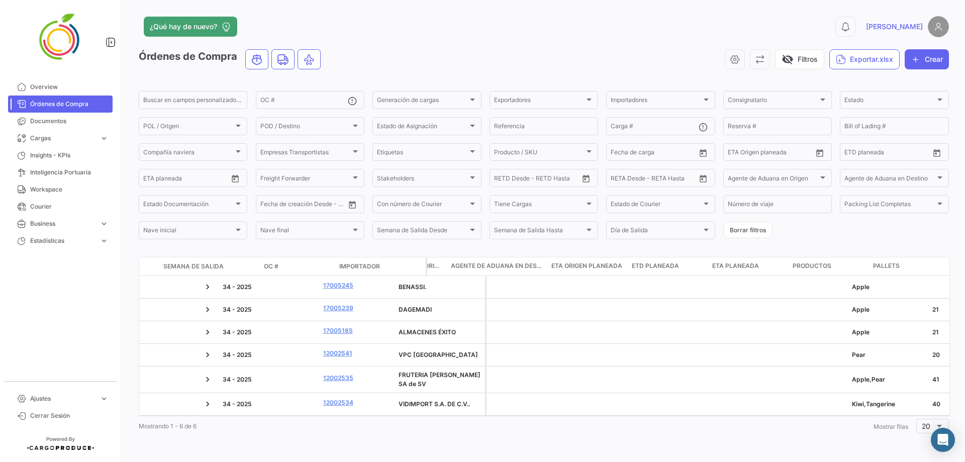
scroll to position [0, 1174]
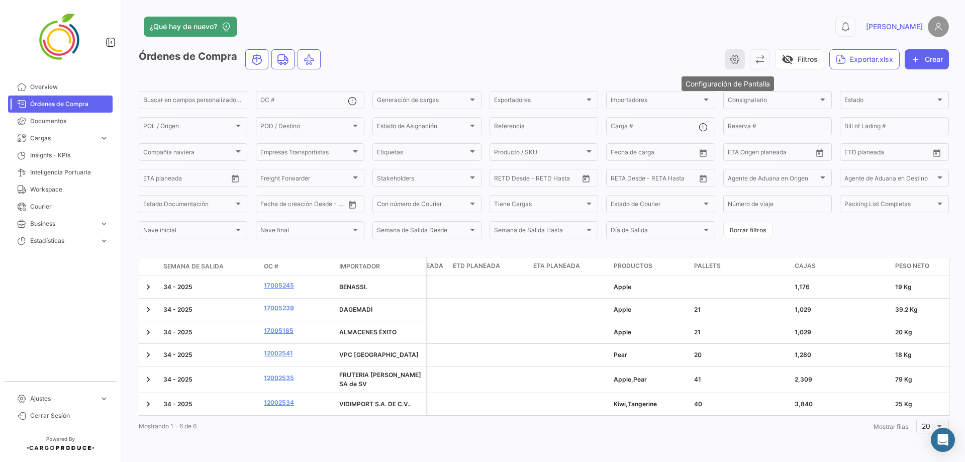
click at [635, 57] on icon "button" at bounding box center [734, 59] width 10 height 10
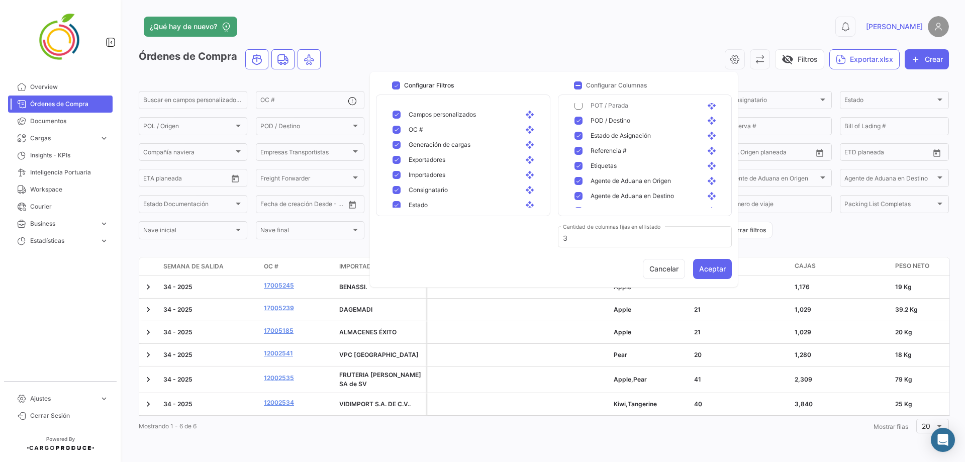
scroll to position [251, 0]
click at [575, 121] on mat-pseudo-checkbox at bounding box center [578, 120] width 8 height 8
click at [577, 135] on mat-pseudo-checkbox at bounding box center [578, 135] width 8 height 8
click at [578, 150] on mat-pseudo-checkbox at bounding box center [578, 150] width 8 height 8
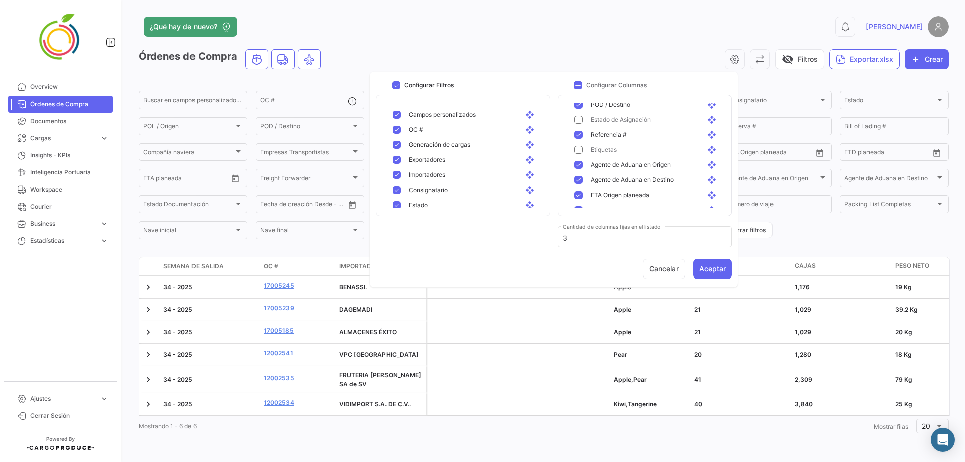
drag, startPoint x: 580, startPoint y: 164, endPoint x: 582, endPoint y: 170, distance: 6.4
click at [580, 177] on mat-pseudo-checkbox at bounding box center [578, 180] width 8 height 8
click at [578, 163] on mat-pseudo-checkbox at bounding box center [578, 165] width 8 height 8
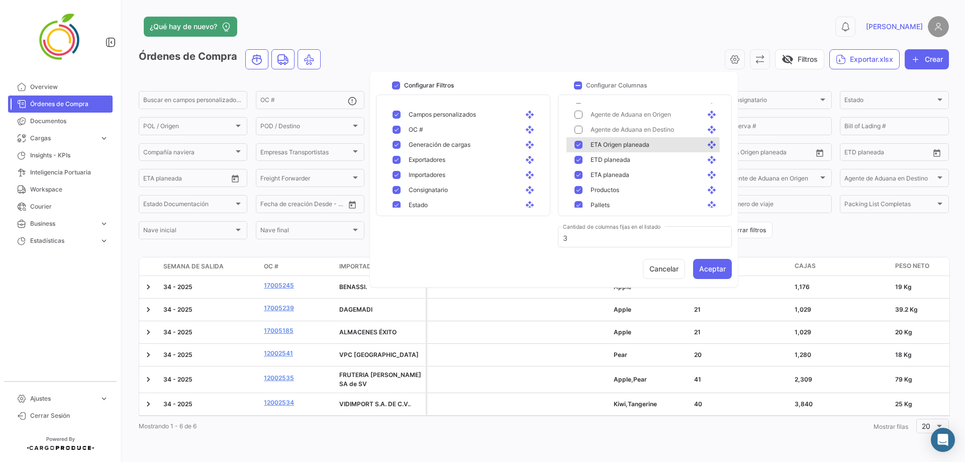
click at [577, 148] on mat-pseudo-checkbox at bounding box center [578, 145] width 8 height 8
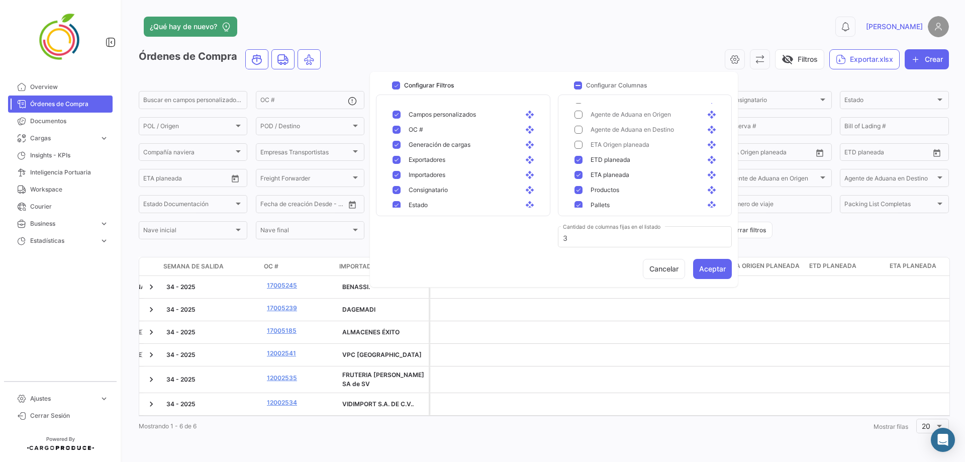
scroll to position [0, 868]
click at [579, 173] on mat-pseudo-checkbox at bounding box center [578, 175] width 8 height 8
click at [577, 156] on mat-pseudo-checkbox at bounding box center [578, 160] width 8 height 8
click at [635, 275] on button "Aceptar" at bounding box center [712, 269] width 39 height 20
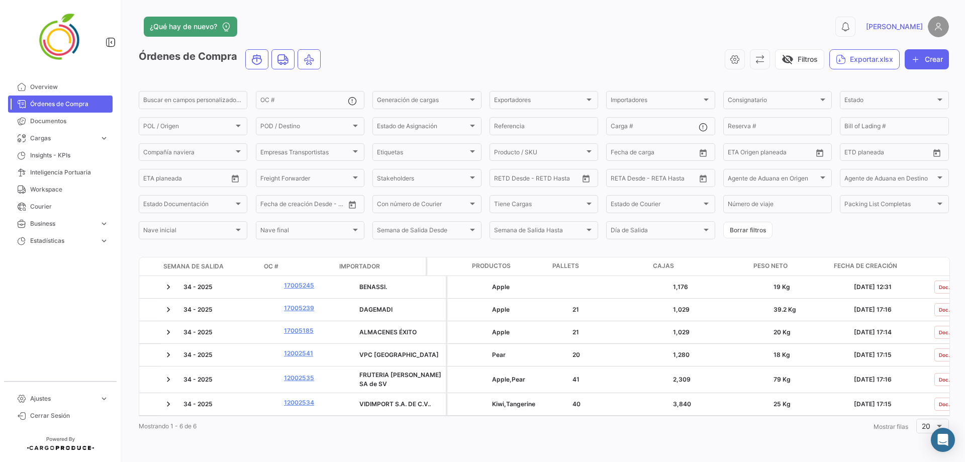
scroll to position [0, 704]
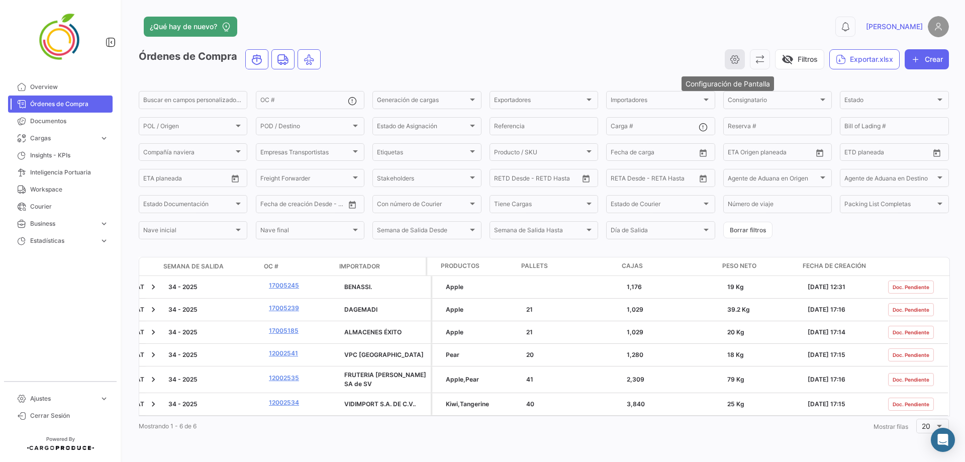
click at [635, 53] on button "button" at bounding box center [734, 59] width 20 height 20
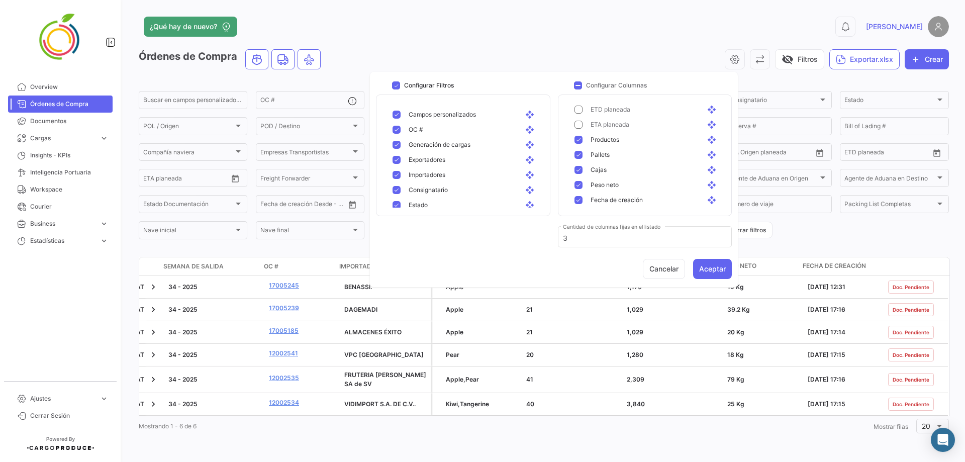
scroll to position [370, 0]
click at [578, 153] on mat-pseudo-checkbox at bounding box center [578, 151] width 8 height 8
click at [578, 166] on mat-pseudo-checkbox at bounding box center [578, 166] width 8 height 8
click at [578, 181] on mat-pseudo-checkbox at bounding box center [578, 181] width 8 height 8
click at [635, 267] on button "Aceptar" at bounding box center [712, 269] width 39 height 20
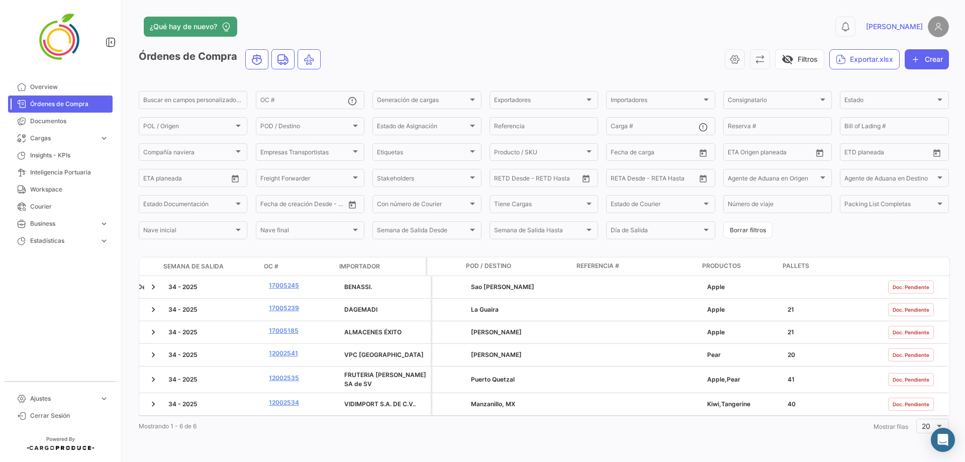
scroll to position [0, 443]
click at [635, 58] on icon "button" at bounding box center [734, 59] width 10 height 10
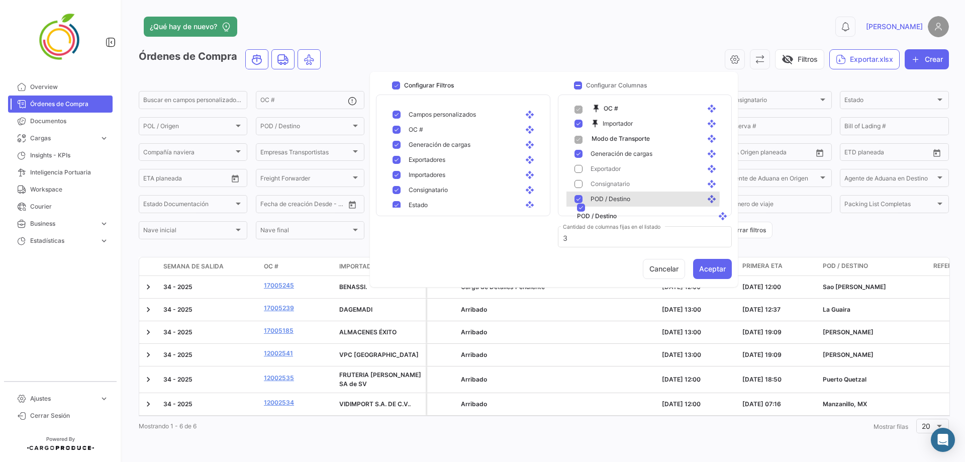
scroll to position [26, 0]
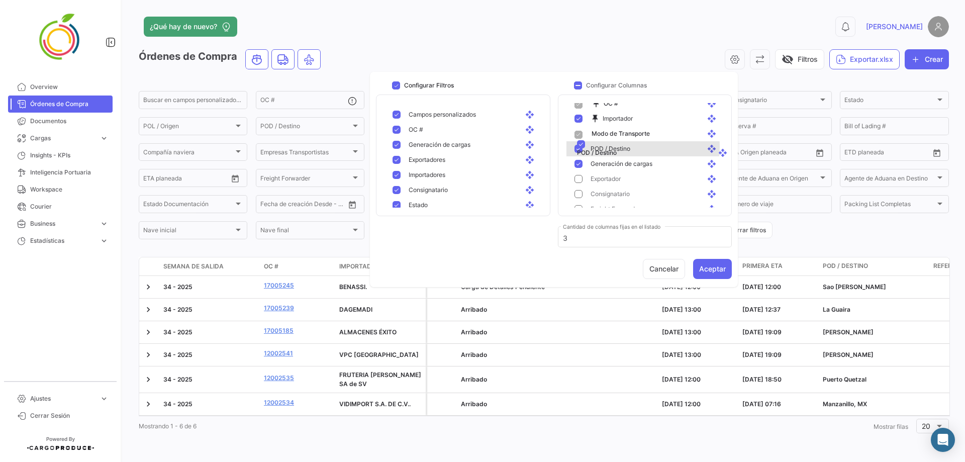
drag, startPoint x: 618, startPoint y: 203, endPoint x: 629, endPoint y: 144, distance: 60.2
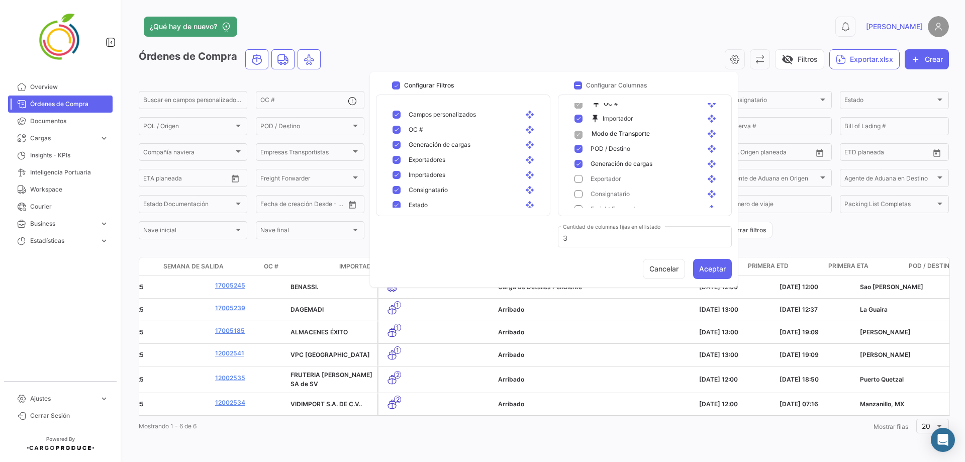
scroll to position [0, 0]
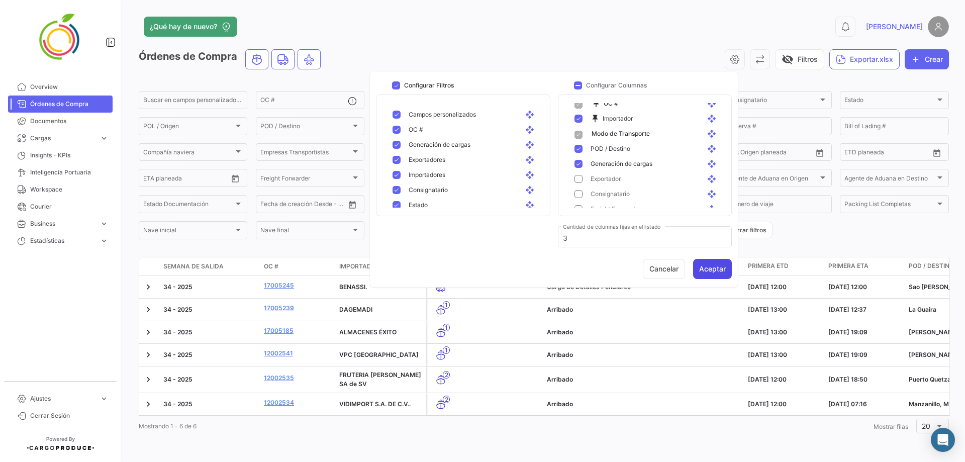
click at [635, 267] on button "Aceptar" at bounding box center [712, 269] width 39 height 20
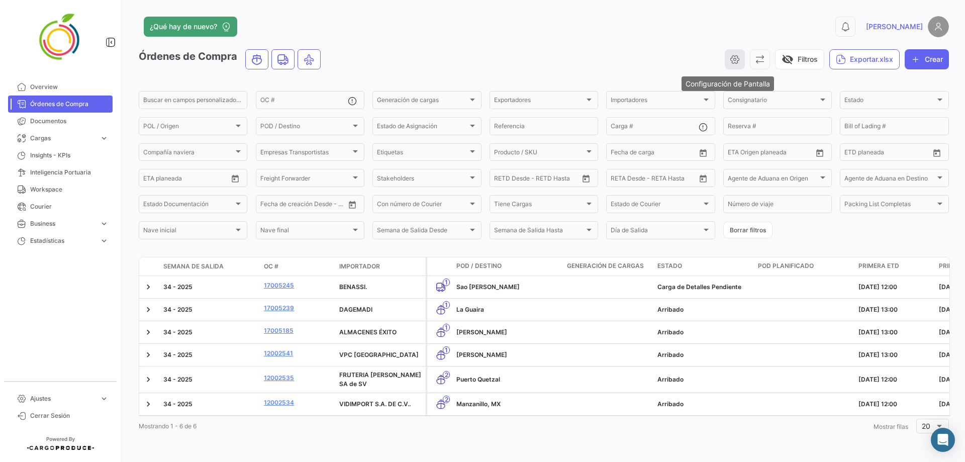
click at [635, 56] on icon "button" at bounding box center [734, 59] width 10 height 10
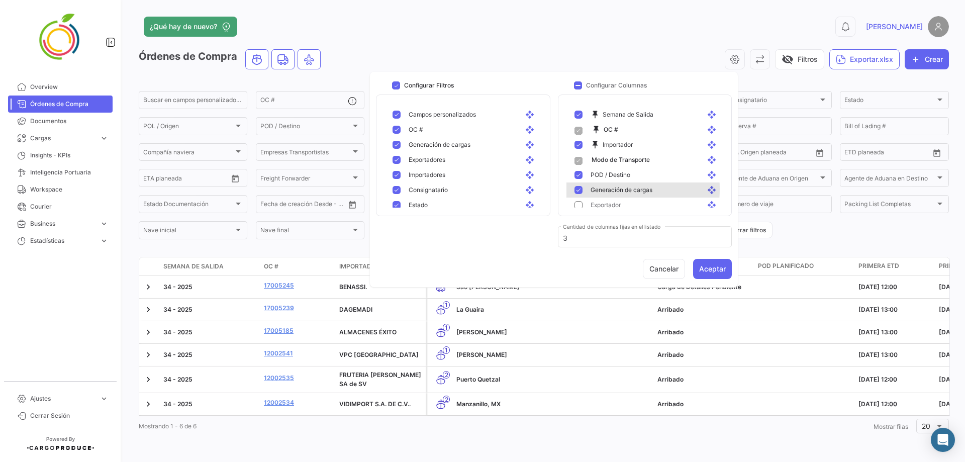
click at [580, 189] on mat-pseudo-checkbox at bounding box center [578, 190] width 8 height 8
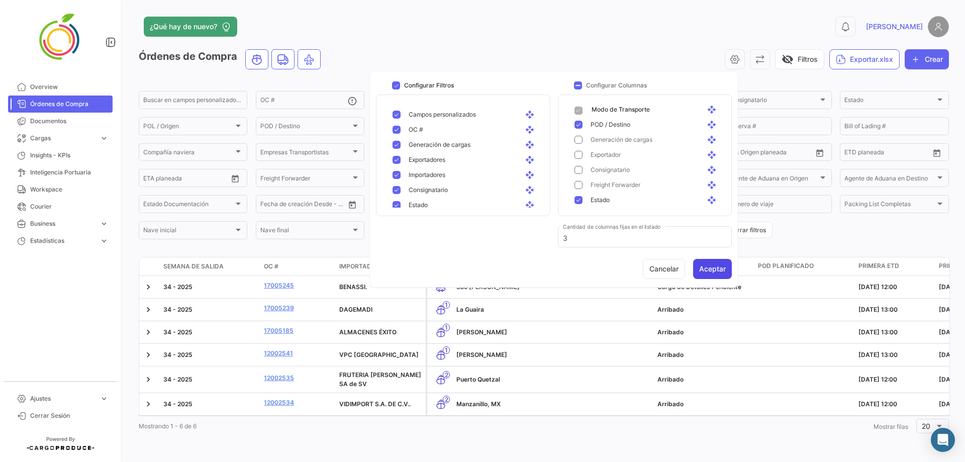
click at [635, 267] on button "Aceptar" at bounding box center [712, 269] width 39 height 20
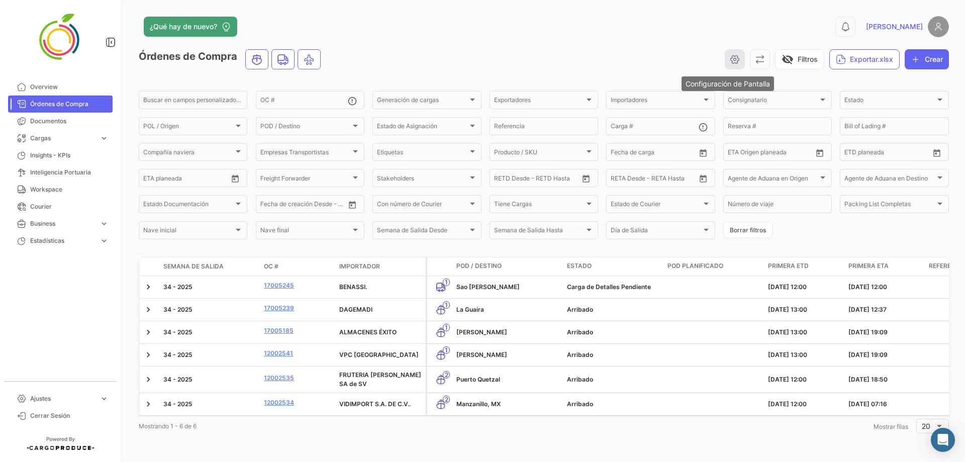
click at [635, 61] on icon "button" at bounding box center [734, 59] width 10 height 10
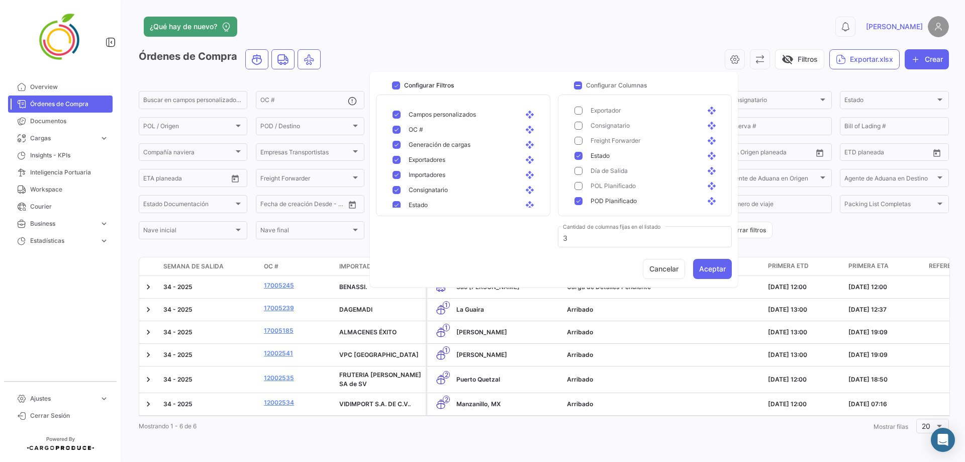
scroll to position [151, 0]
click at [579, 142] on mat-pseudo-checkbox at bounding box center [578, 145] width 8 height 8
click at [635, 263] on button "Aceptar" at bounding box center [712, 269] width 39 height 20
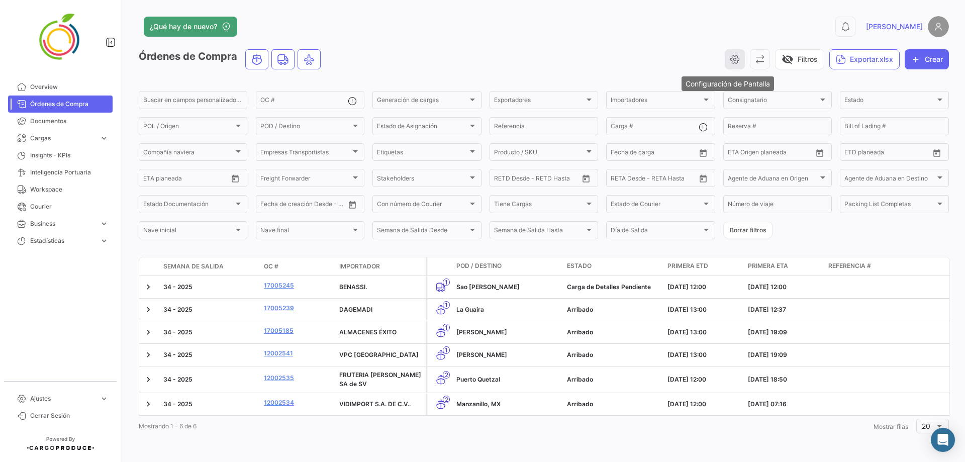
click at [635, 60] on button "button" at bounding box center [734, 59] width 20 height 20
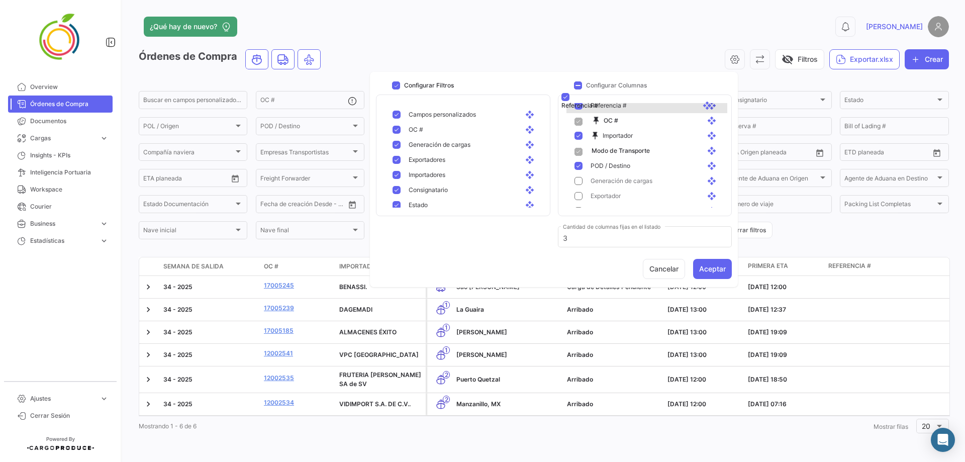
scroll to position [23, 0]
drag, startPoint x: 701, startPoint y: 138, endPoint x: 705, endPoint y: 164, distance: 26.5
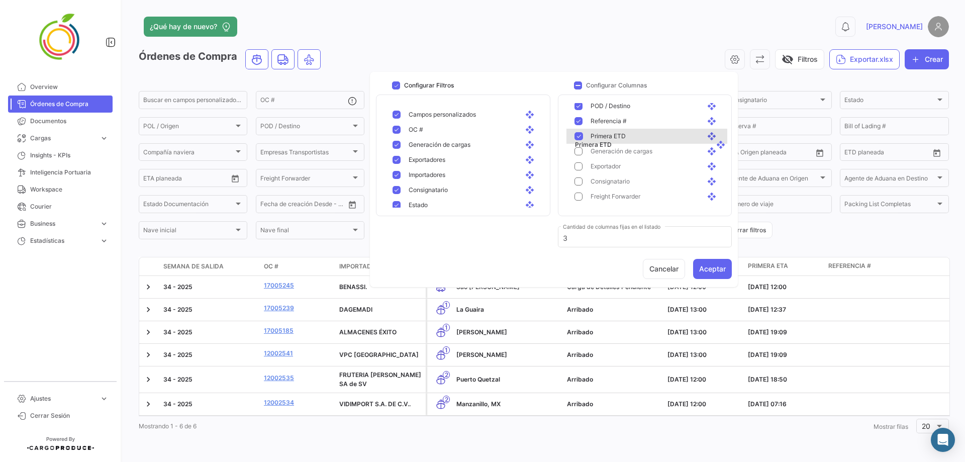
drag, startPoint x: 700, startPoint y: 155, endPoint x: 708, endPoint y: 138, distance: 18.9
drag, startPoint x: 706, startPoint y: 163, endPoint x: 711, endPoint y: 152, distance: 12.4
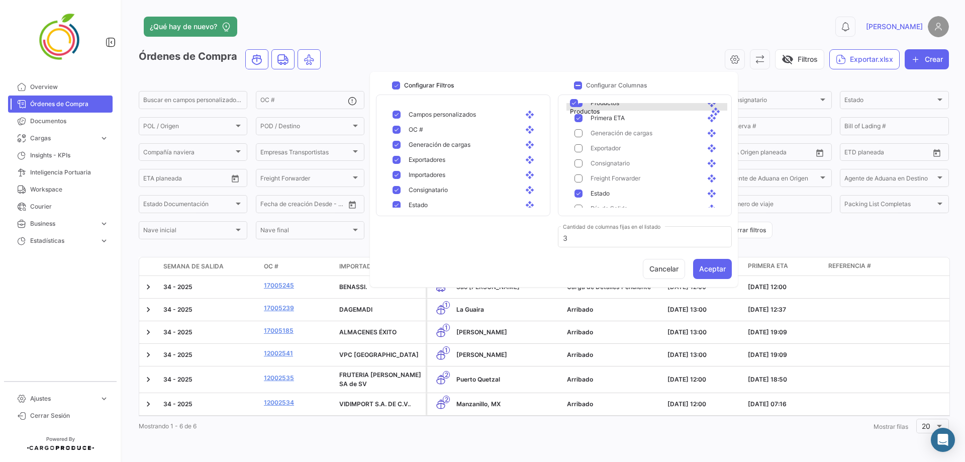
scroll to position [106, 0]
drag, startPoint x: 704, startPoint y: 124, endPoint x: 713, endPoint y: 132, distance: 11.4
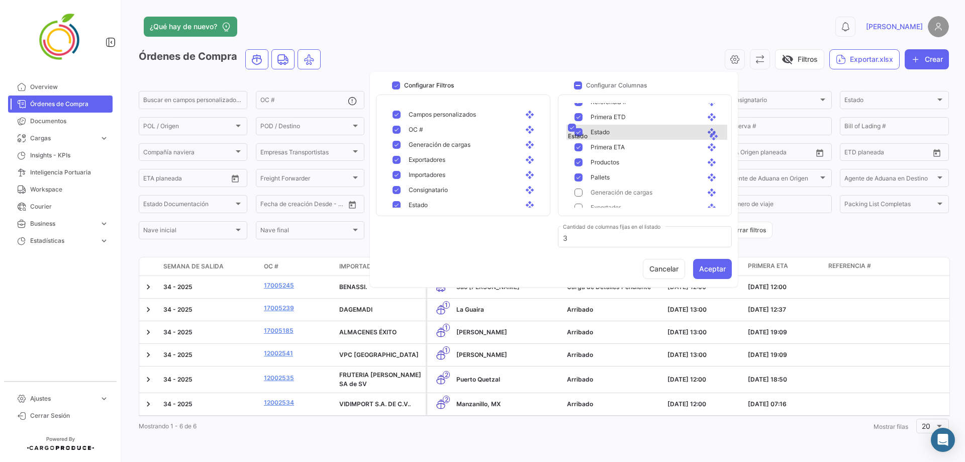
scroll to position [88, 0]
drag, startPoint x: 706, startPoint y: 124, endPoint x: 712, endPoint y: 181, distance: 57.6
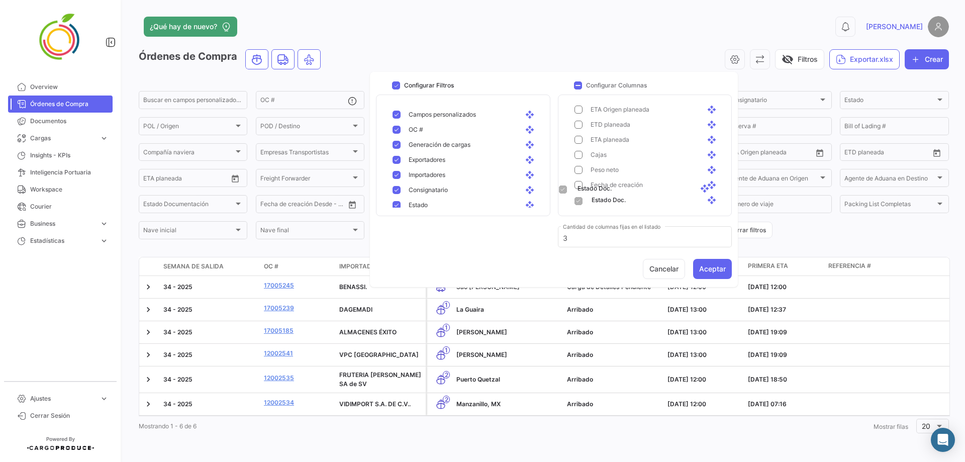
scroll to position [370, 0]
drag, startPoint x: 704, startPoint y: 198, endPoint x: 702, endPoint y: 204, distance: 6.4
click at [576, 239] on input "3" at bounding box center [645, 238] width 164 height 9
type input "2"
click at [635, 269] on button "Aceptar" at bounding box center [712, 269] width 39 height 20
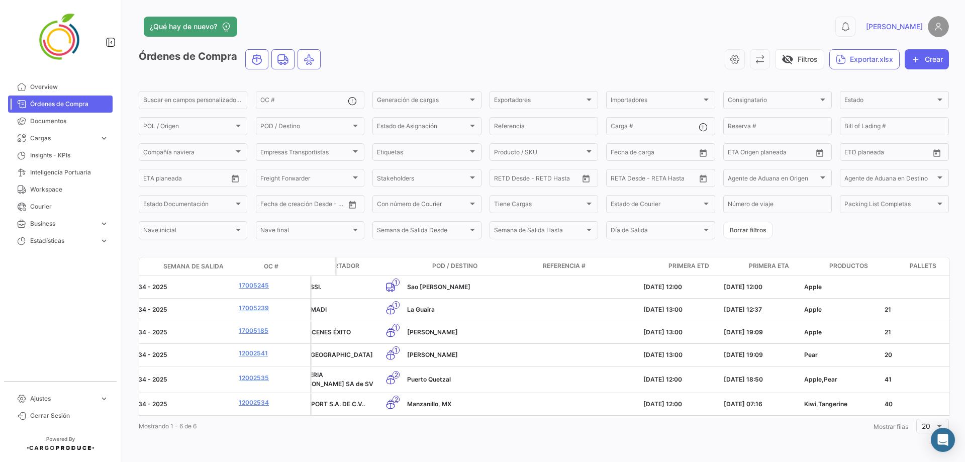
scroll to position [0, 0]
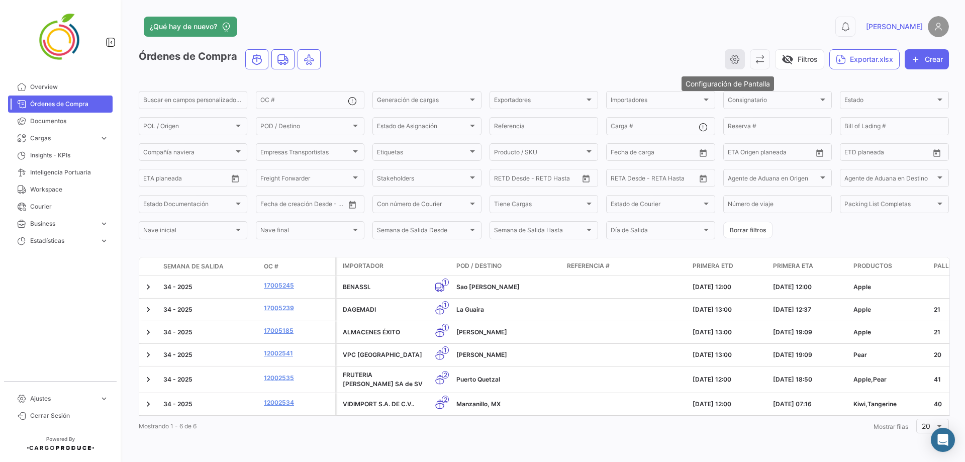
click at [635, 59] on icon "button" at bounding box center [734, 59] width 10 height 10
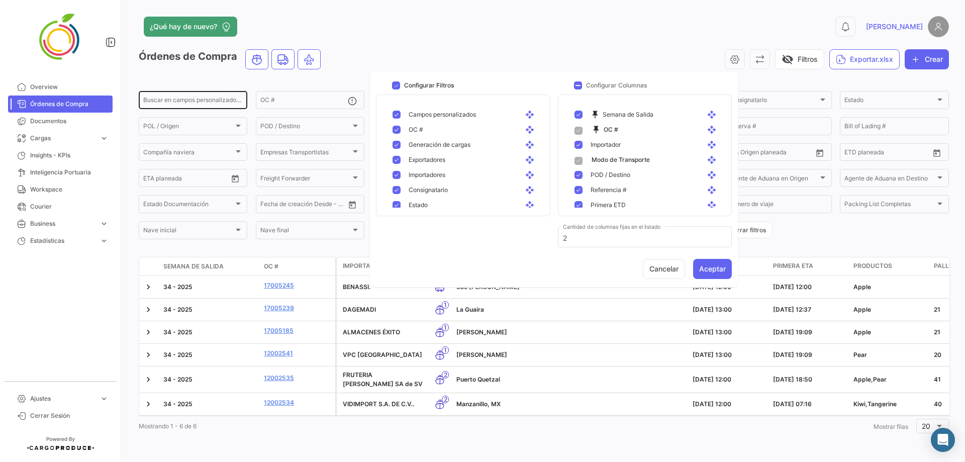
click at [207, 97] on div "Buscar en campos personalizados..." at bounding box center [192, 99] width 99 height 20
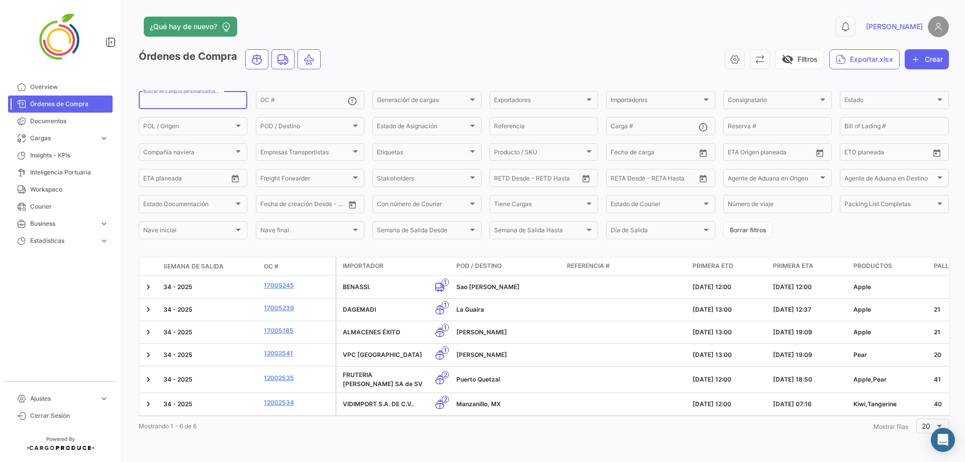
click at [208, 102] on input "Buscar en campos personalizados..." at bounding box center [192, 101] width 99 height 7
click at [635, 62] on icon "button" at bounding box center [734, 59] width 10 height 10
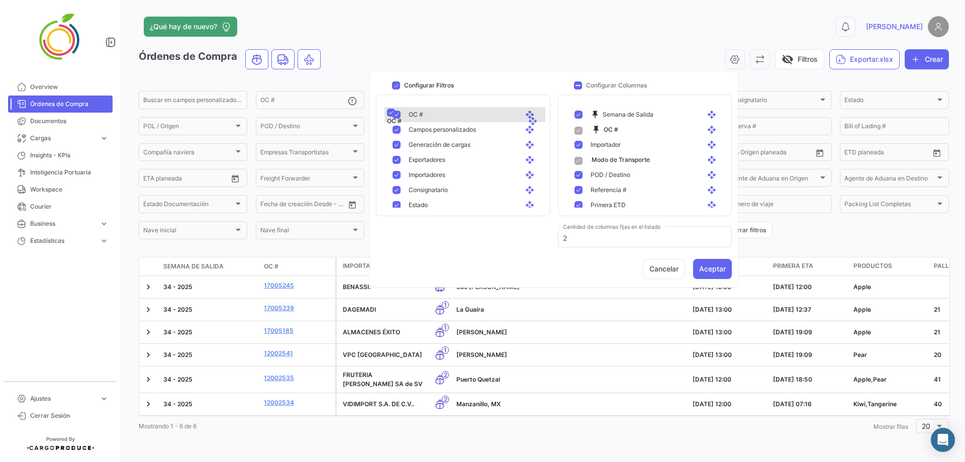
drag, startPoint x: 522, startPoint y: 129, endPoint x: 524, endPoint y: 113, distance: 16.3
drag, startPoint x: 522, startPoint y: 130, endPoint x: 520, endPoint y: 204, distance: 74.9
click at [635, 269] on button "Aceptar" at bounding box center [712, 269] width 39 height 20
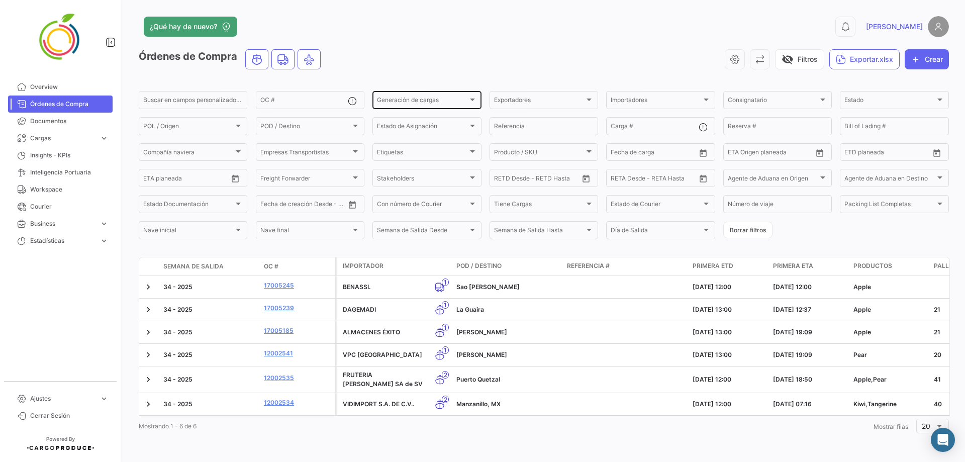
click at [411, 100] on span "Generación de cargas" at bounding box center [422, 101] width 90 height 7
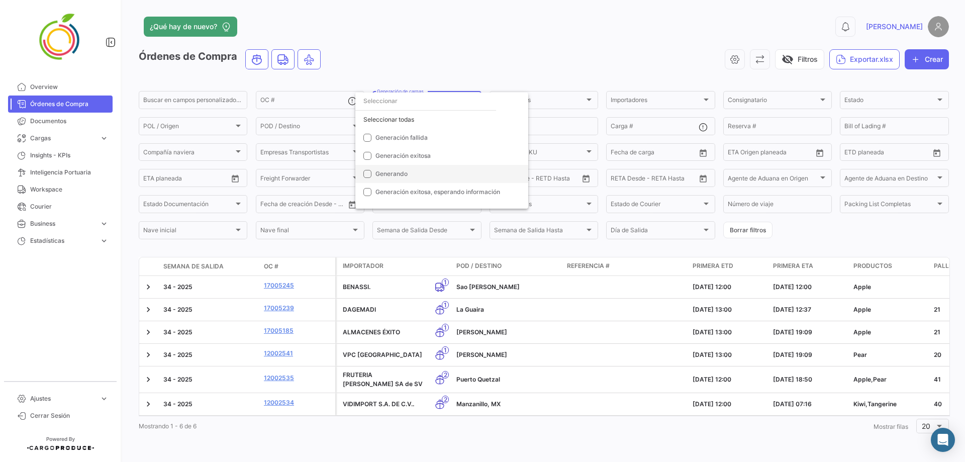
click at [362, 173] on mat-option "Generando" at bounding box center [441, 174] width 173 height 18
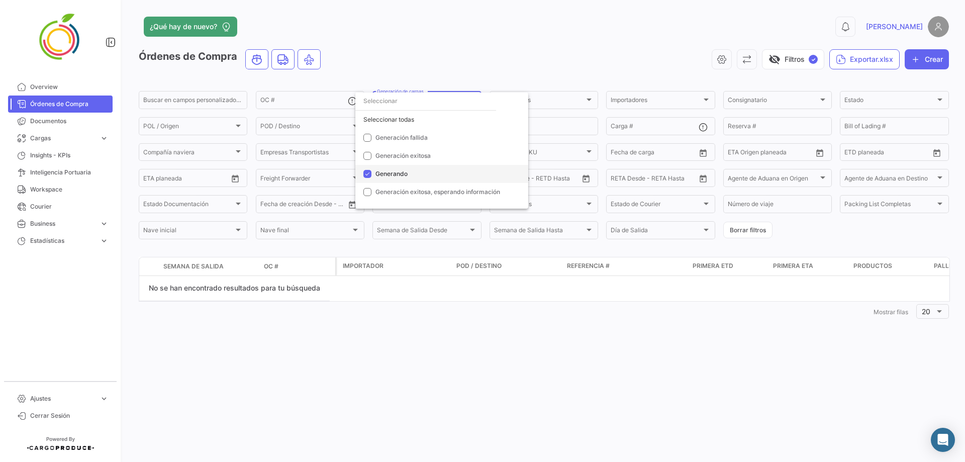
click at [362, 171] on mat-option "Generando" at bounding box center [441, 174] width 173 height 18
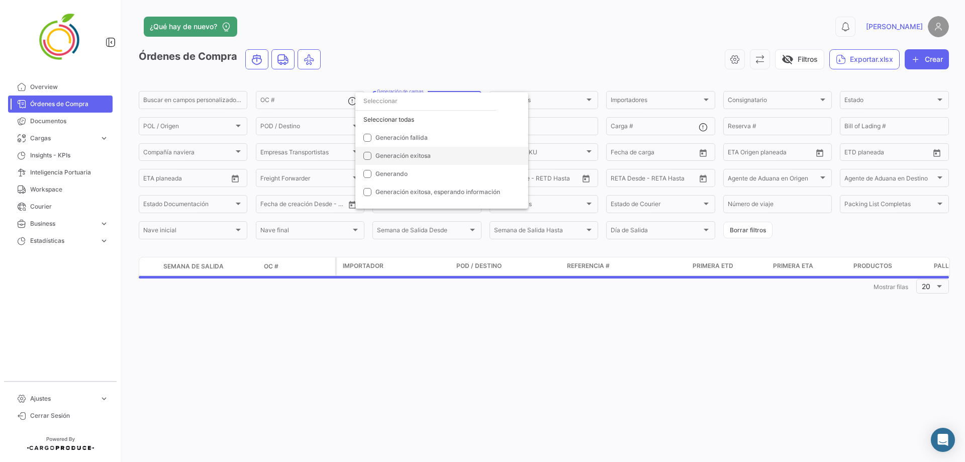
click at [365, 152] on mat-pseudo-checkbox at bounding box center [367, 156] width 8 height 8
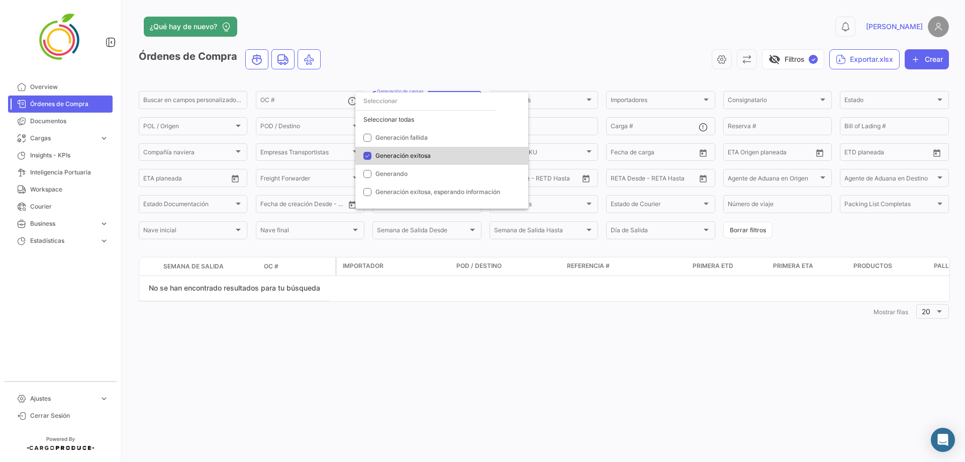
click at [365, 152] on mat-pseudo-checkbox at bounding box center [367, 156] width 8 height 8
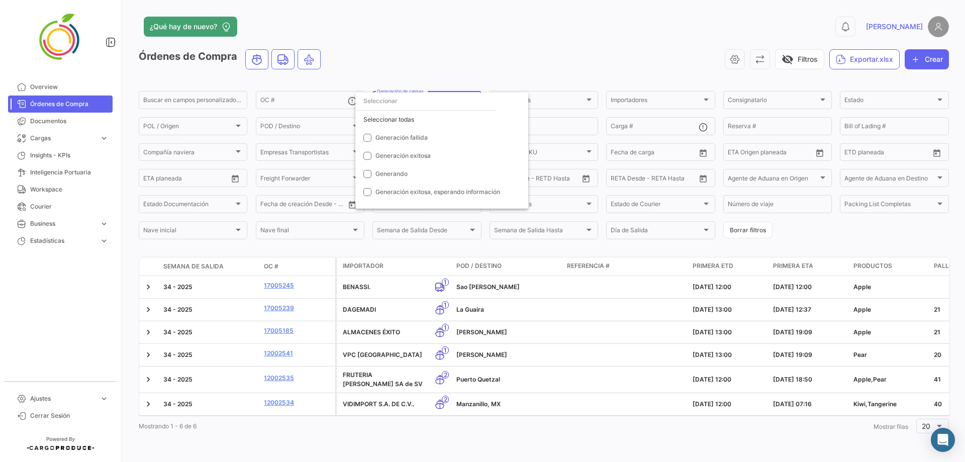
click at [408, 59] on div at bounding box center [482, 231] width 965 height 462
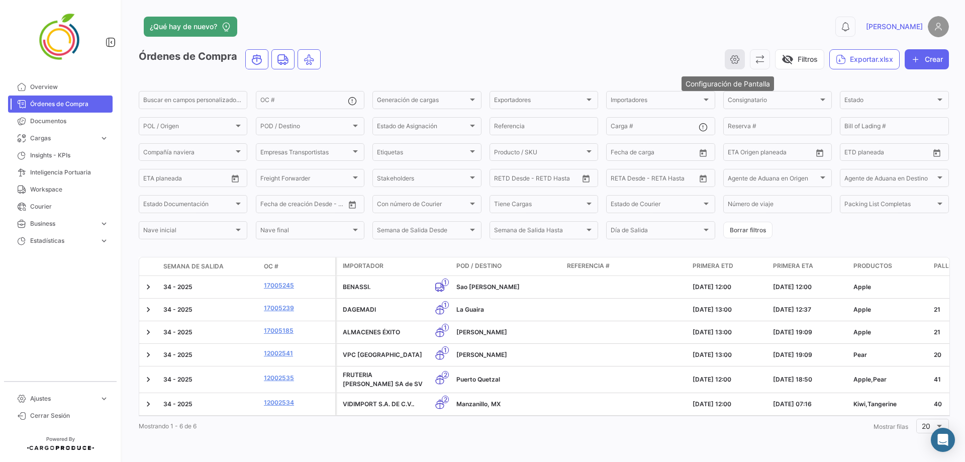
click at [635, 65] on button "button" at bounding box center [734, 59] width 20 height 20
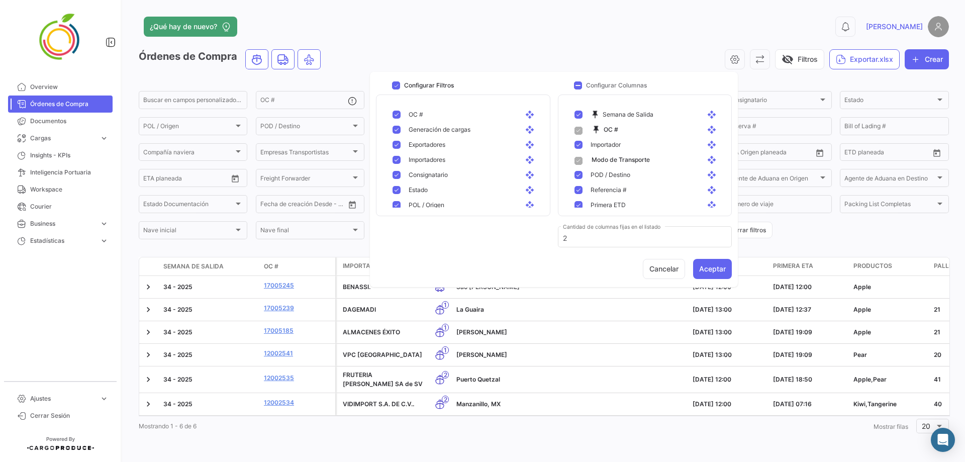
click at [397, 131] on mat-pseudo-checkbox at bounding box center [396, 130] width 8 height 8
checkbox input "false"
drag, startPoint x: 523, startPoint y: 147, endPoint x: 528, endPoint y: 131, distance: 17.3
drag, startPoint x: 520, startPoint y: 156, endPoint x: 522, endPoint y: 141, distance: 15.3
drag, startPoint x: 519, startPoint y: 173, endPoint x: 521, endPoint y: 156, distance: 17.7
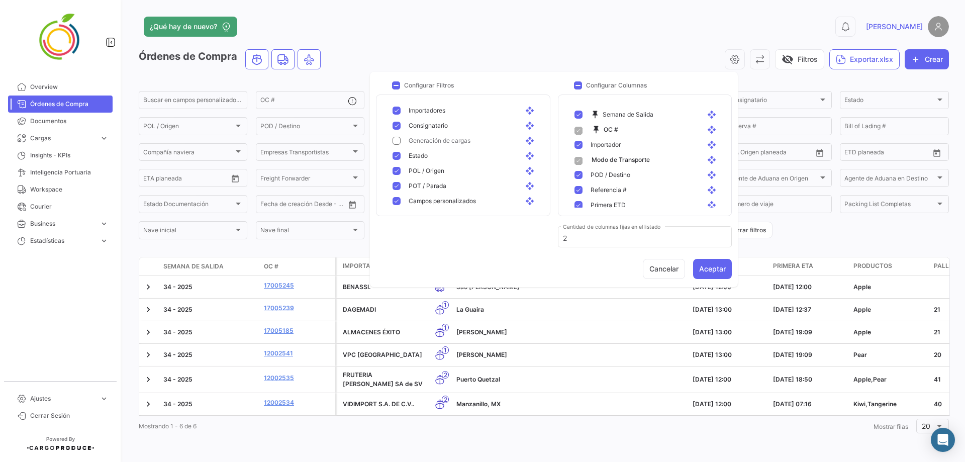
scroll to position [50, 0]
drag, startPoint x: 519, startPoint y: 140, endPoint x: 520, endPoint y: 128, distance: 12.1
click at [396, 154] on mat-pseudo-checkbox at bounding box center [396, 155] width 8 height 8
click at [394, 170] on mat-pseudo-checkbox at bounding box center [396, 170] width 8 height 8
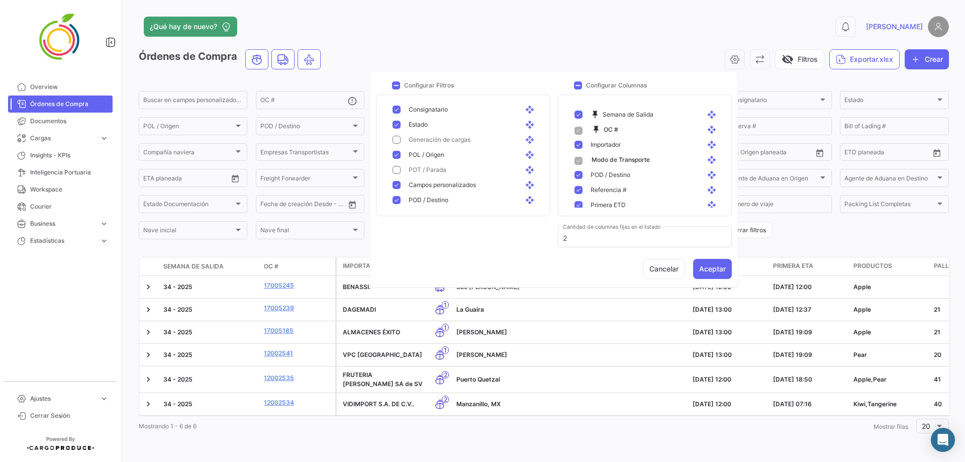
scroll to position [100, 0]
click at [393, 132] on mat-pseudo-checkbox at bounding box center [396, 135] width 8 height 8
drag, startPoint x: 424, startPoint y: 157, endPoint x: 426, endPoint y: 134, distance: 23.2
drag, startPoint x: 430, startPoint y: 198, endPoint x: 437, endPoint y: 147, distance: 51.7
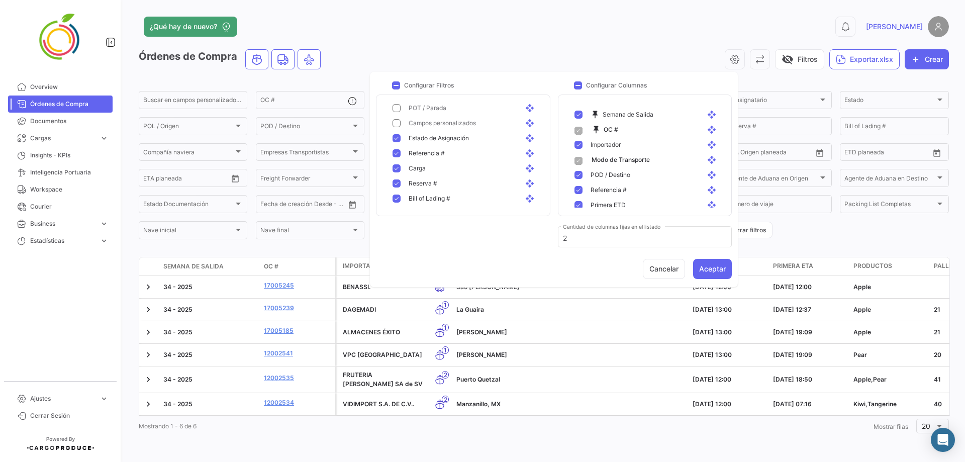
scroll to position [151, 0]
click at [635, 267] on button "Aceptar" at bounding box center [712, 269] width 39 height 20
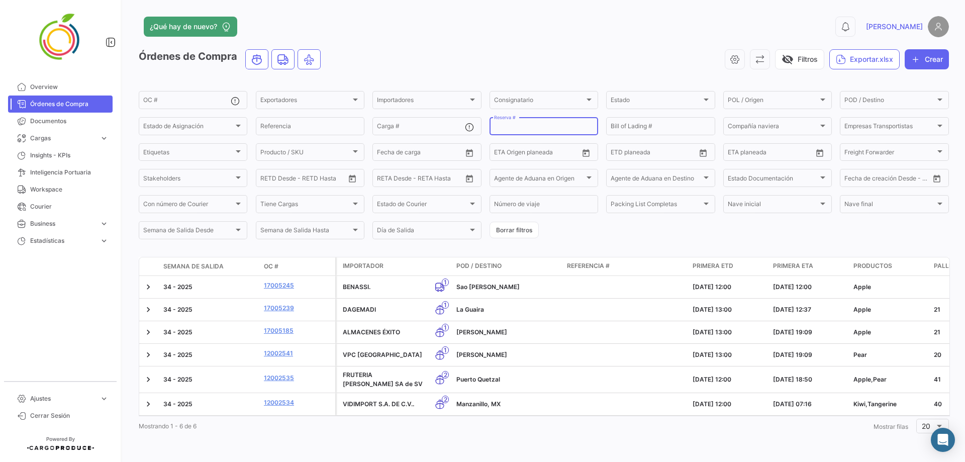
click at [504, 125] on input "Reserva #" at bounding box center [543, 127] width 99 height 7
click at [455, 126] on input "Carga #" at bounding box center [420, 127] width 87 height 7
click at [441, 125] on input "Carga #" at bounding box center [420, 127] width 87 height 7
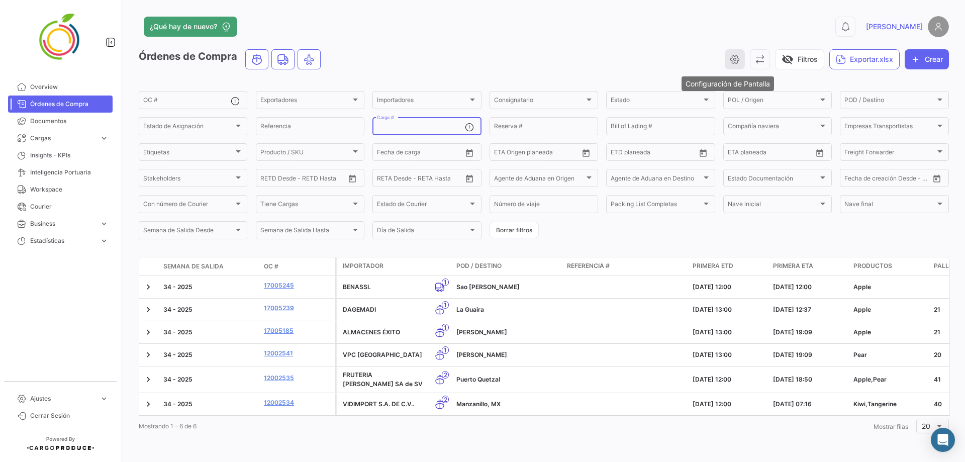
click at [635, 59] on icon "button" at bounding box center [734, 59] width 10 height 10
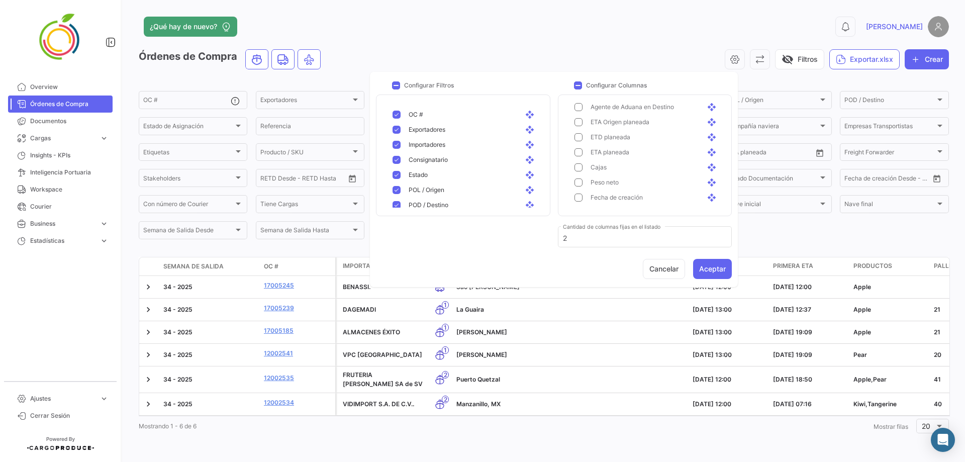
scroll to position [370, 0]
click at [635, 266] on button "Cancelar" at bounding box center [664, 269] width 42 height 20
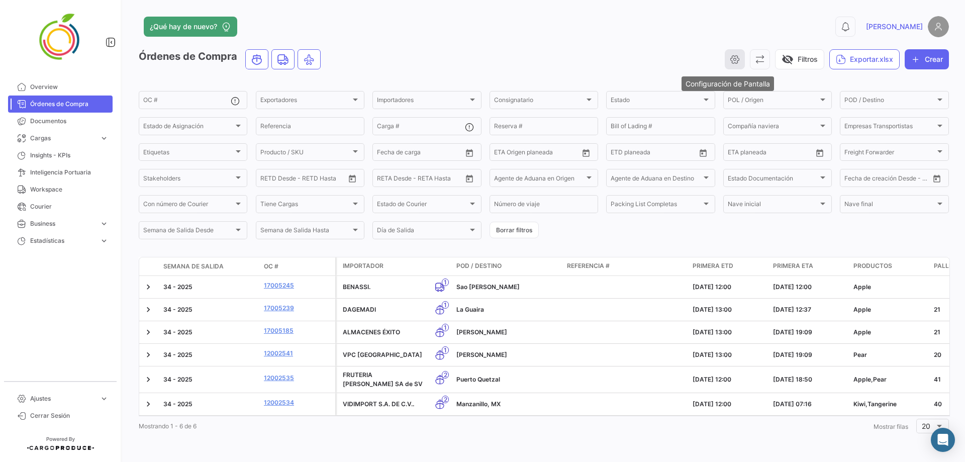
click at [635, 56] on icon "button" at bounding box center [734, 59] width 10 height 10
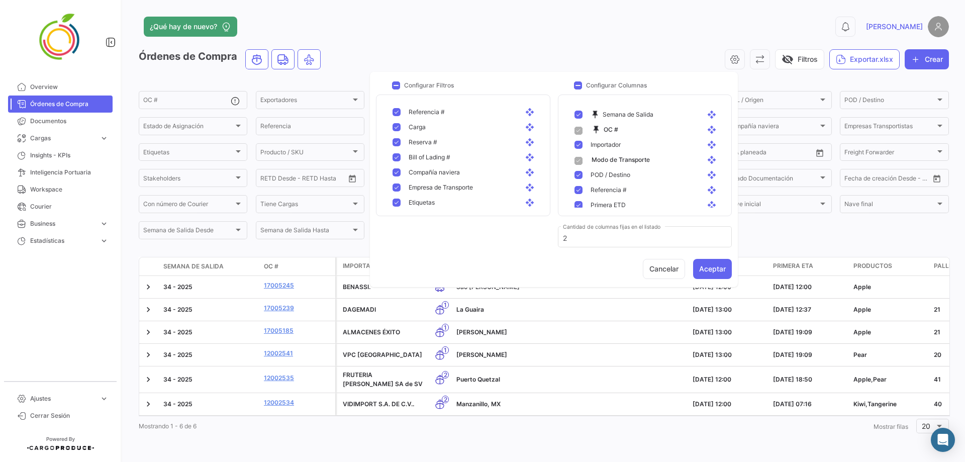
scroll to position [151, 0]
drag, startPoint x: 520, startPoint y: 144, endPoint x: 524, endPoint y: 176, distance: 32.9
drag, startPoint x: 519, startPoint y: 138, endPoint x: 520, endPoint y: 122, distance: 16.1
click at [393, 155] on mat-pseudo-checkbox at bounding box center [396, 155] width 8 height 8
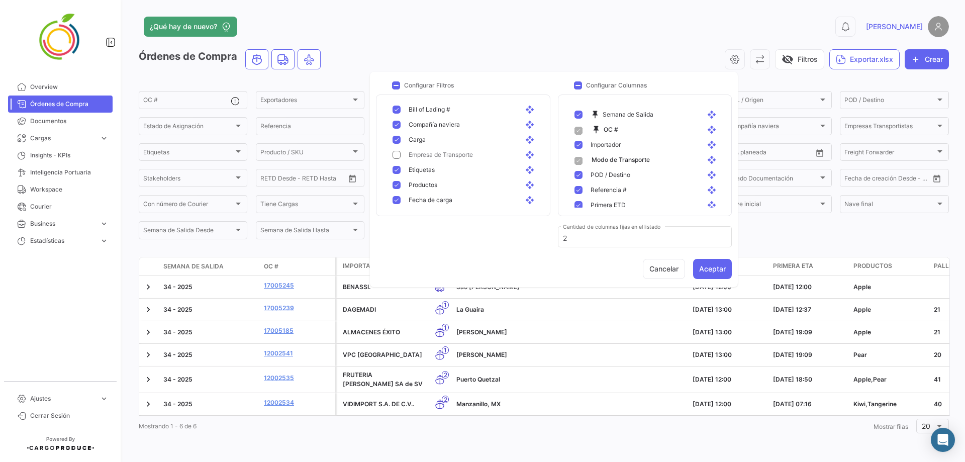
click at [395, 140] on mat-pseudo-checkbox at bounding box center [396, 140] width 8 height 8
click at [393, 165] on mat-pseudo-checkbox at bounding box center [396, 165] width 8 height 8
click at [397, 158] on mat-pseudo-checkbox at bounding box center [396, 160] width 8 height 8
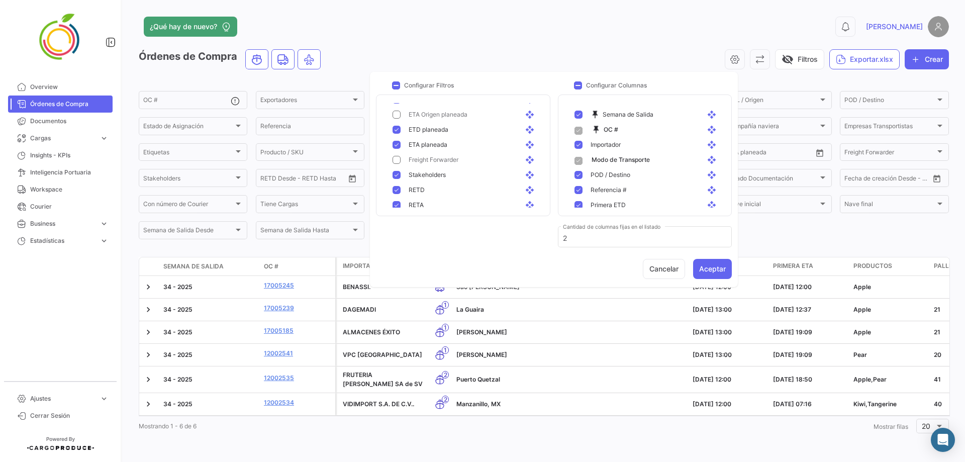
click at [393, 176] on mat-pseudo-checkbox at bounding box center [396, 175] width 8 height 8
click at [396, 168] on mat-pseudo-checkbox at bounding box center [396, 170] width 8 height 8
click at [398, 184] on mat-pseudo-checkbox at bounding box center [396, 185] width 8 height 8
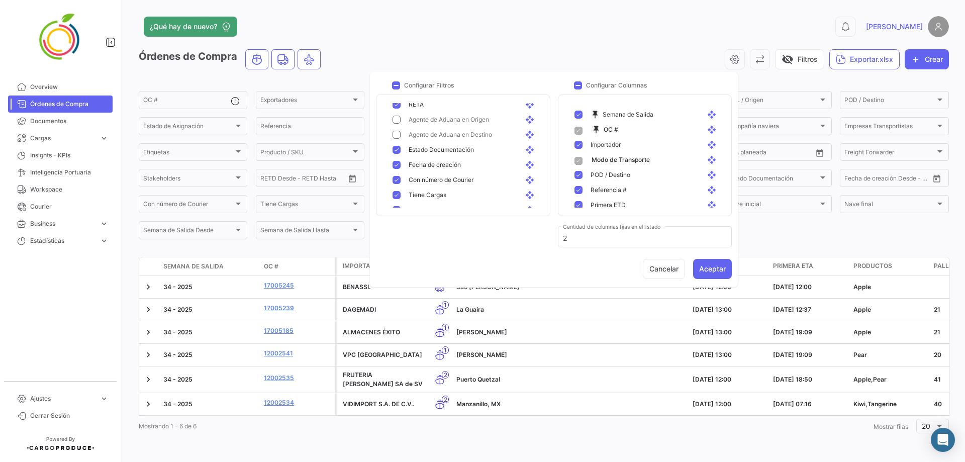
click at [397, 177] on mat-pseudo-checkbox at bounding box center [396, 180] width 8 height 8
click at [397, 129] on mat-pseudo-checkbox at bounding box center [396, 130] width 8 height 8
click at [395, 161] on mat-pseudo-checkbox at bounding box center [396, 160] width 8 height 8
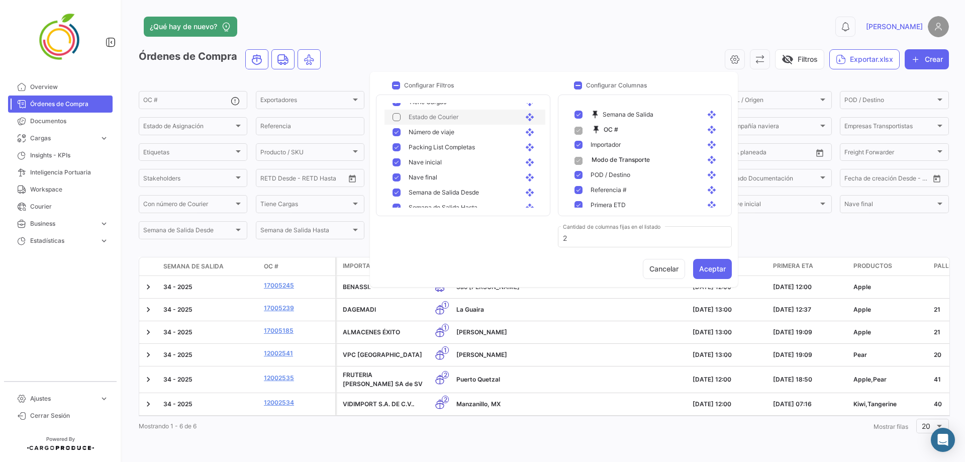
scroll to position [517, 0]
click at [397, 108] on mat-pseudo-checkbox at bounding box center [396, 109] width 8 height 8
click at [395, 157] on mat-pseudo-checkbox at bounding box center [396, 155] width 8 height 8
click at [394, 141] on mat-pseudo-checkbox at bounding box center [396, 140] width 8 height 8
click at [395, 141] on mat-pseudo-checkbox at bounding box center [396, 140] width 8 height 8
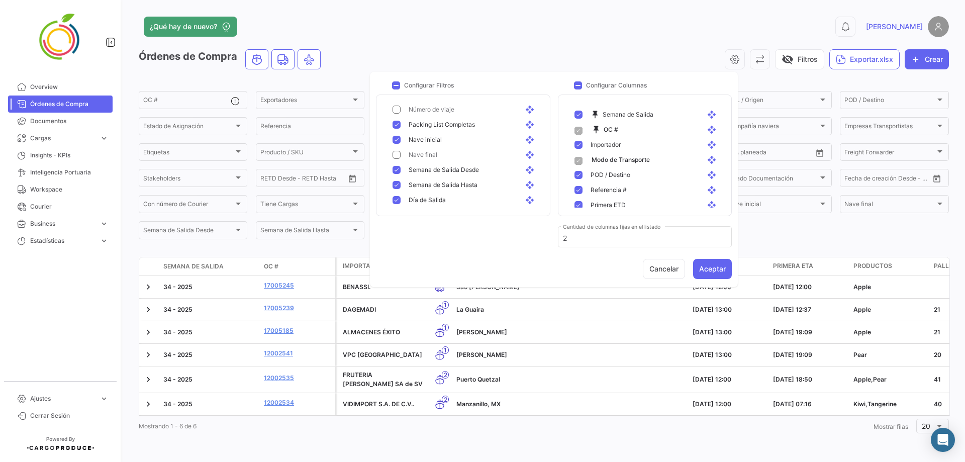
click at [396, 126] on mat-pseudo-checkbox at bounding box center [396, 125] width 8 height 8
click at [393, 169] on mat-pseudo-checkbox at bounding box center [396, 170] width 8 height 8
click at [393, 167] on mat-pseudo-checkbox at bounding box center [396, 170] width 8 height 8
click at [396, 198] on mat-pseudo-checkbox at bounding box center [396, 200] width 8 height 8
click at [397, 199] on mat-pseudo-checkbox at bounding box center [396, 200] width 8 height 8
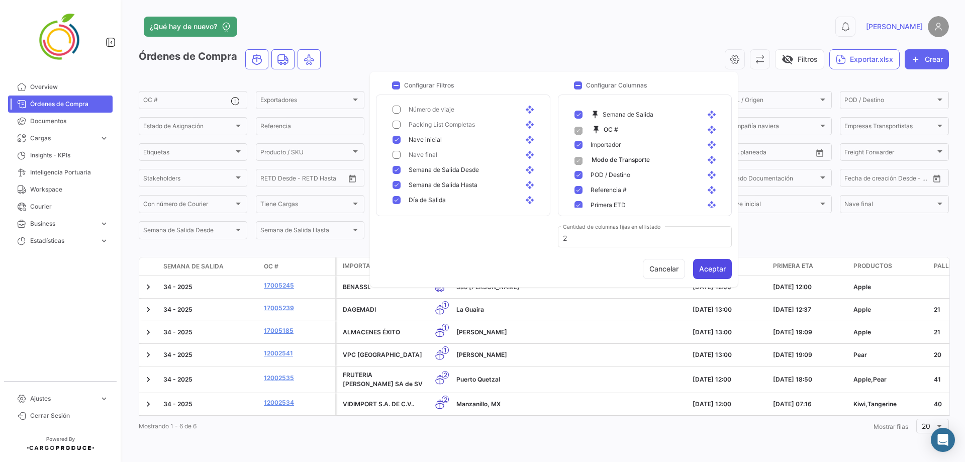
click at [635, 266] on button "Aceptar" at bounding box center [712, 269] width 39 height 20
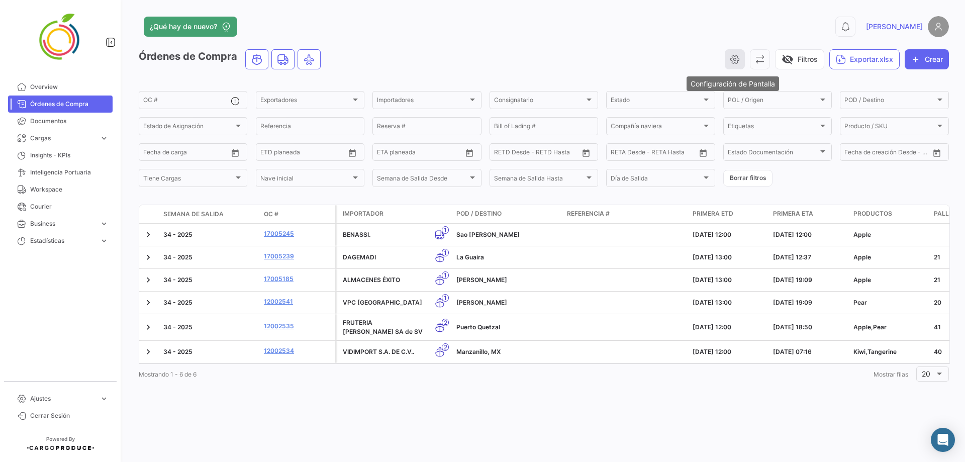
click at [635, 60] on button "button" at bounding box center [734, 59] width 20 height 20
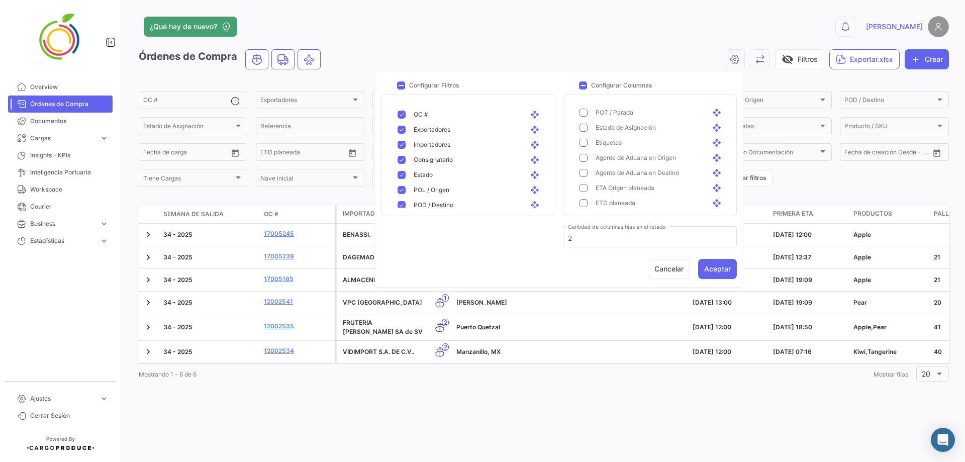
scroll to position [301, 0]
click at [583, 128] on mat-pseudo-checkbox at bounding box center [583, 130] width 8 height 8
drag, startPoint x: 706, startPoint y: 180, endPoint x: 709, endPoint y: 145, distance: 35.3
click at [635, 274] on button "Aceptar" at bounding box center [717, 269] width 39 height 20
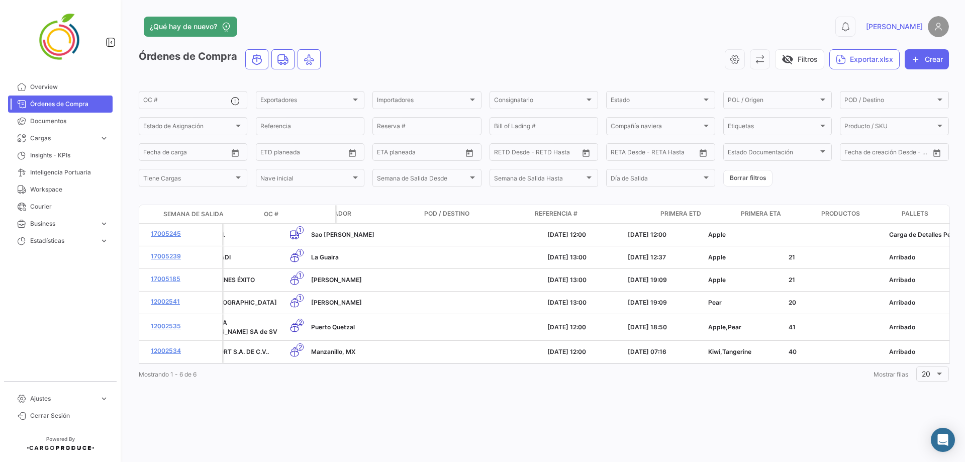
scroll to position [0, 0]
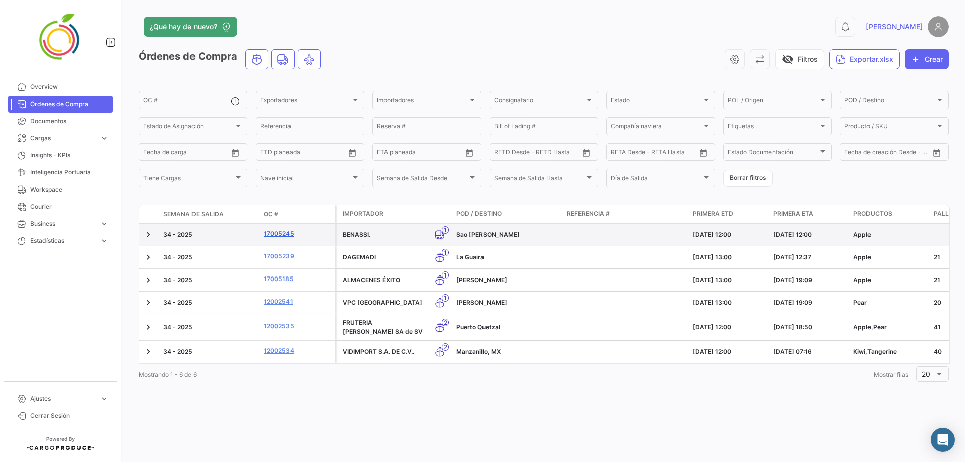
click at [293, 237] on link "17005245" at bounding box center [297, 233] width 67 height 9
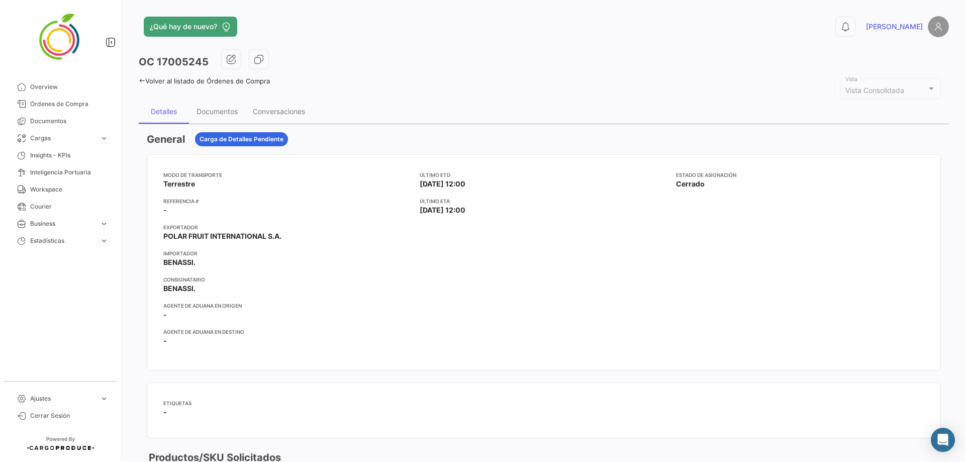
click at [635, 97] on div "Vista Consolidada Vista" at bounding box center [890, 87] width 90 height 23
click at [635, 87] on mat-select-trigger "Vista Consolidada" at bounding box center [874, 90] width 59 height 9
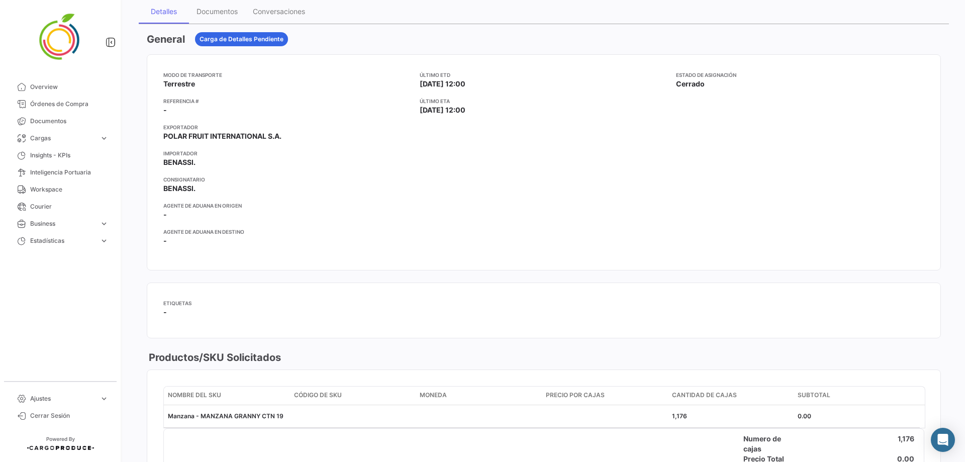
scroll to position [100, 0]
click at [165, 280] on span "-" at bounding box center [165, 311] width 4 height 10
click at [161, 280] on mat-card-content "Etiquetas -" at bounding box center [543, 309] width 793 height 55
click at [164, 280] on span "-" at bounding box center [165, 311] width 4 height 10
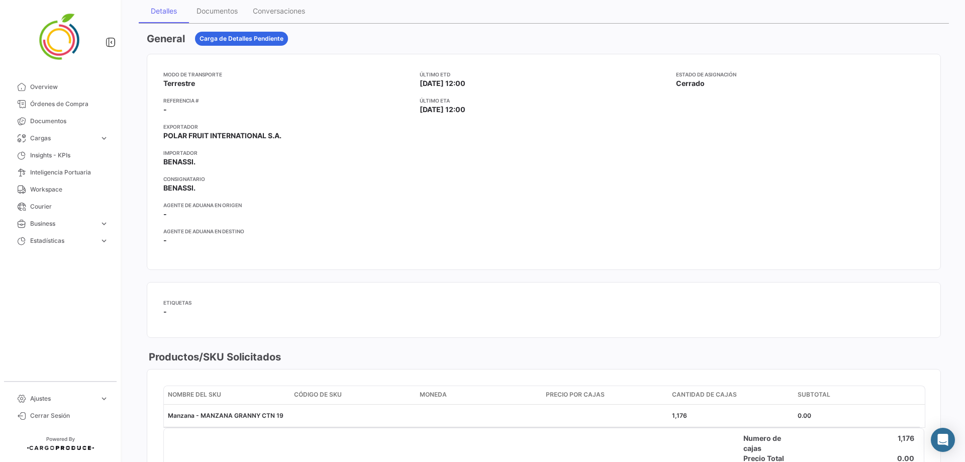
click at [202, 280] on app-card-info-label "Etiquetas -" at bounding box center [543, 309] width 761 height 23
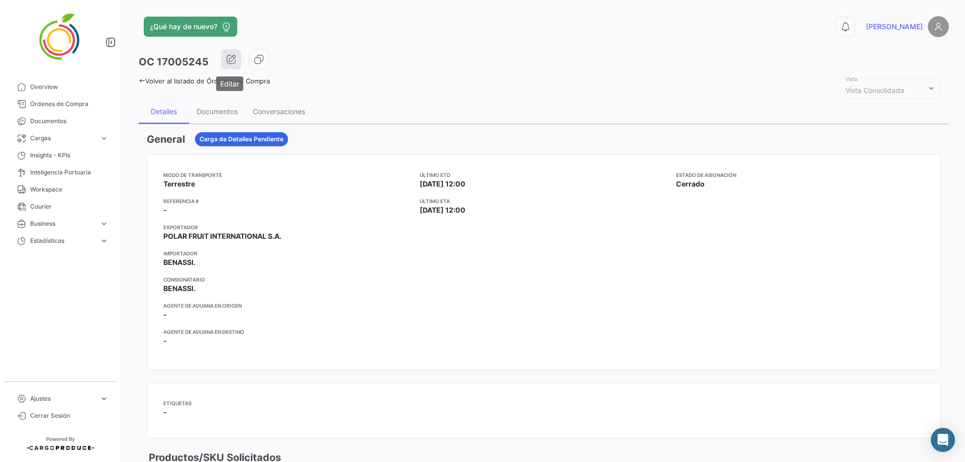
click at [230, 58] on icon "button" at bounding box center [231, 59] width 10 height 10
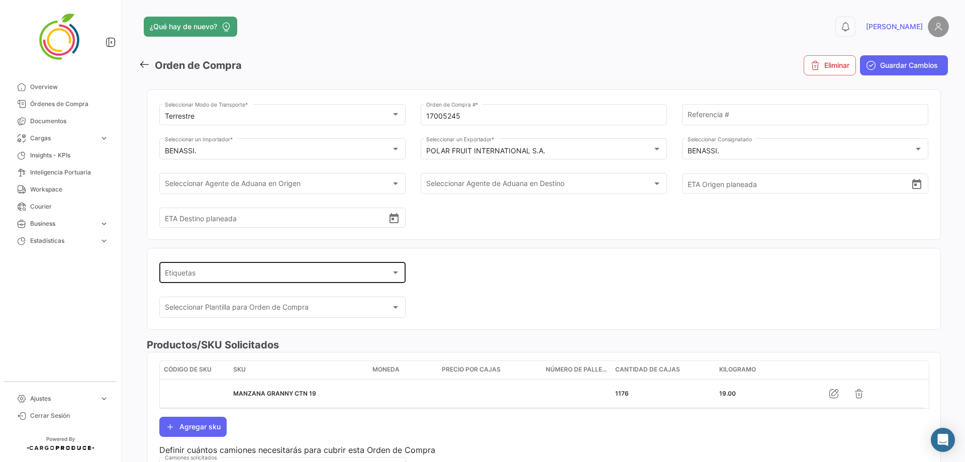
click at [364, 269] on div "Etiquetas Etiquetas" at bounding box center [283, 271] width 236 height 23
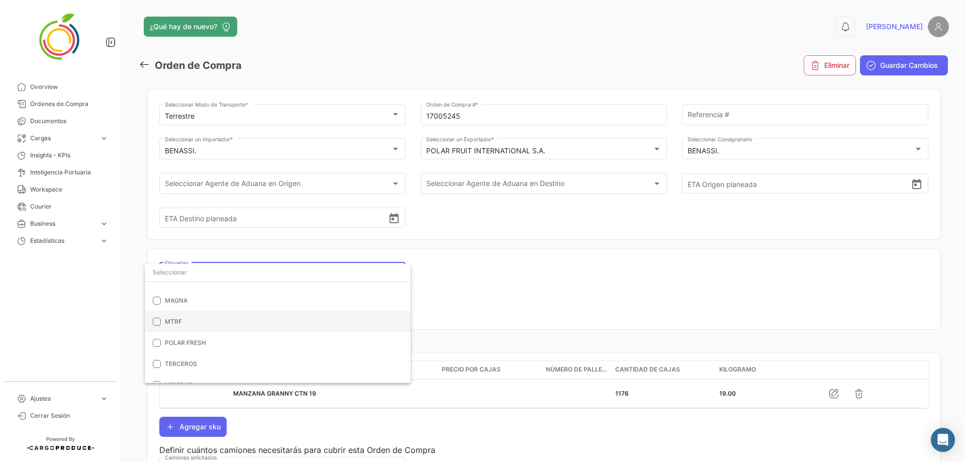
scroll to position [113, 0]
click at [456, 280] on div at bounding box center [482, 231] width 965 height 462
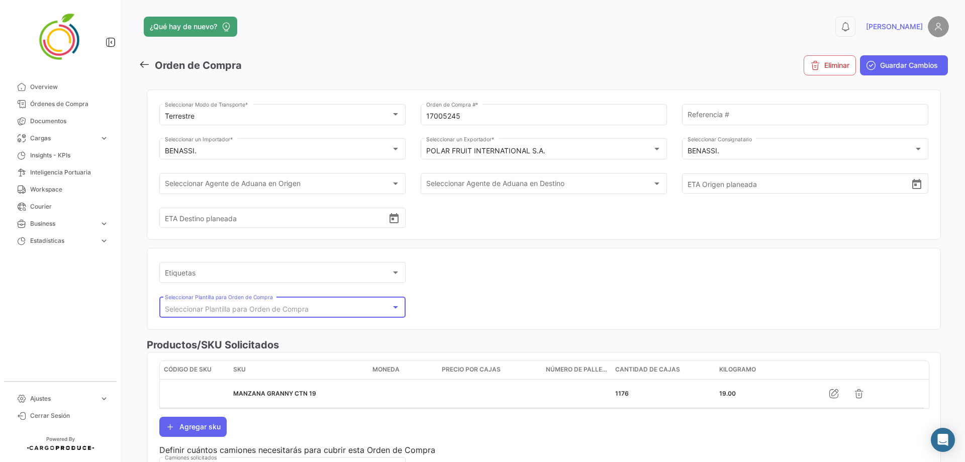
click at [359, 280] on div "Seleccionar Plantilla para Orden de Compra" at bounding box center [278, 309] width 227 height 9
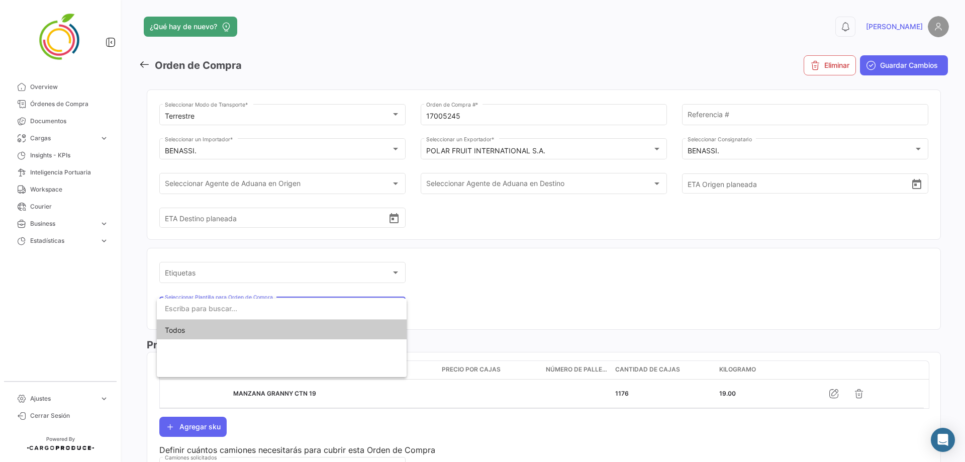
click at [359, 280] on input "dropdown search" at bounding box center [282, 308] width 250 height 21
click at [438, 280] on div at bounding box center [482, 231] width 965 height 462
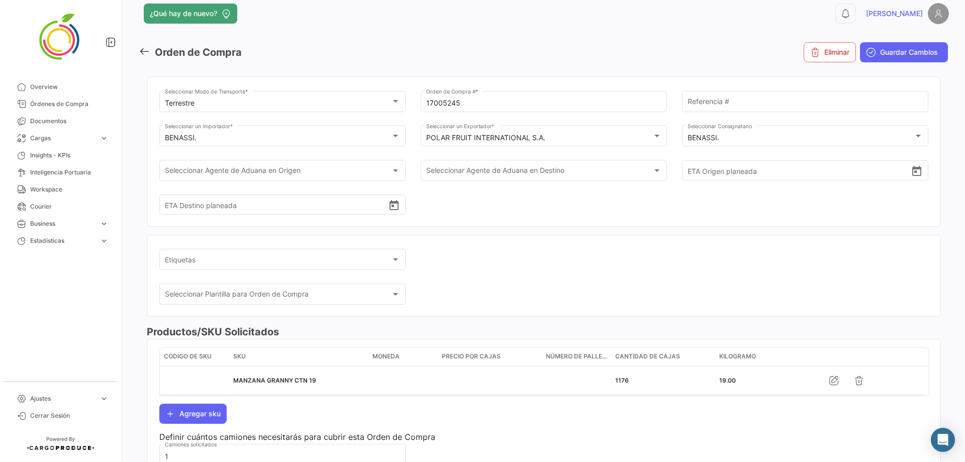
scroll to position [0, 0]
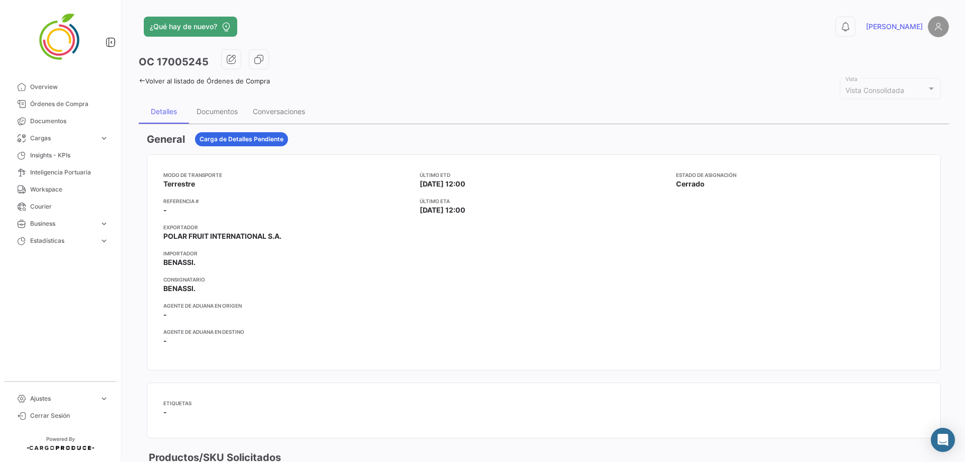
drag, startPoint x: 239, startPoint y: 194, endPoint x: 266, endPoint y: 194, distance: 27.1
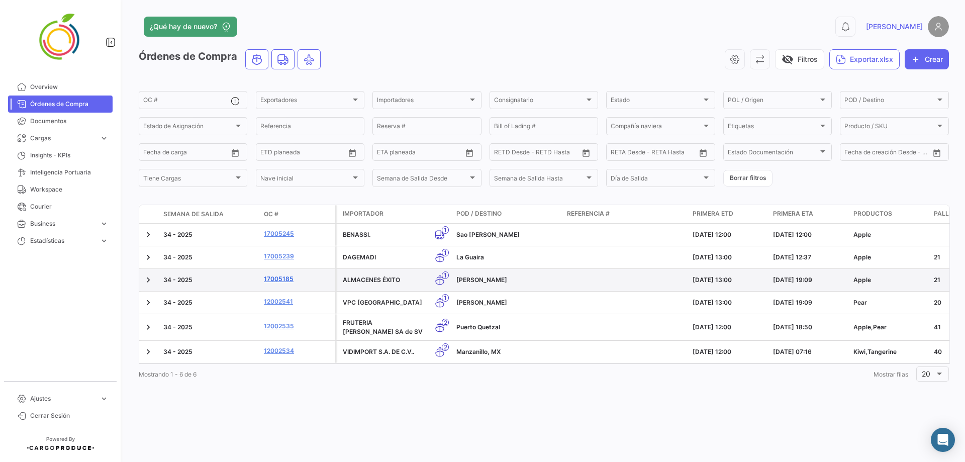
click at [280, 280] on link "17005185" at bounding box center [297, 278] width 67 height 9
